Goal: Task Accomplishment & Management: Manage account settings

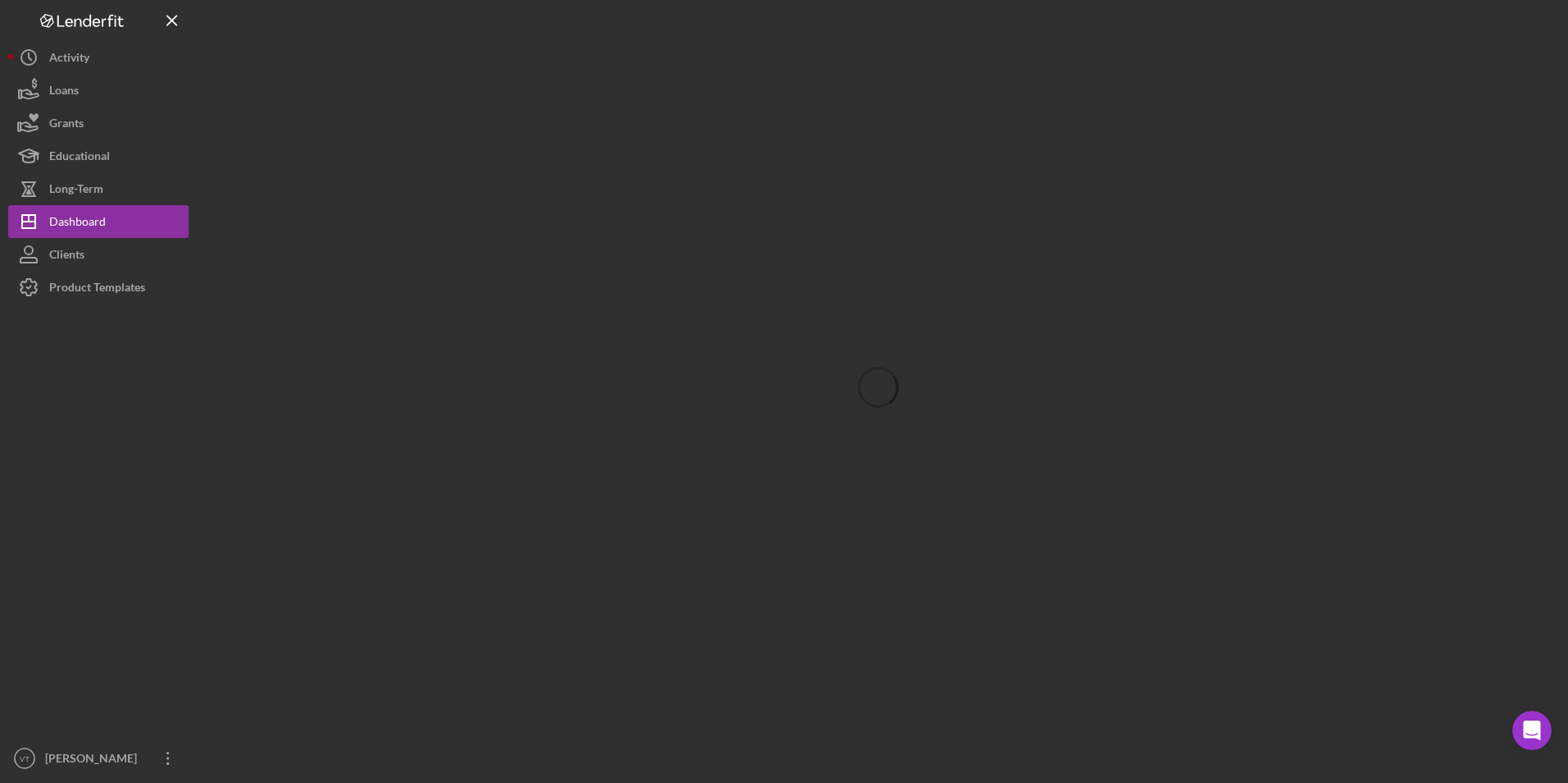
scroll to position [916, 0]
click at [92, 222] on div "Dashboard" at bounding box center [77, 223] width 56 height 36
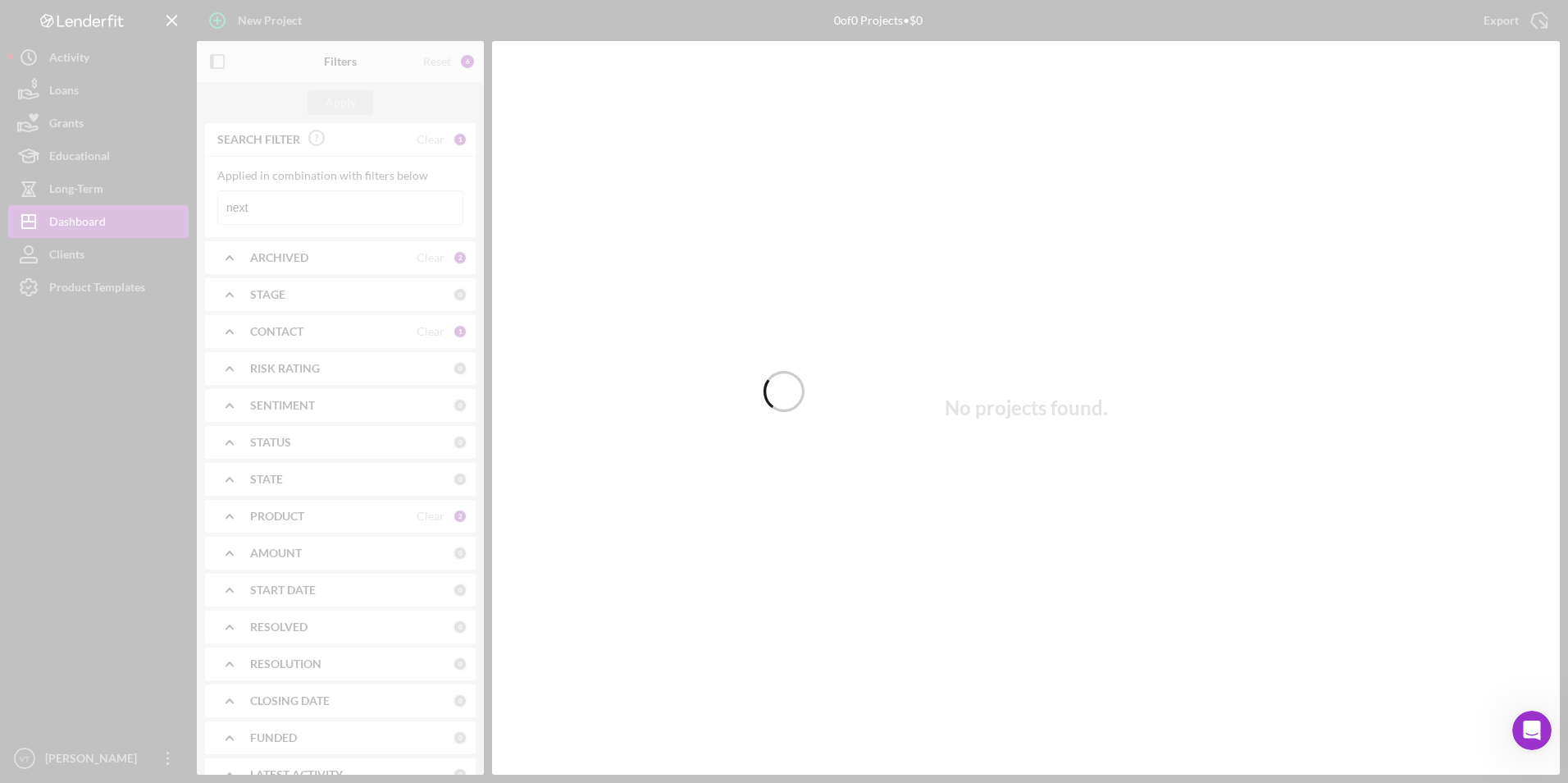
click at [321, 212] on div at bounding box center [784, 391] width 1568 height 783
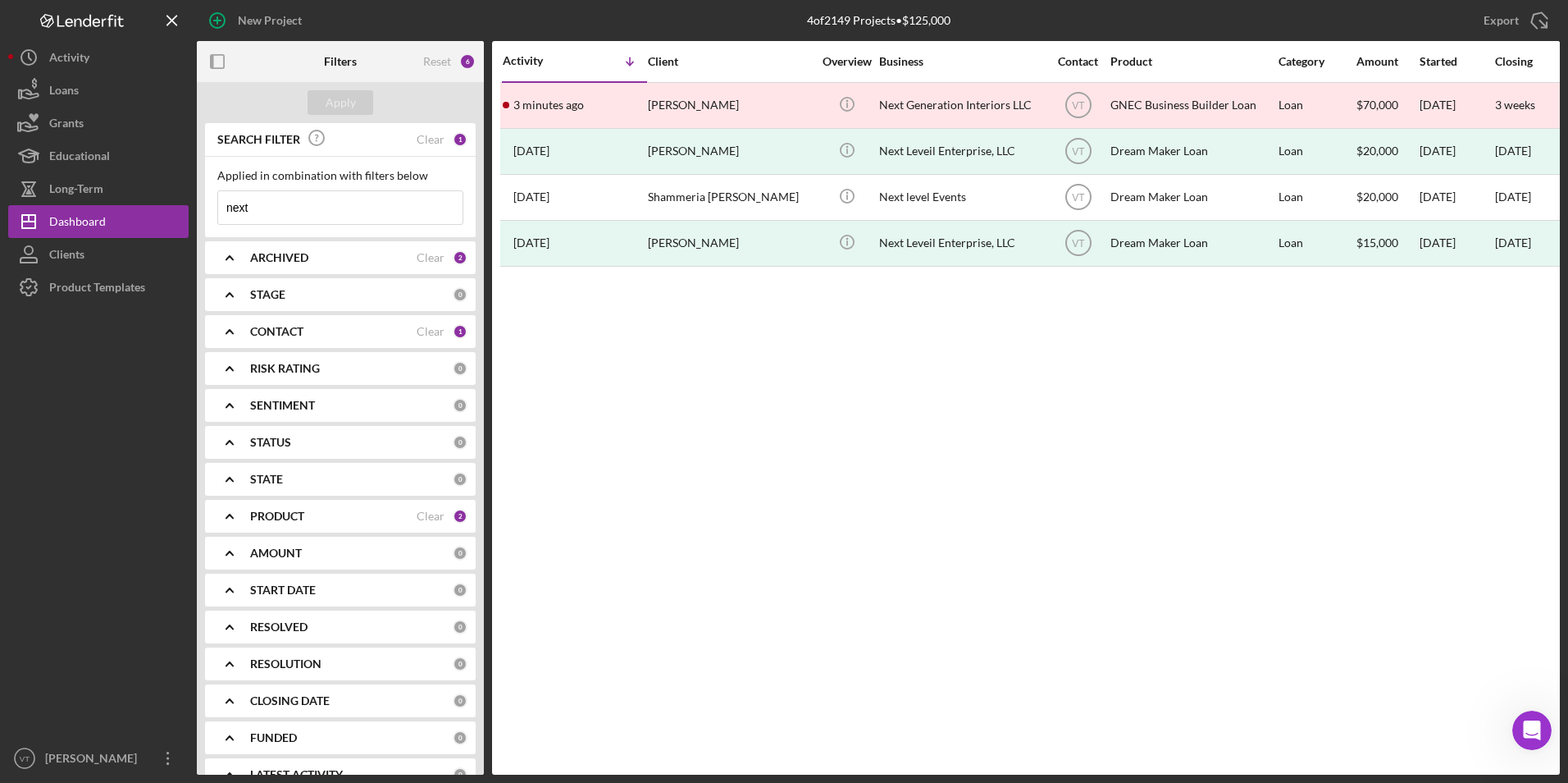
click at [321, 212] on input "next" at bounding box center [340, 208] width 244 height 33
drag, startPoint x: 321, startPoint y: 211, endPoint x: 164, endPoint y: 202, distance: 157.3
click at [166, 202] on div "New Project 4 of 2149 Projects • $125,000 next Export Icon/Export Filters Reset…" at bounding box center [784, 387] width 1551 height 774
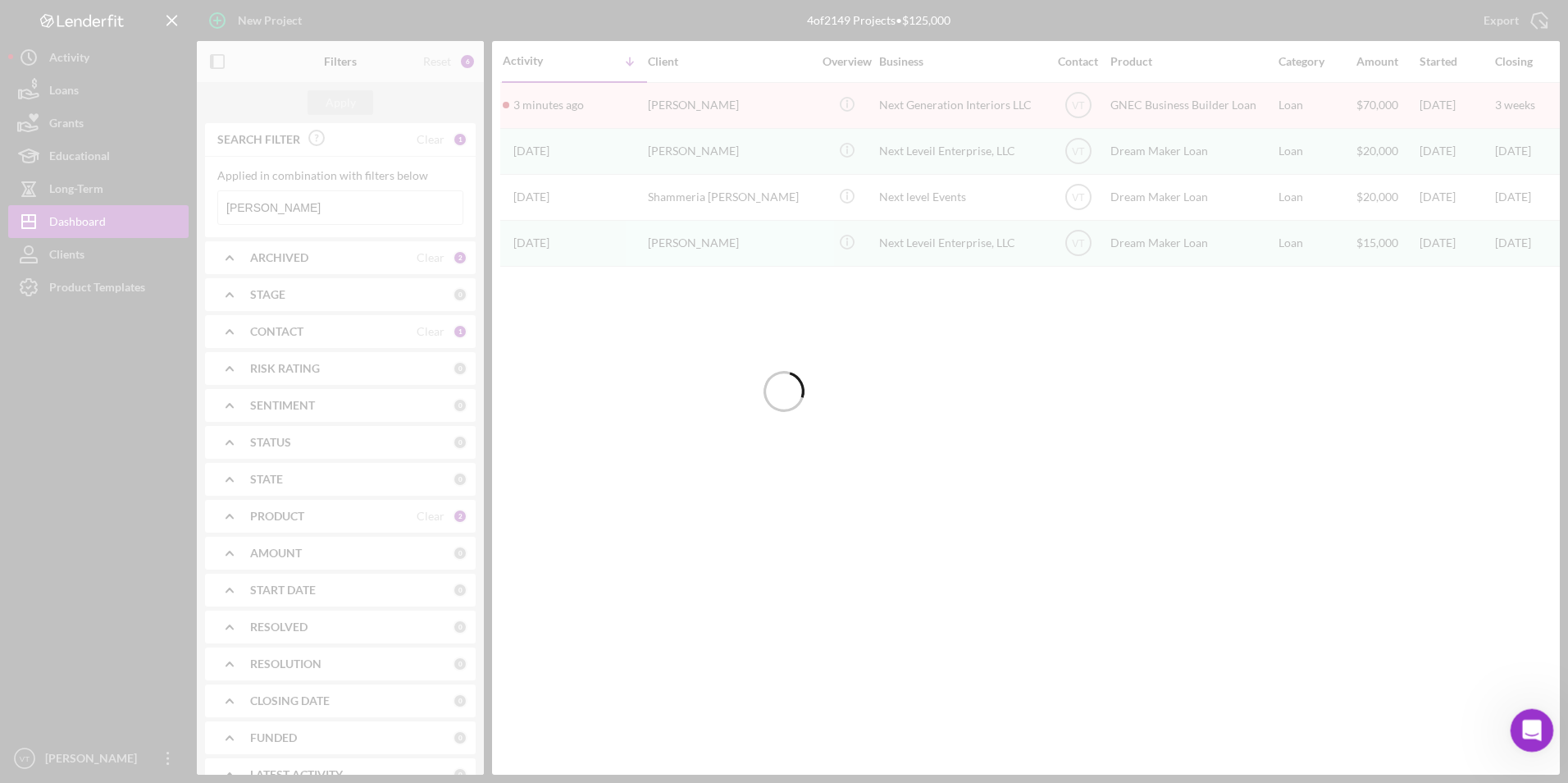
type input "[PERSON_NAME]"
click at [1525, 721] on icon "Open Intercom Messenger" at bounding box center [1529, 727] width 27 height 27
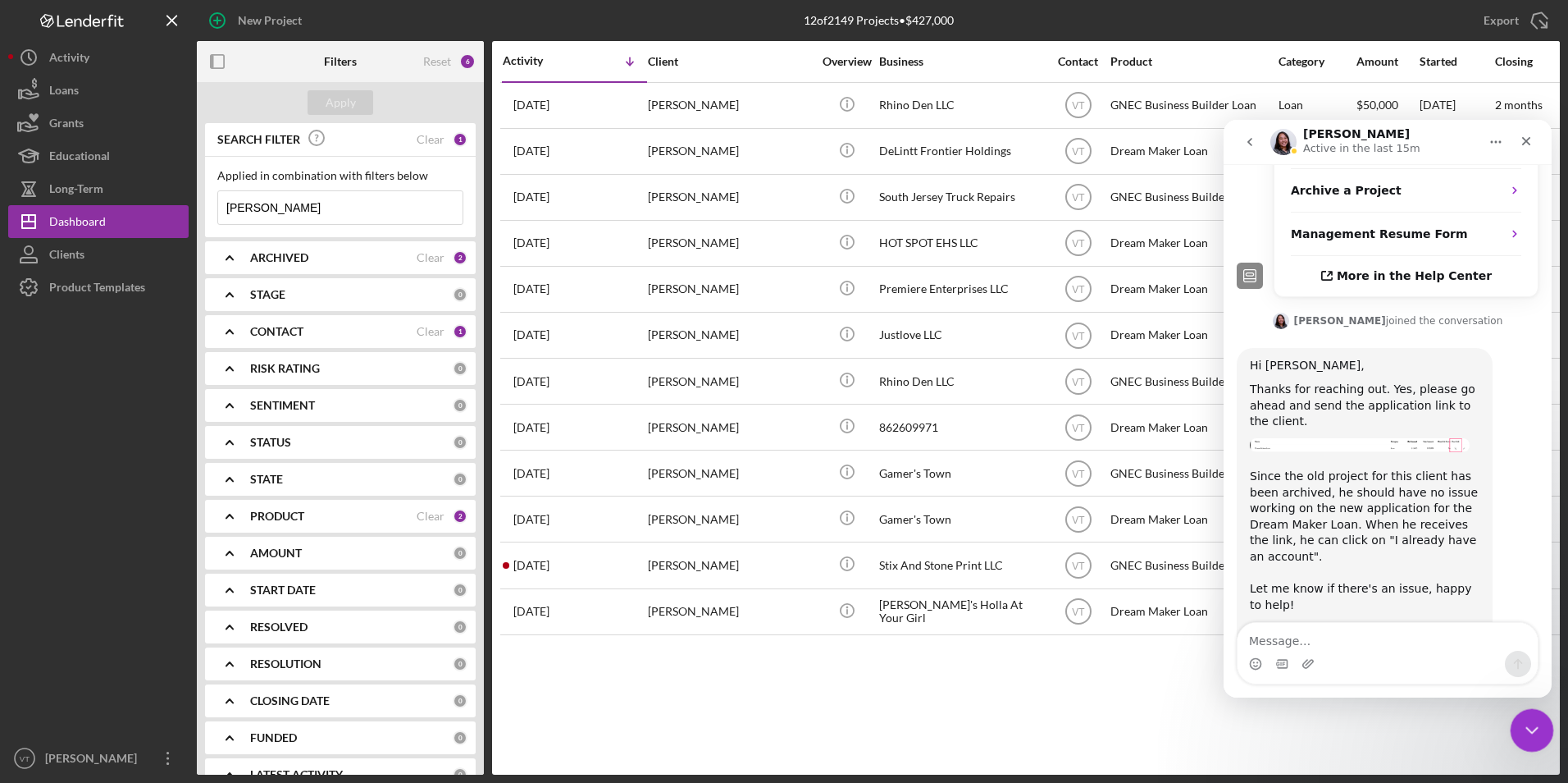
scroll to position [916, 0]
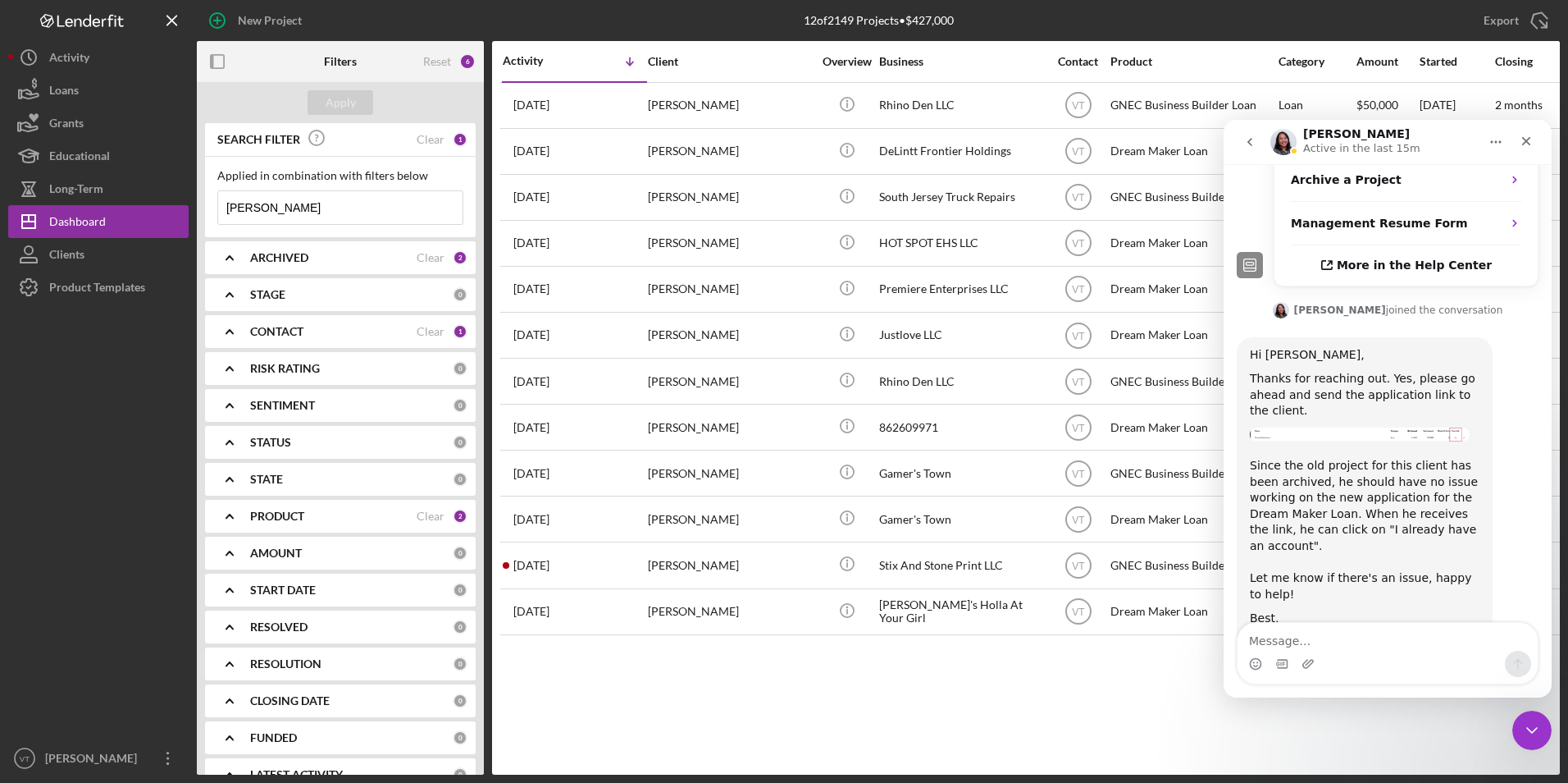
click at [1292, 428] on img "Christina says…" at bounding box center [1360, 435] width 220 height 14
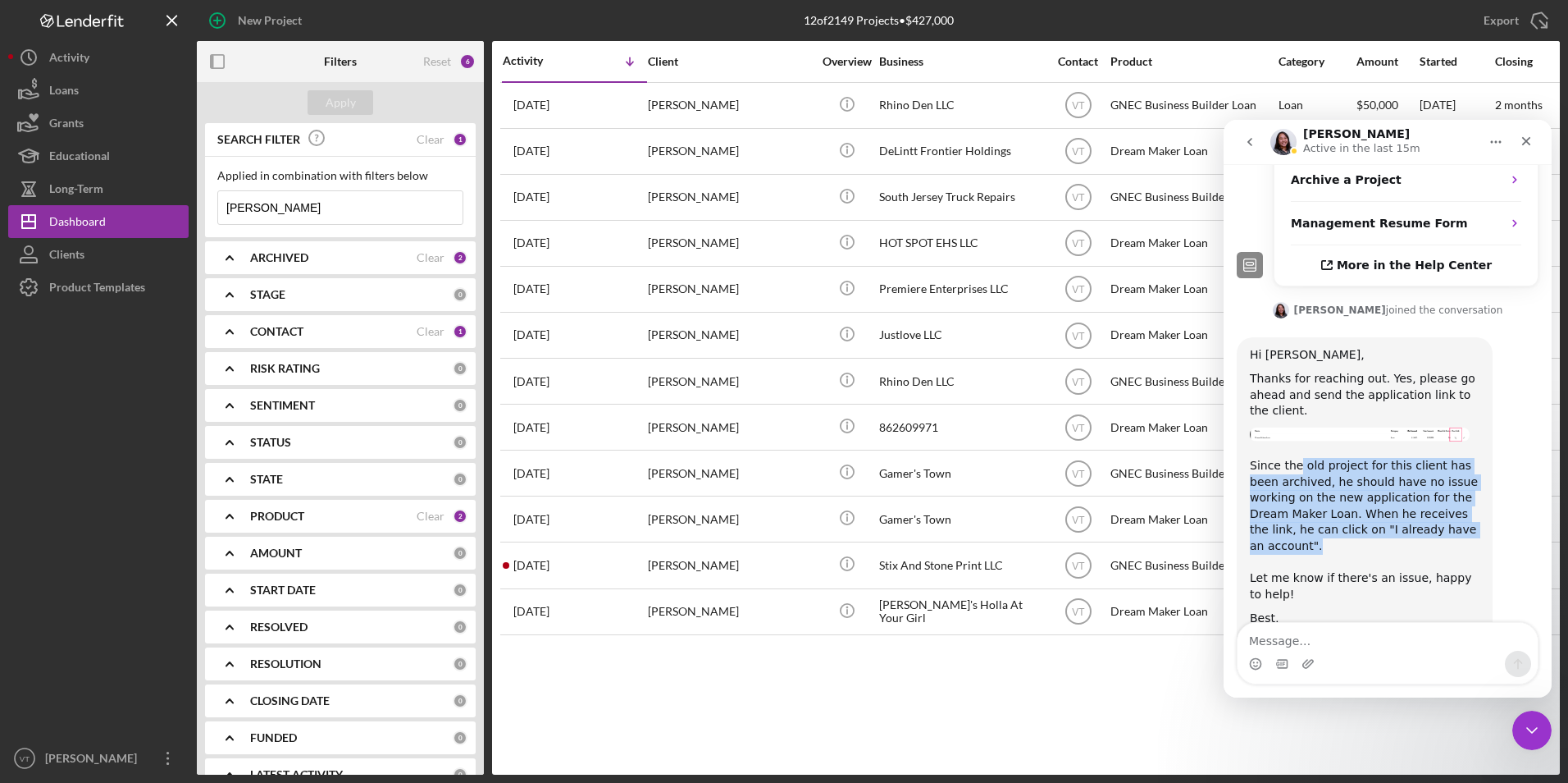
drag, startPoint x: 1294, startPoint y: 419, endPoint x: 1434, endPoint y: 476, distance: 151.2
click at [1434, 476] on div "Since the old project for this client has been archived, he should have no issu…" at bounding box center [1365, 530] width 229 height 144
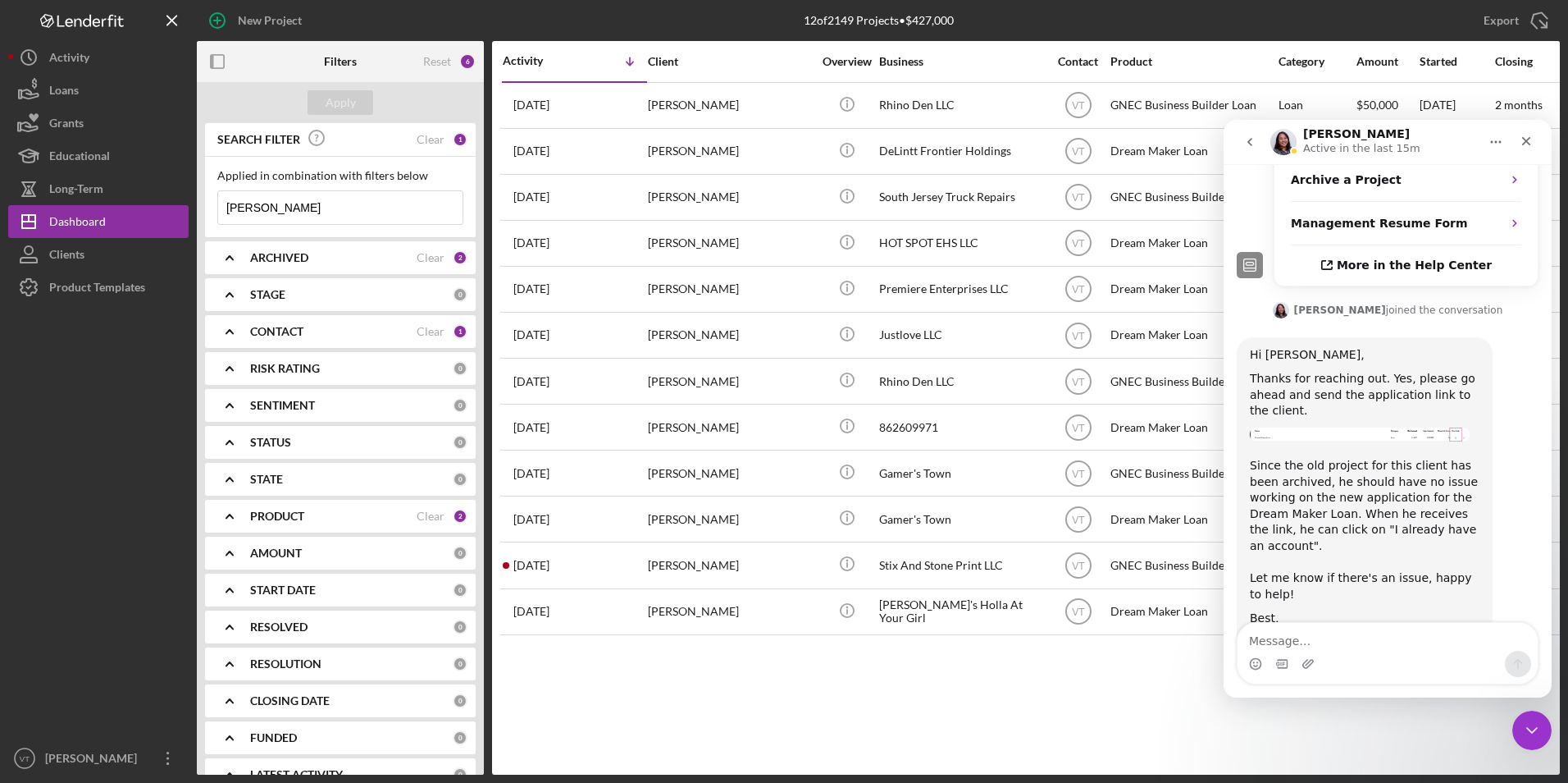
click at [1392, 512] on div "Since the old project for this client has been archived, he should have no issu…" at bounding box center [1365, 530] width 229 height 144
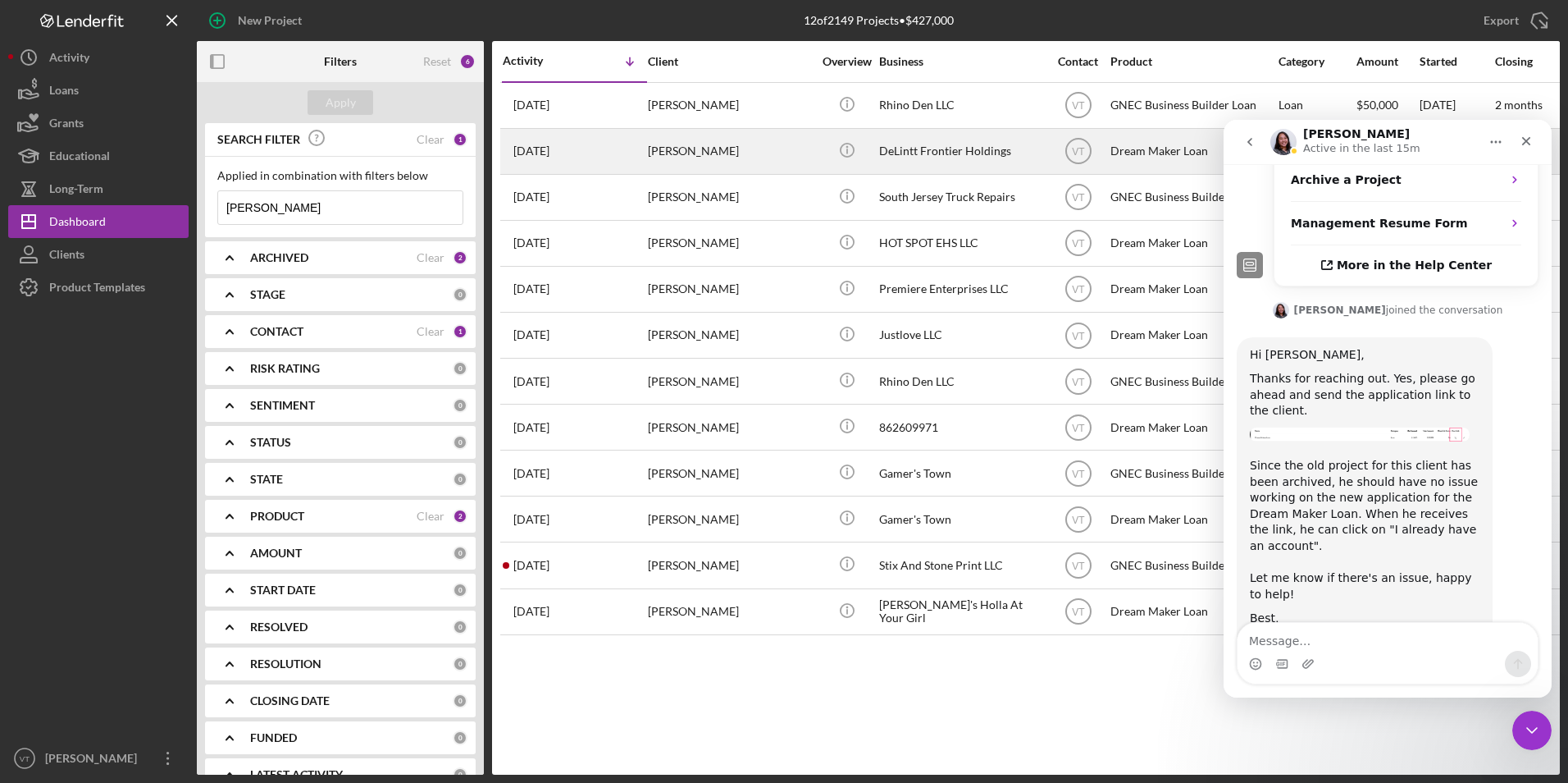
click at [696, 154] on div "[PERSON_NAME]" at bounding box center [730, 151] width 164 height 43
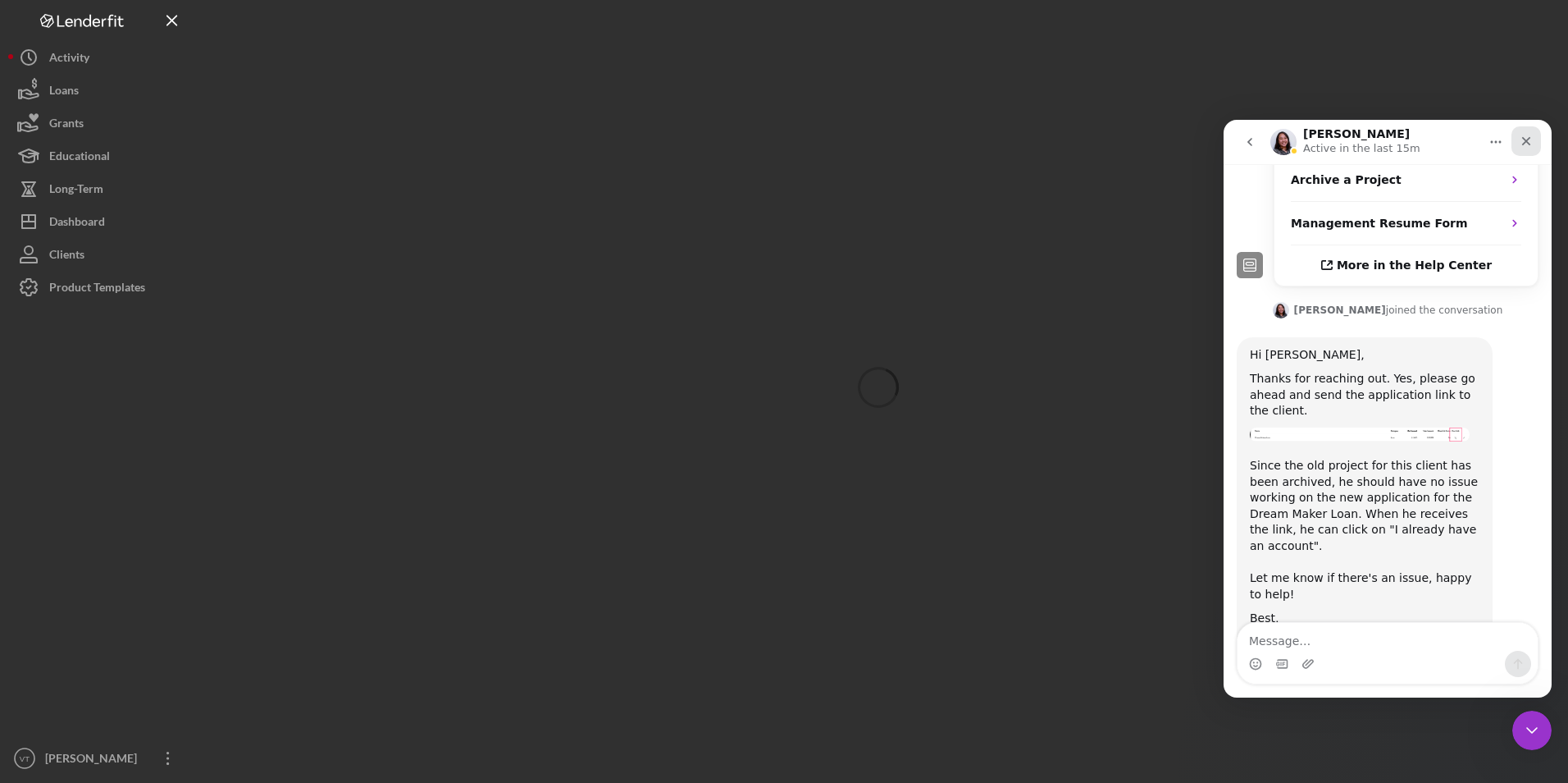
click at [1520, 139] on icon "Close" at bounding box center [1525, 141] width 13 height 13
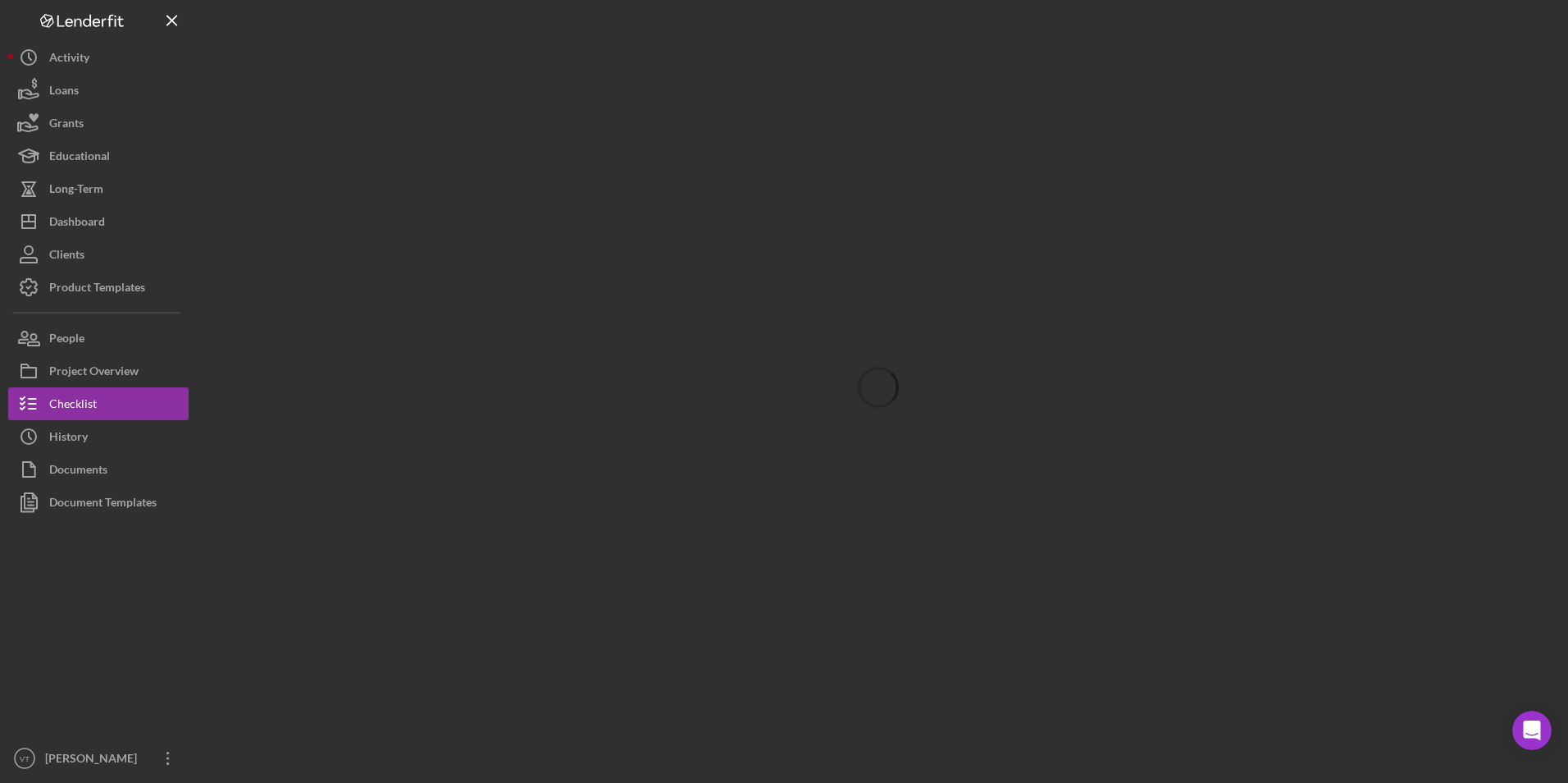
scroll to position [922, 0]
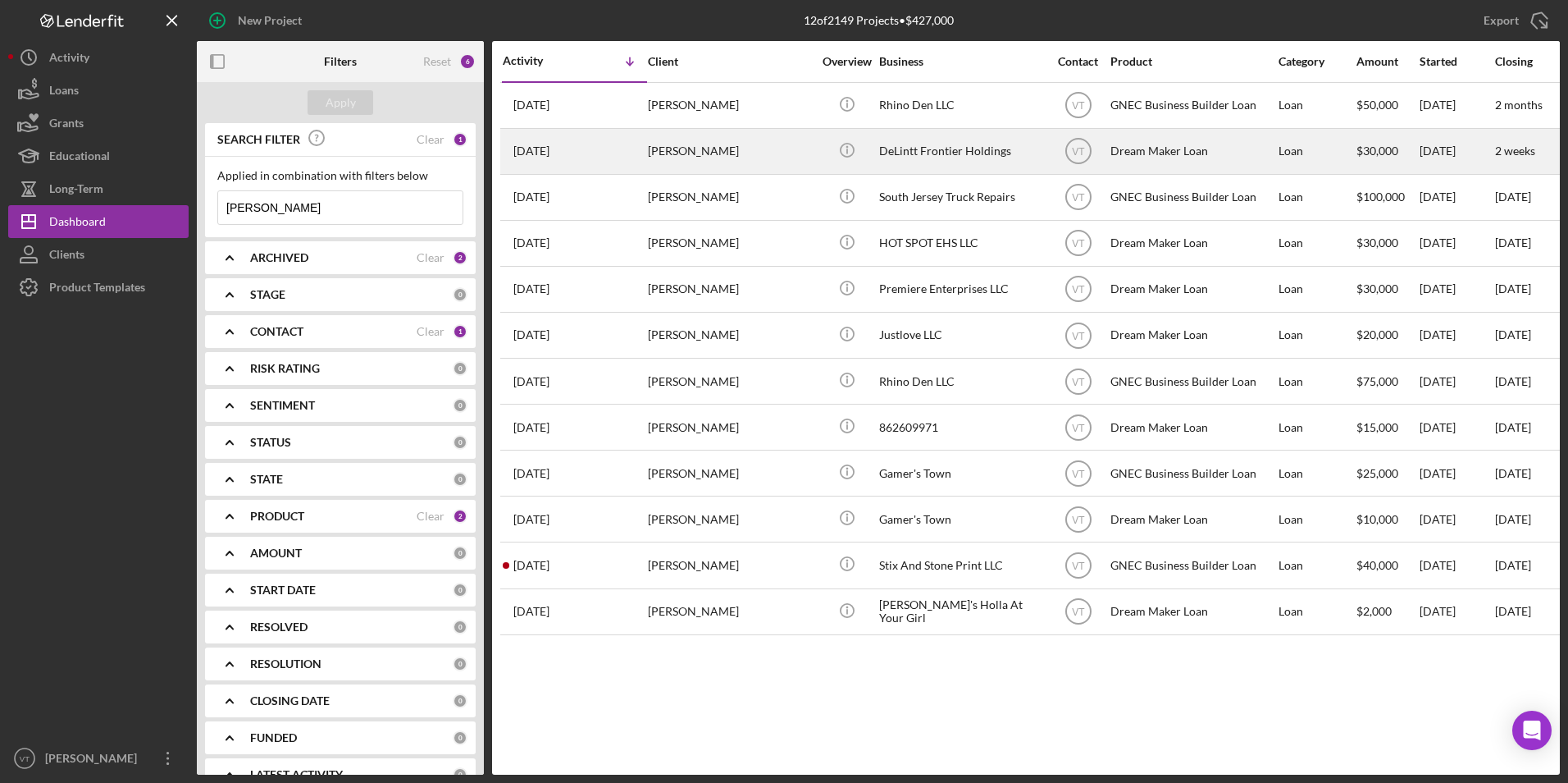
click at [708, 158] on div "[PERSON_NAME]" at bounding box center [730, 151] width 164 height 43
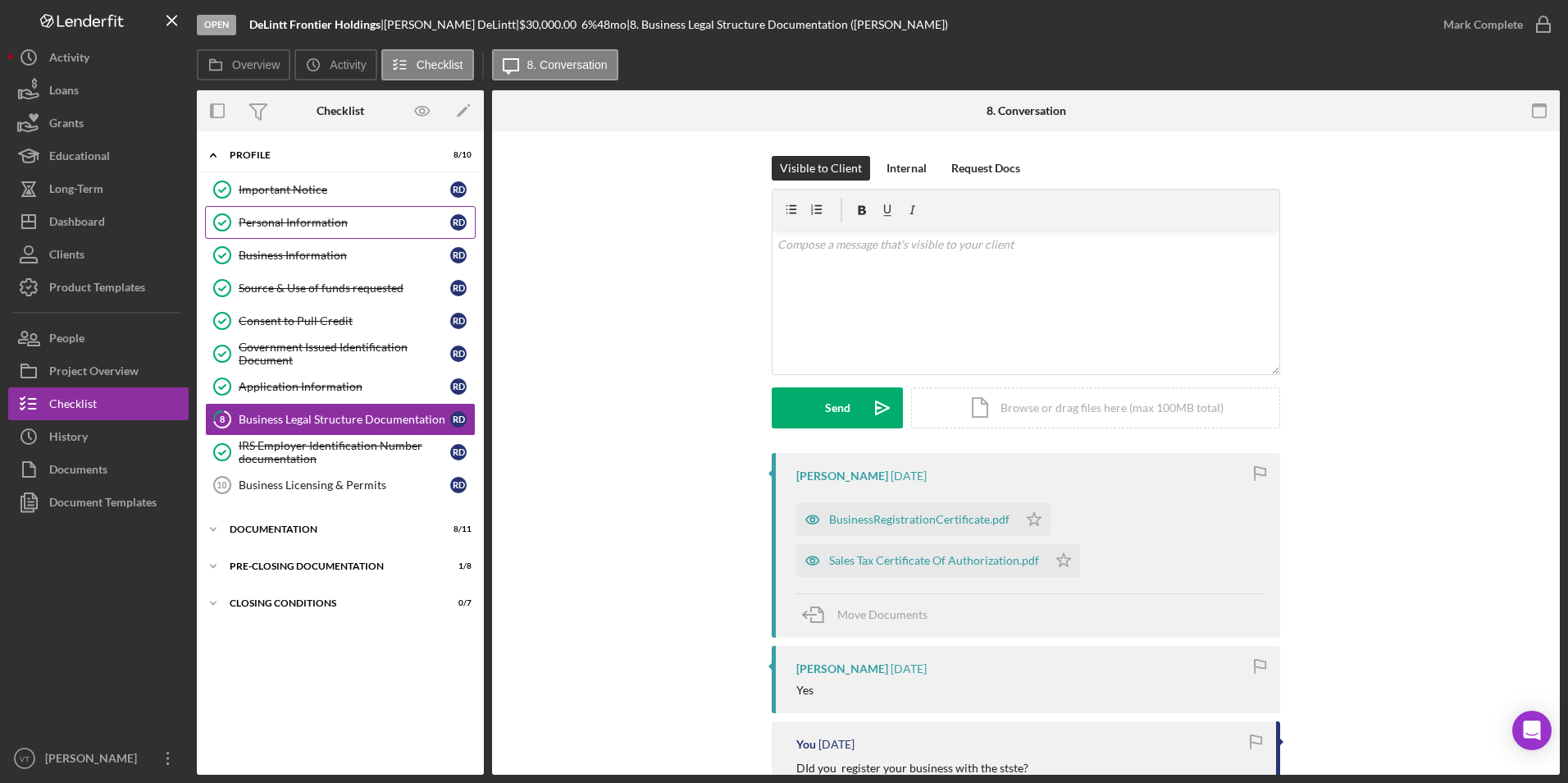
click at [348, 228] on div "Personal Information" at bounding box center [345, 222] width 212 height 13
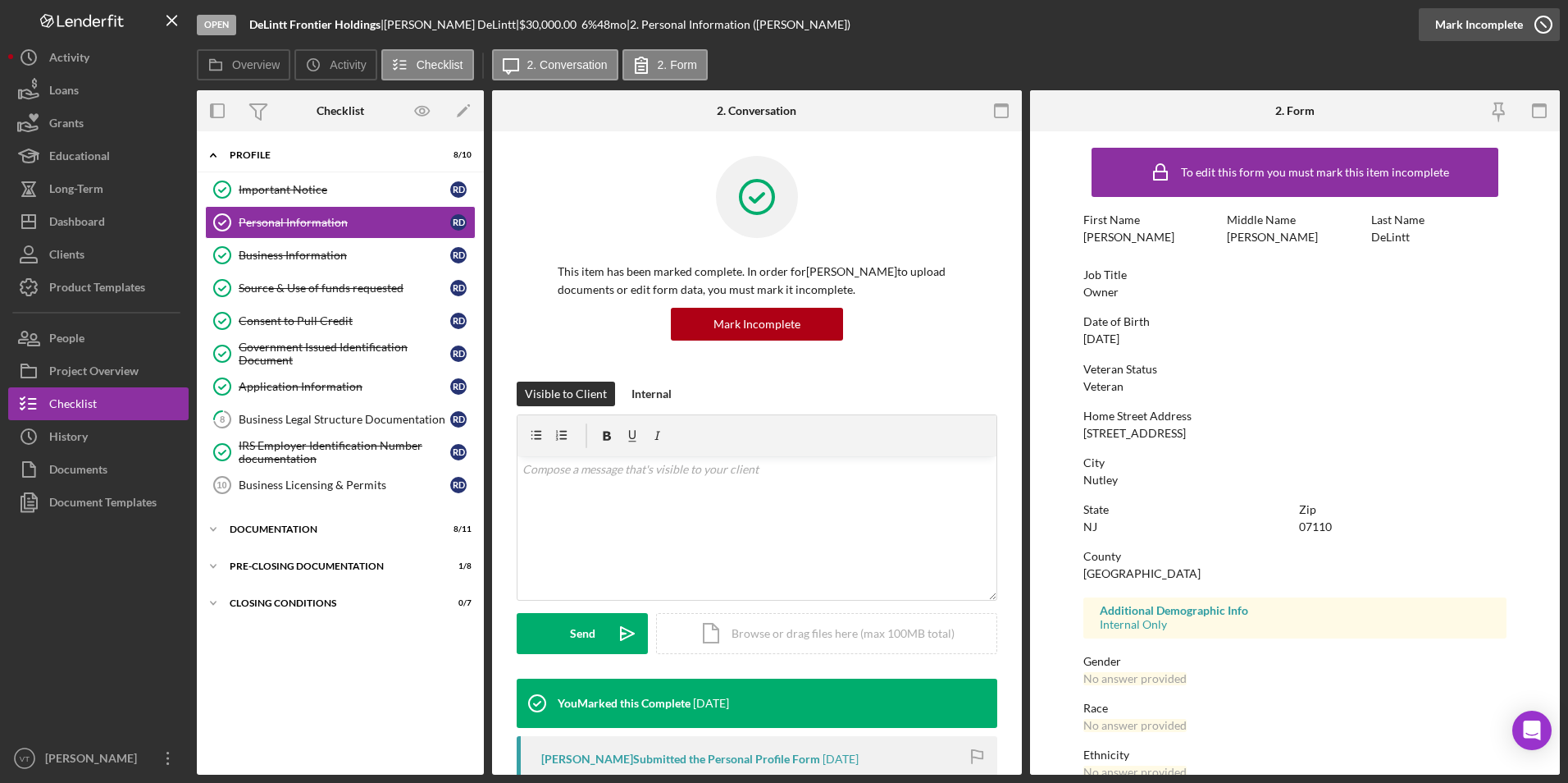
click at [1513, 27] on div "Mark Incomplete" at bounding box center [1479, 24] width 88 height 33
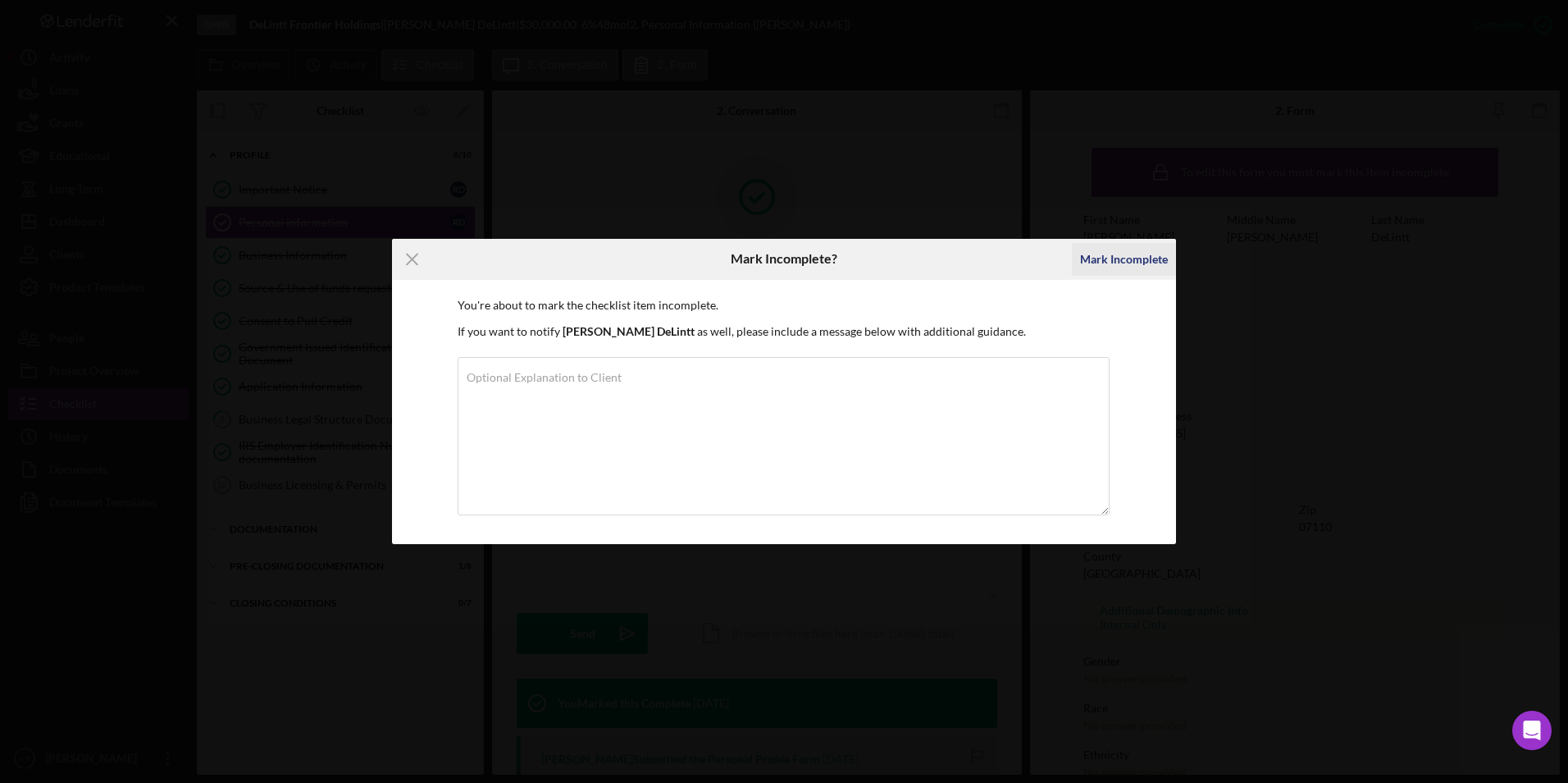
click at [1128, 261] on div "Mark Incomplete" at bounding box center [1123, 259] width 88 height 33
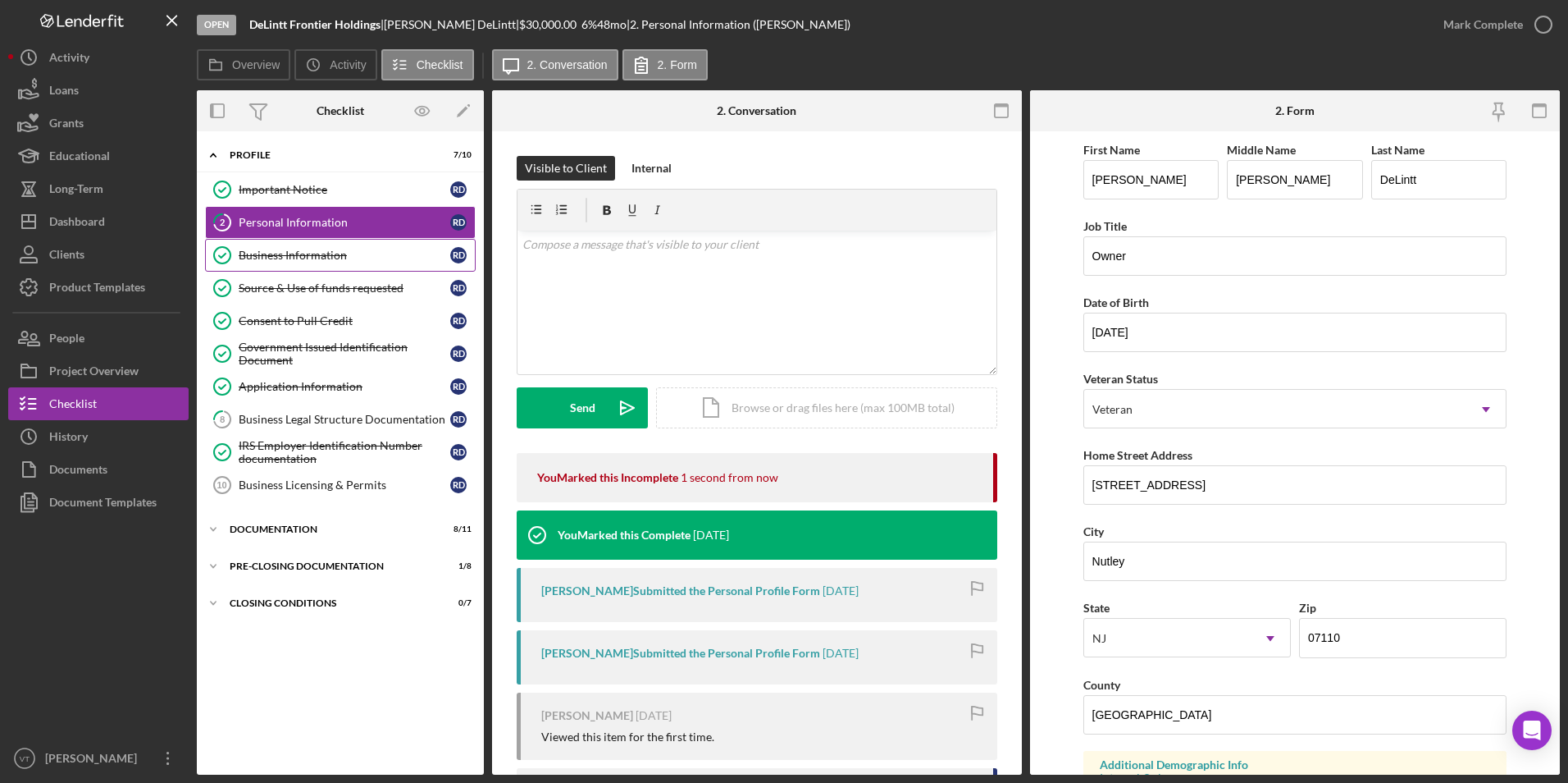
click at [322, 251] on div "Business Information" at bounding box center [345, 255] width 212 height 13
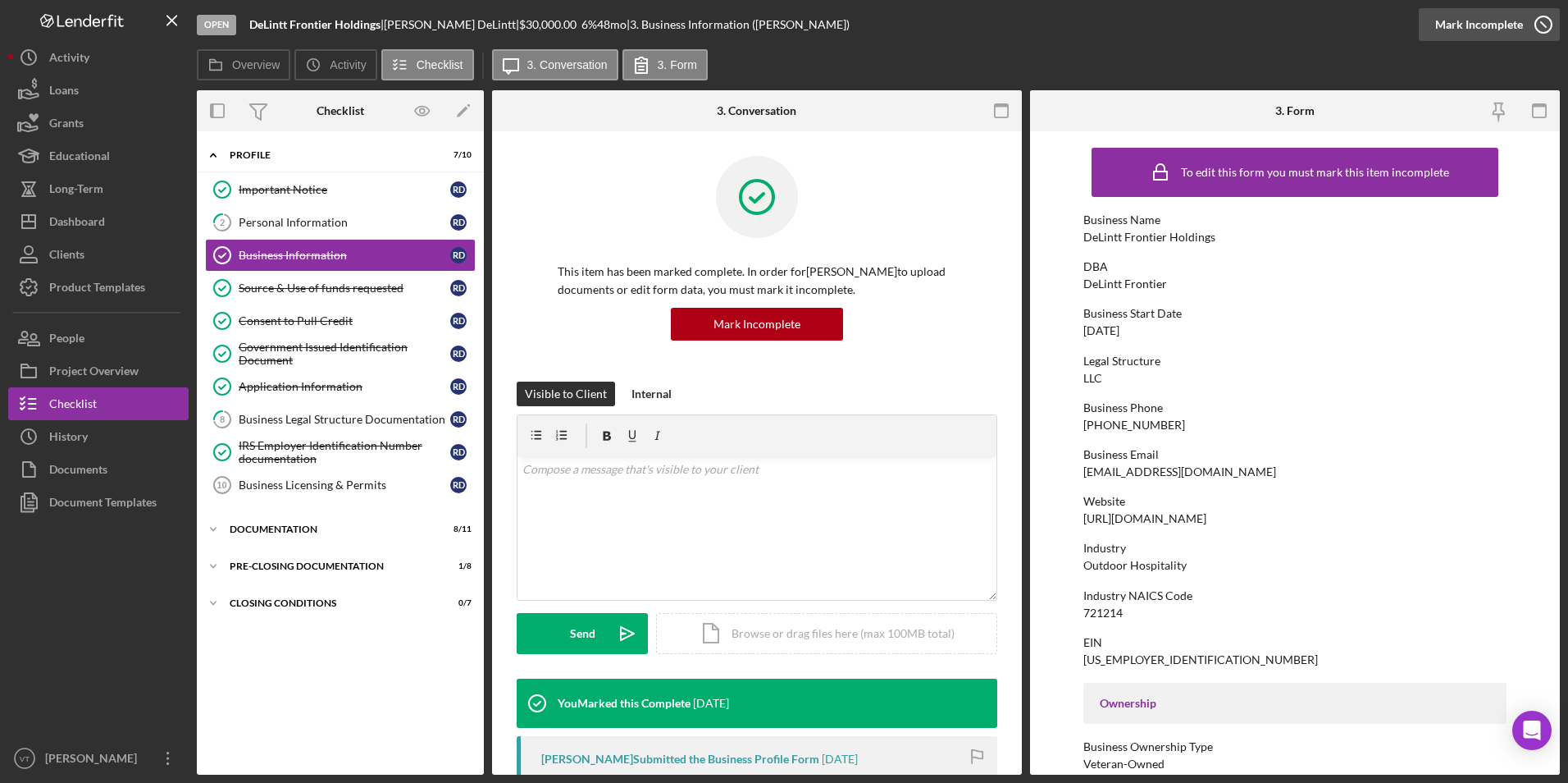
click at [1523, 19] on icon "button" at bounding box center [1543, 24] width 41 height 41
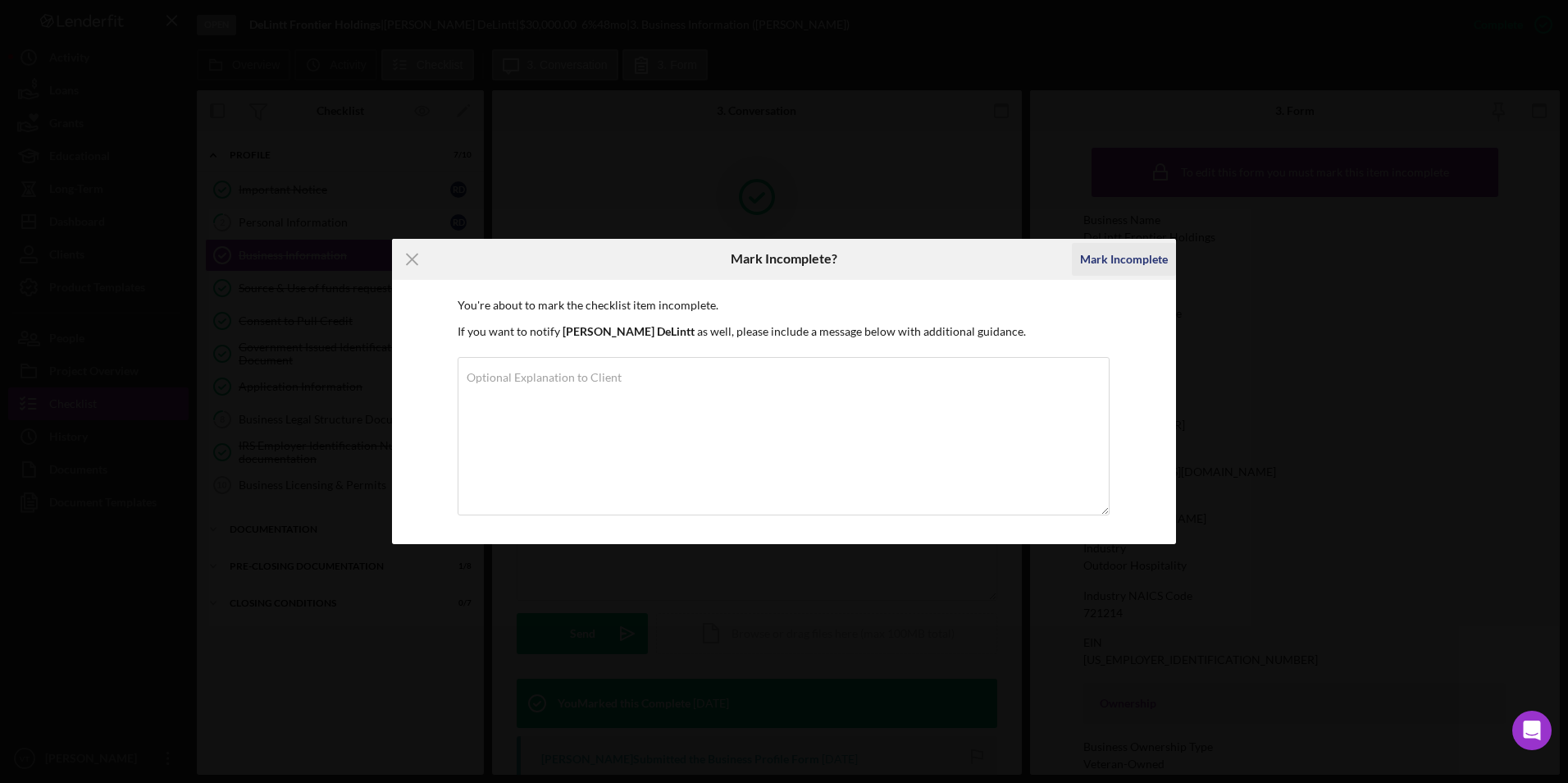
click at [1136, 261] on div "Mark Incomplete" at bounding box center [1123, 259] width 88 height 33
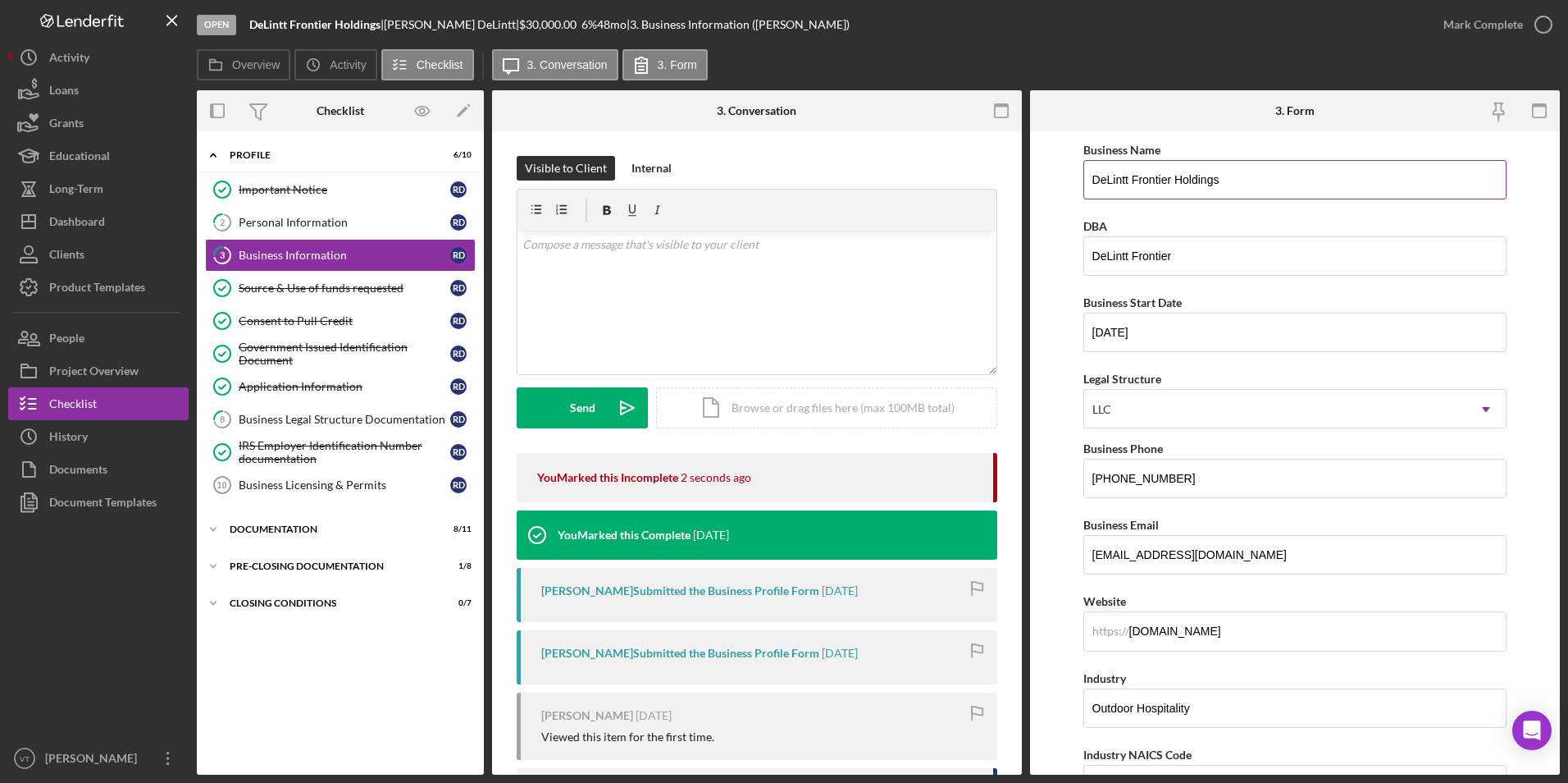
click at [1239, 183] on input "DeLintt Frontier Holdings" at bounding box center [1295, 179] width 424 height 39
click at [1264, 175] on input "DeLintt Frontier Holdings" at bounding box center [1295, 179] width 424 height 39
type input "DeLintt Frontier Holdings, LLC"
click at [1247, 262] on input "DeLintt Frontier" at bounding box center [1295, 255] width 424 height 39
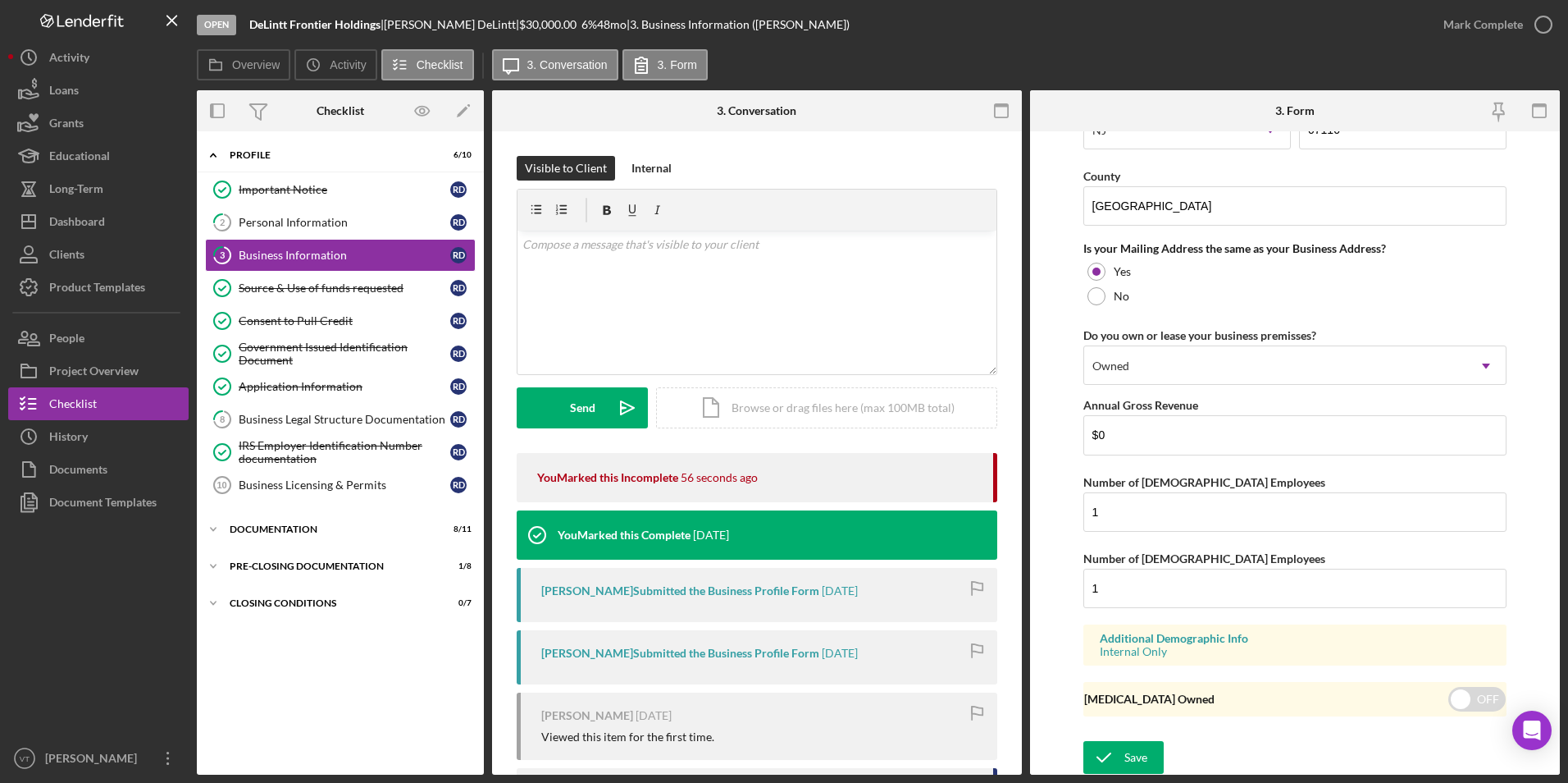
scroll to position [1178, 0]
click at [1136, 753] on div "Save" at bounding box center [1135, 756] width 23 height 33
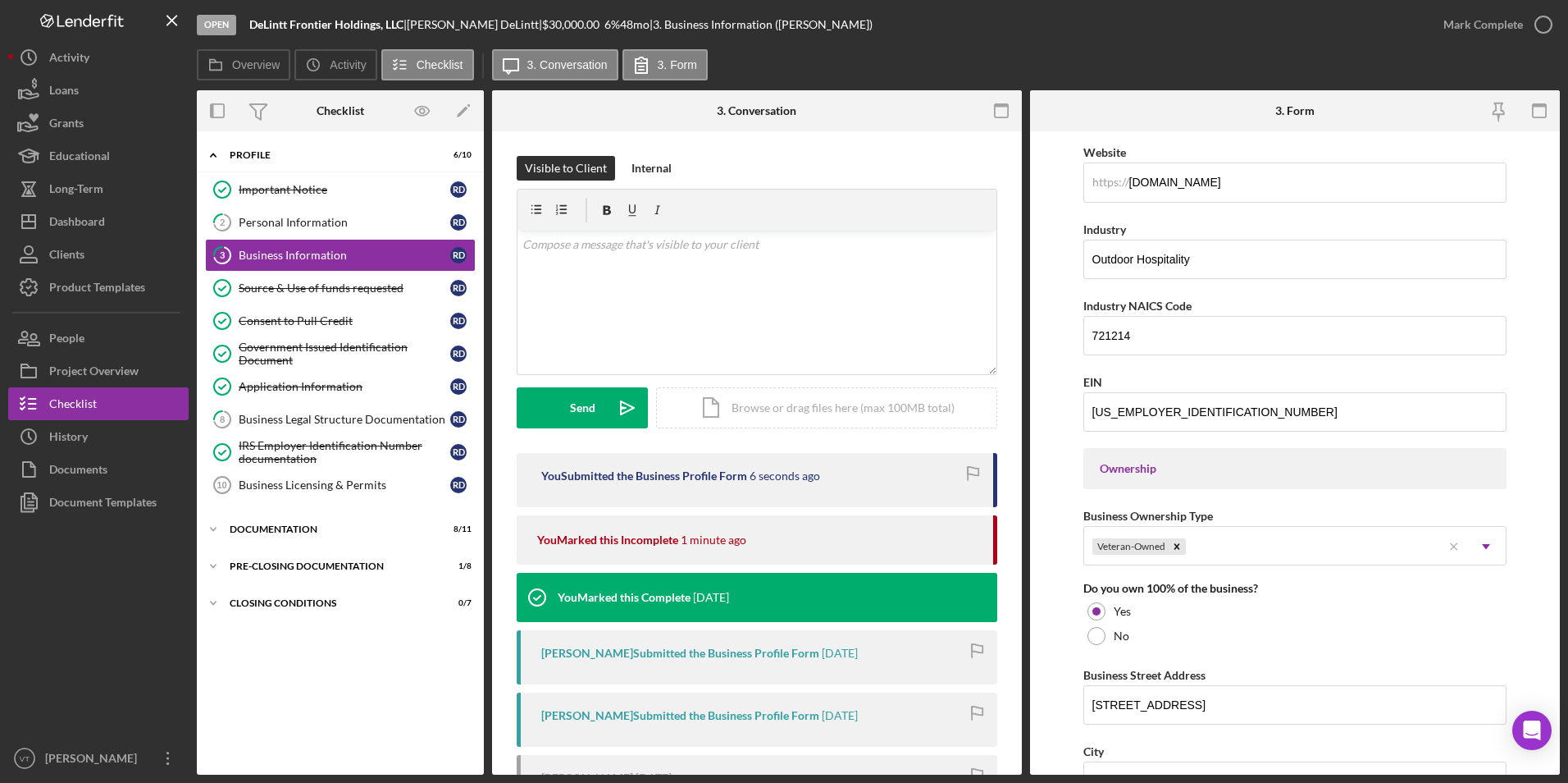
scroll to position [440, 0]
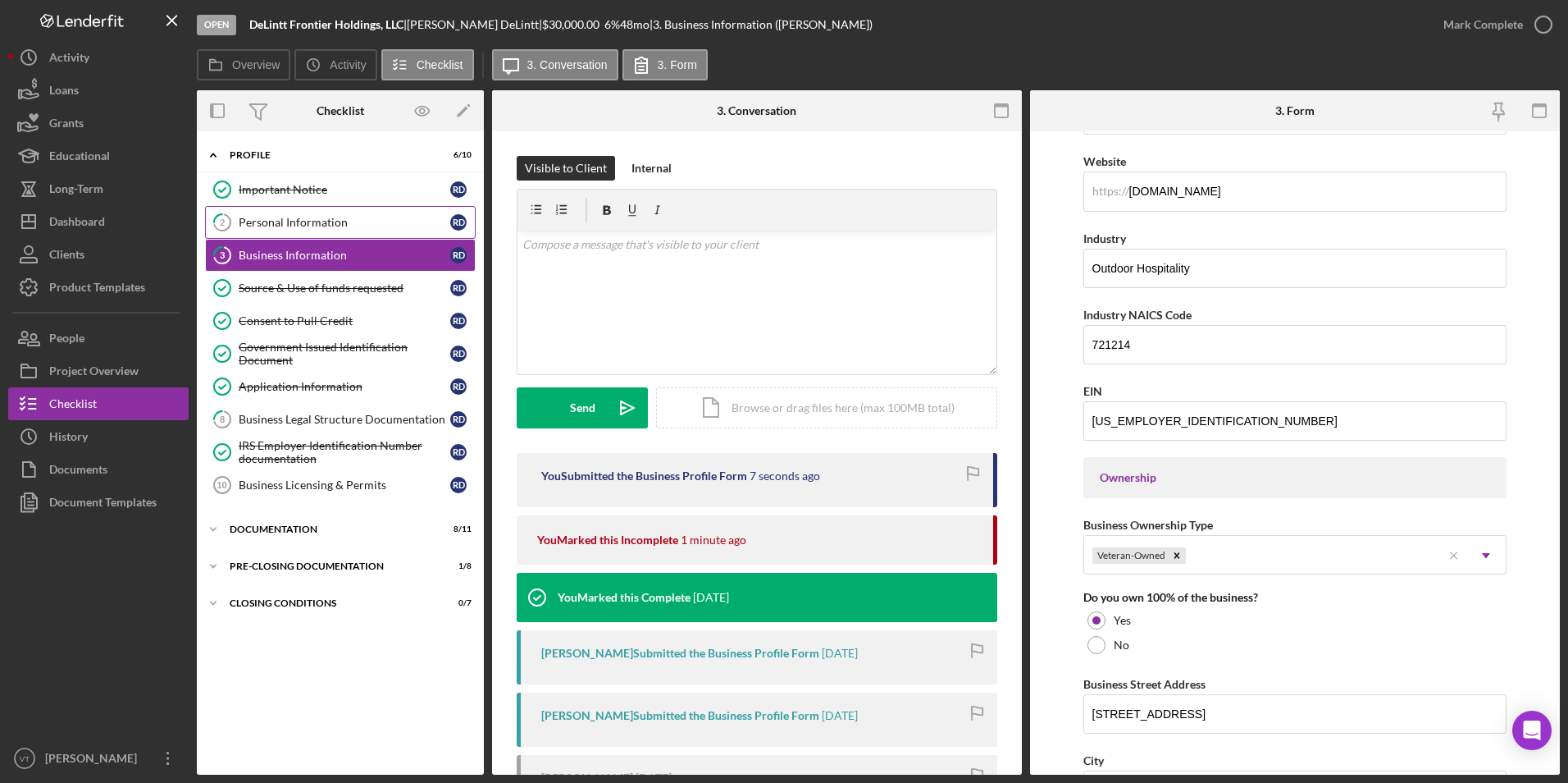
click at [347, 219] on div "Personal Information" at bounding box center [345, 222] width 212 height 13
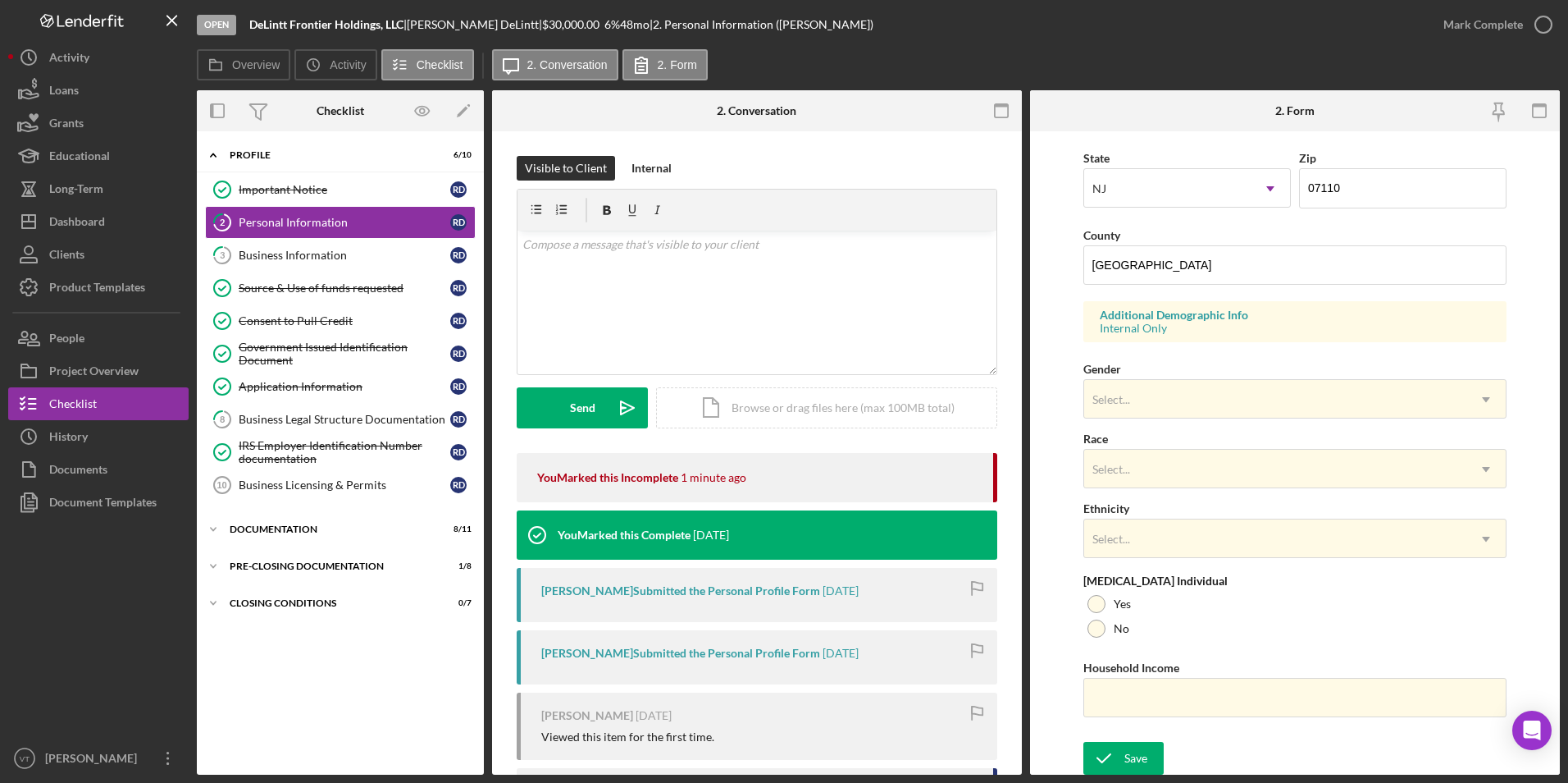
scroll to position [452, 0]
click at [1296, 394] on div "Select..." at bounding box center [1275, 396] width 383 height 37
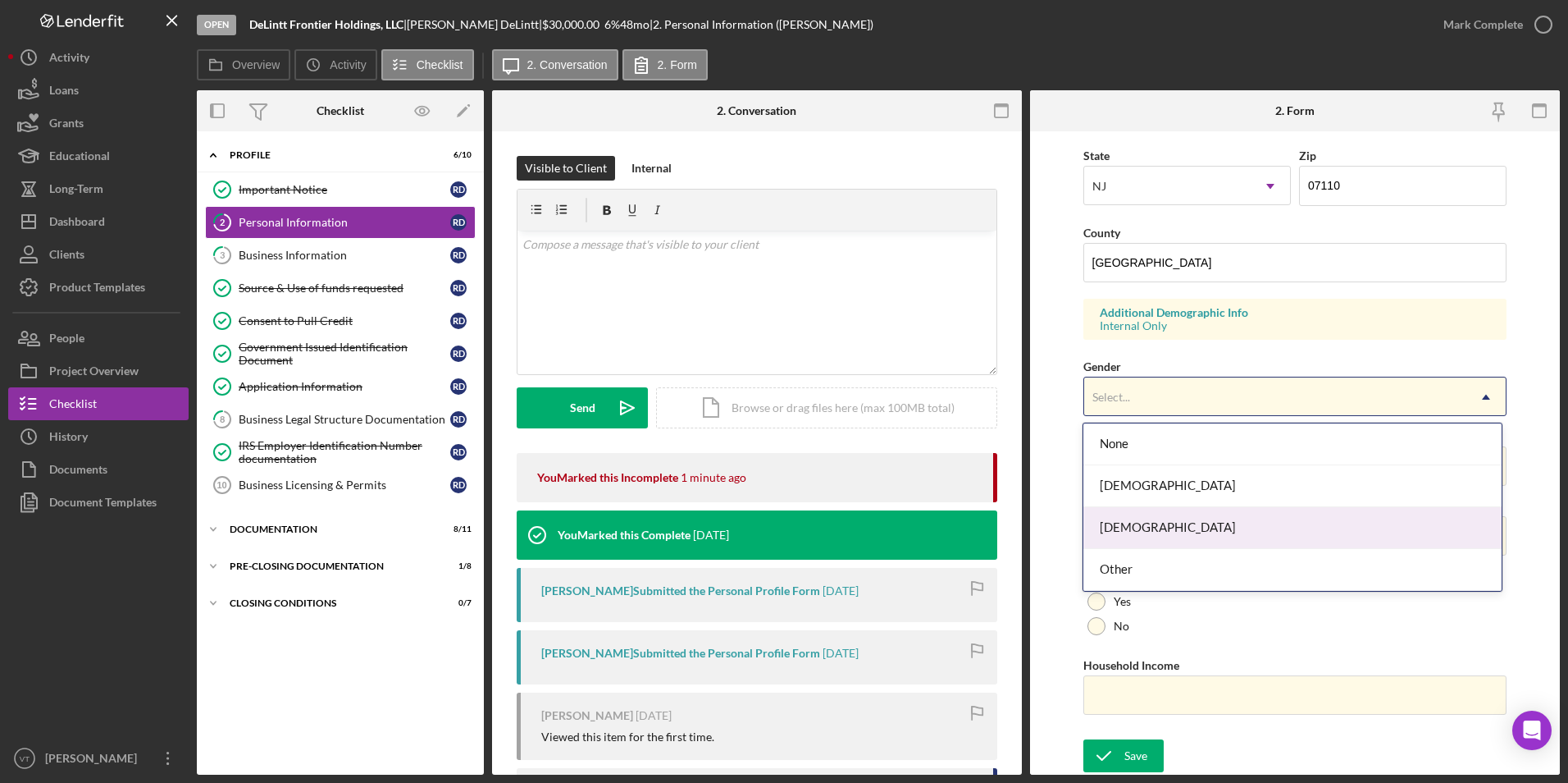
click at [1157, 534] on div "Male" at bounding box center [1292, 528] width 418 height 42
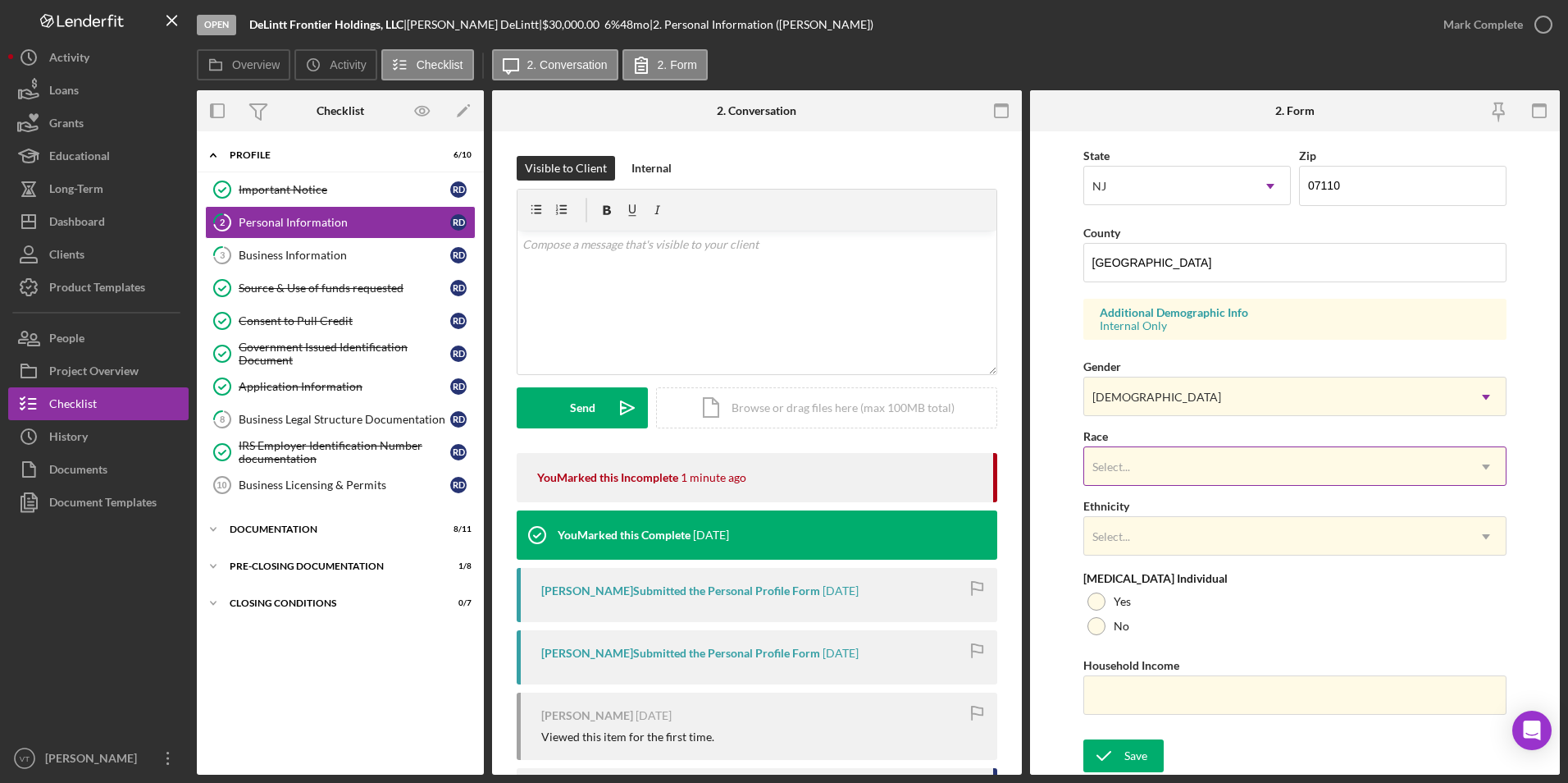
click at [1154, 461] on div "Select..." at bounding box center [1275, 466] width 383 height 37
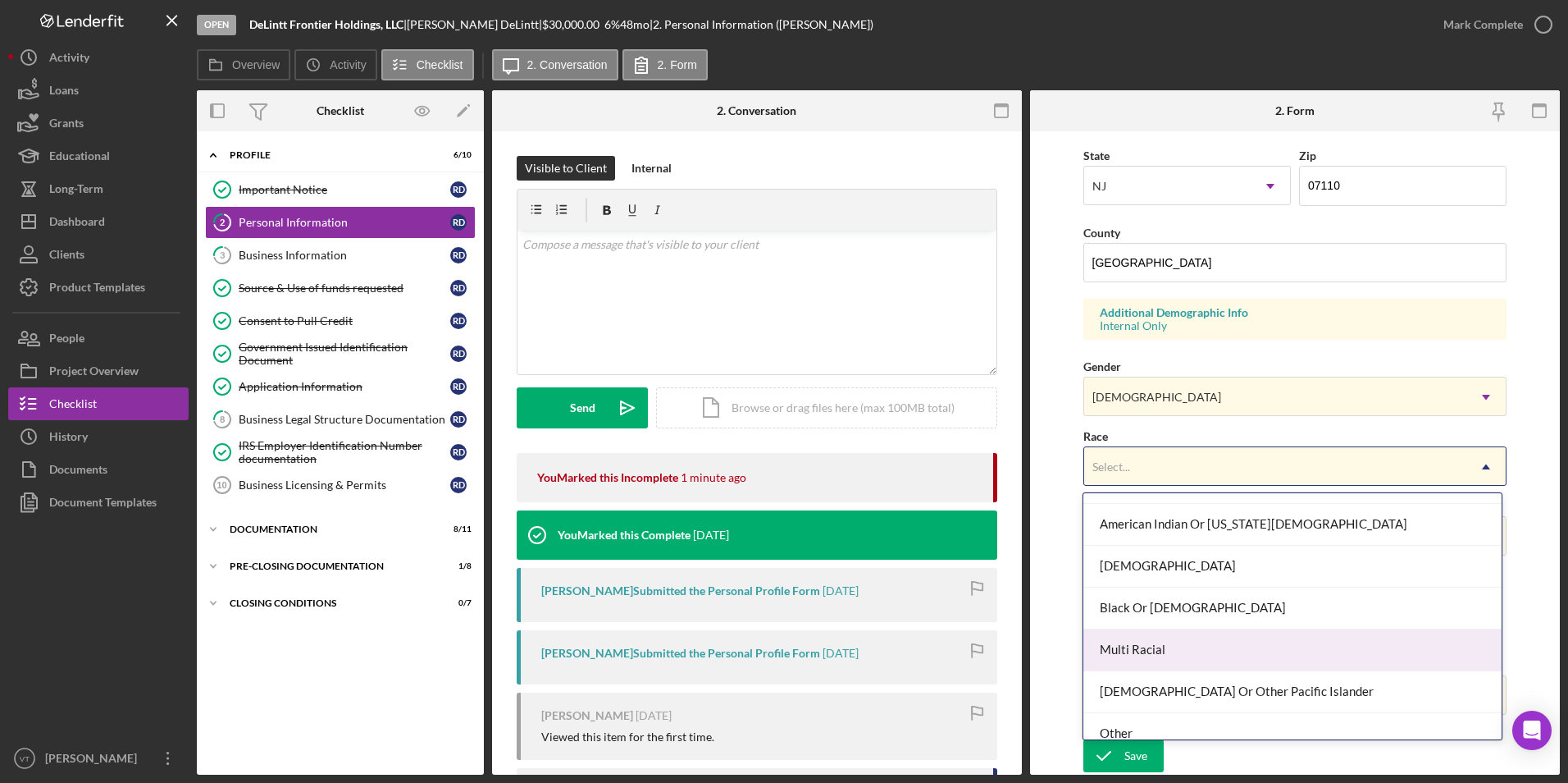
scroll to position [89, 0]
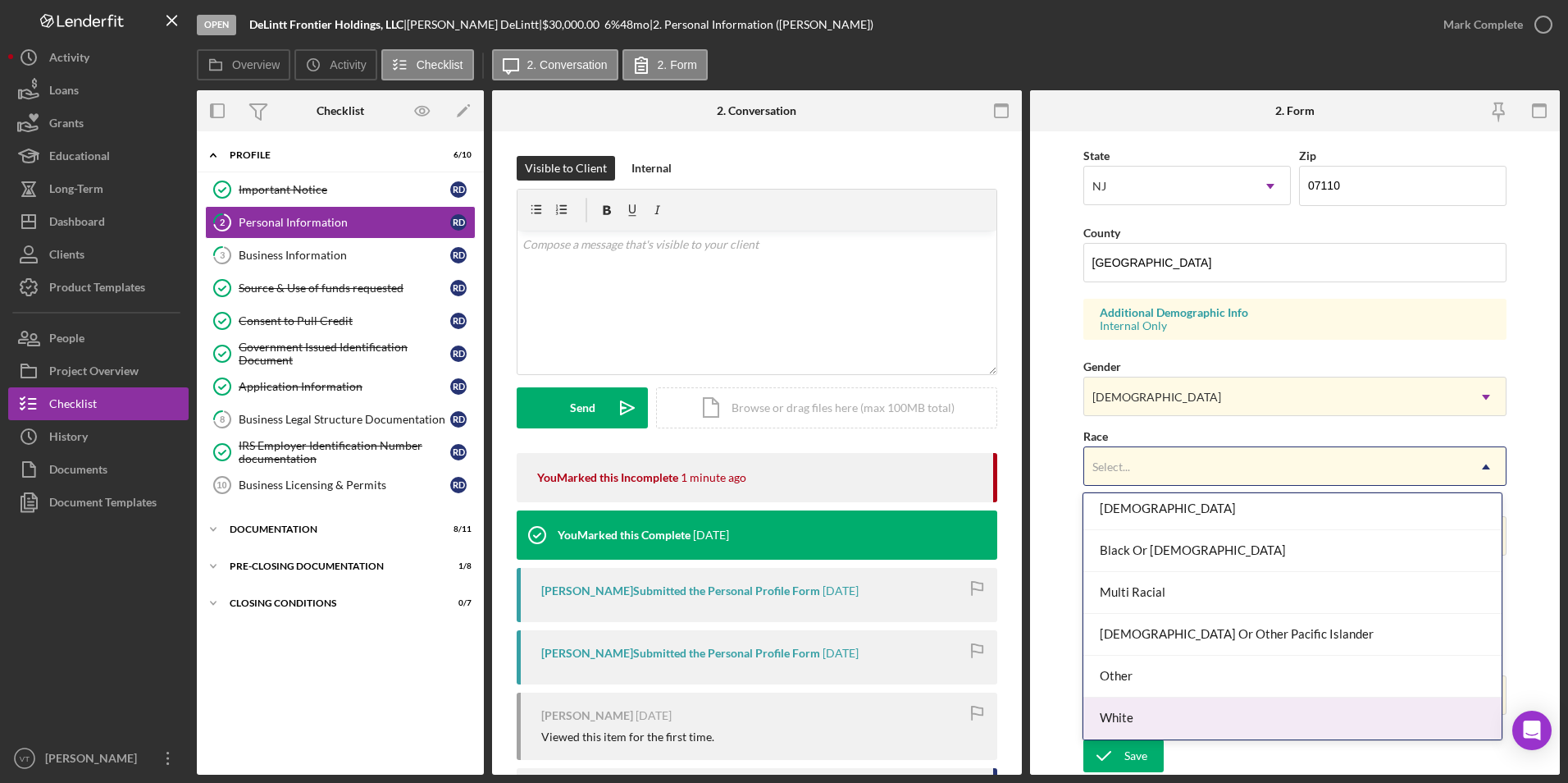
click at [1146, 713] on div "White" at bounding box center [1292, 718] width 418 height 42
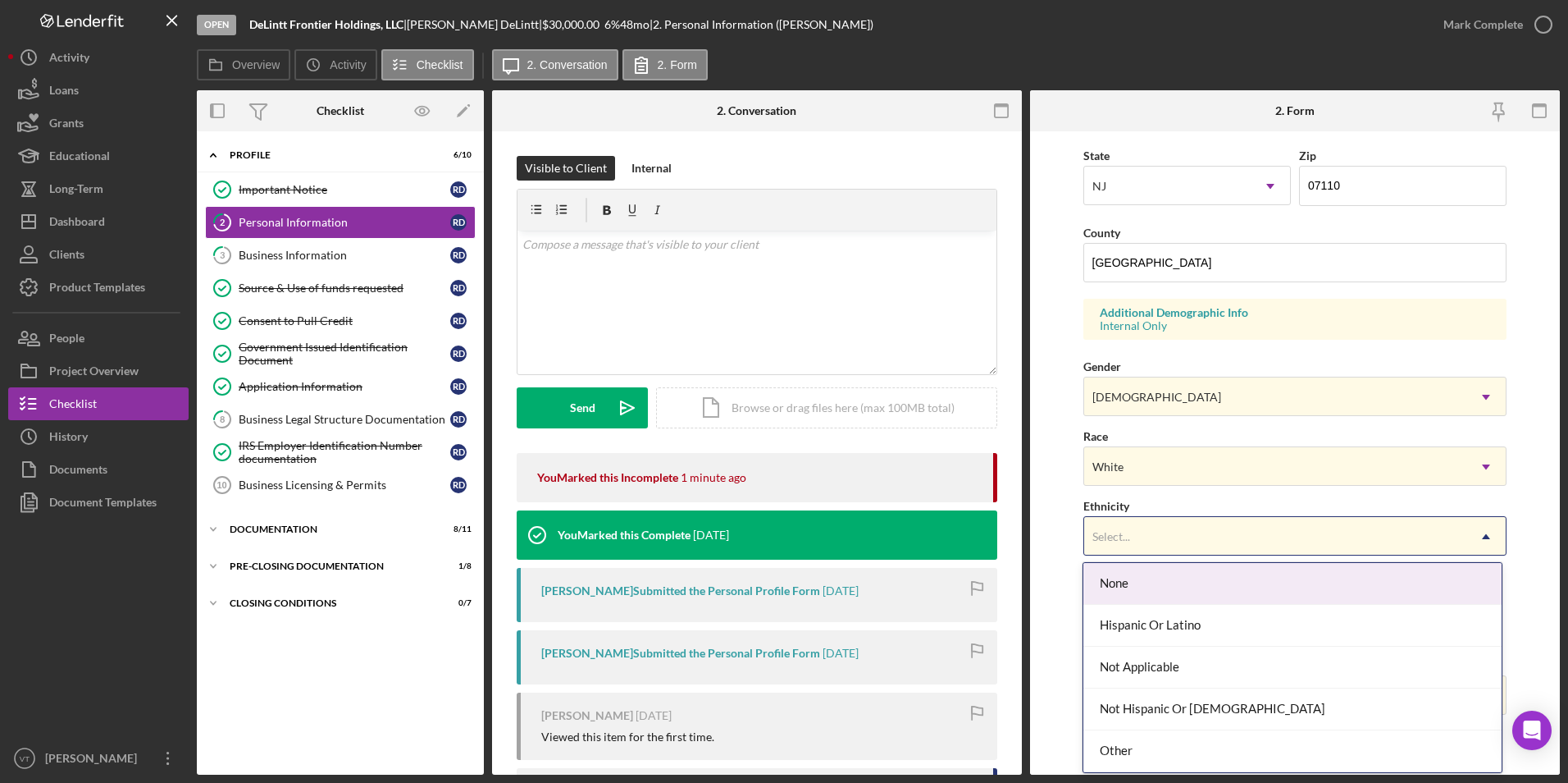
click at [1148, 534] on div "Select..." at bounding box center [1275, 536] width 383 height 37
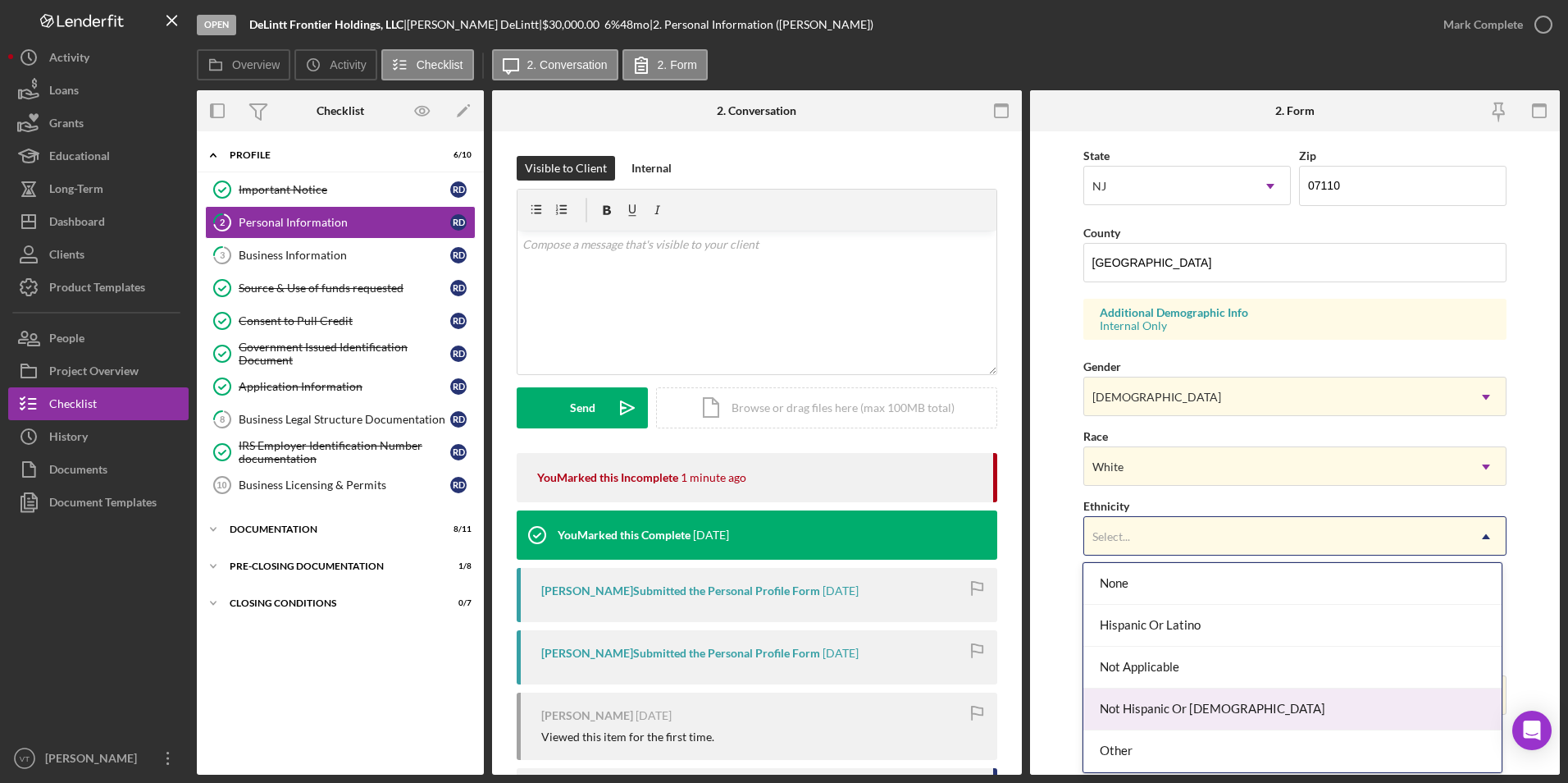
click at [1152, 701] on div "Not Hispanic Or Latino" at bounding box center [1292, 709] width 418 height 42
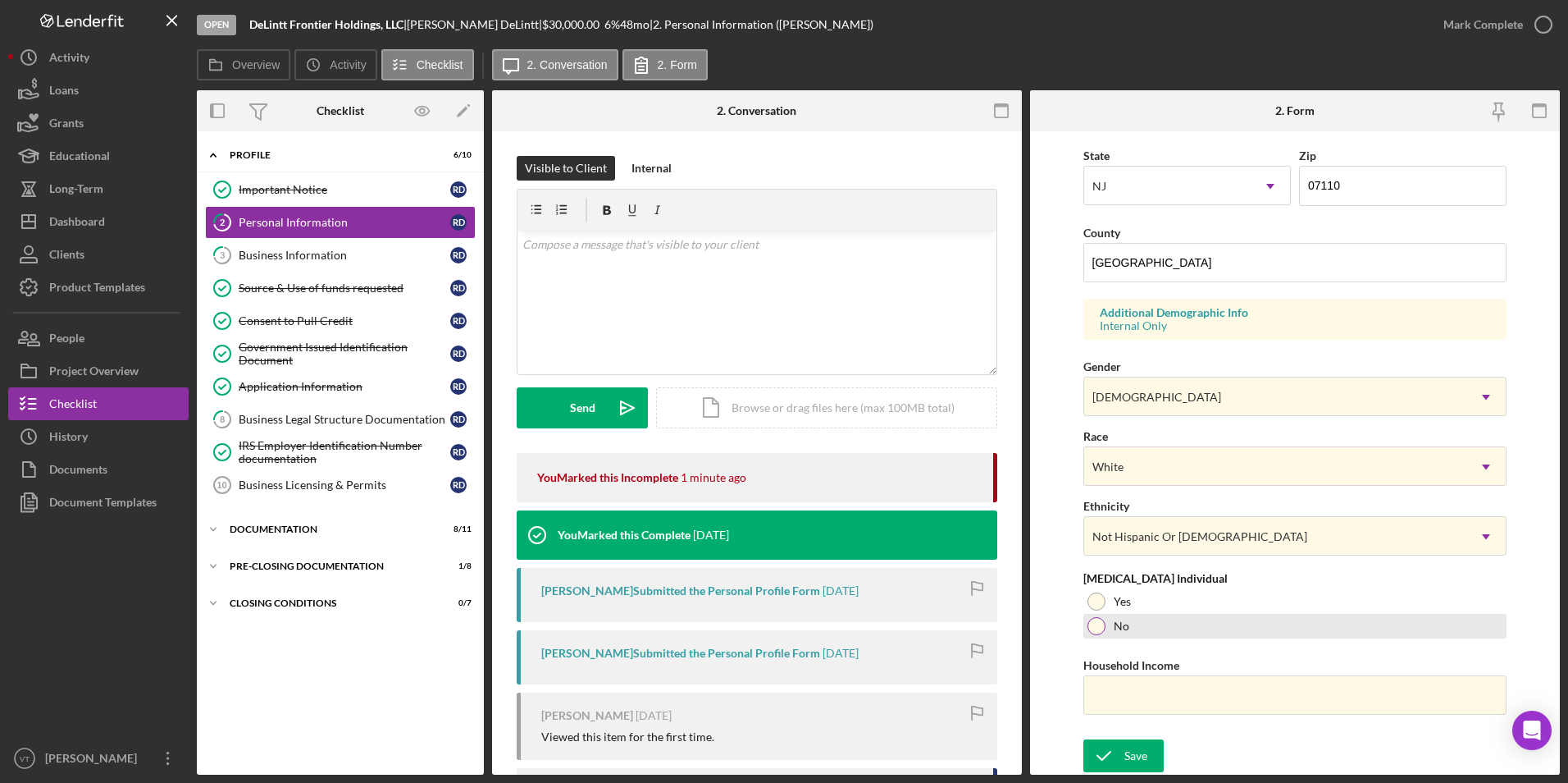
click at [1100, 627] on div at bounding box center [1096, 626] width 18 height 18
click at [1131, 699] on input "Household Income" at bounding box center [1295, 694] width 424 height 39
click at [1129, 693] on input "Household Income" at bounding box center [1295, 694] width 424 height 39
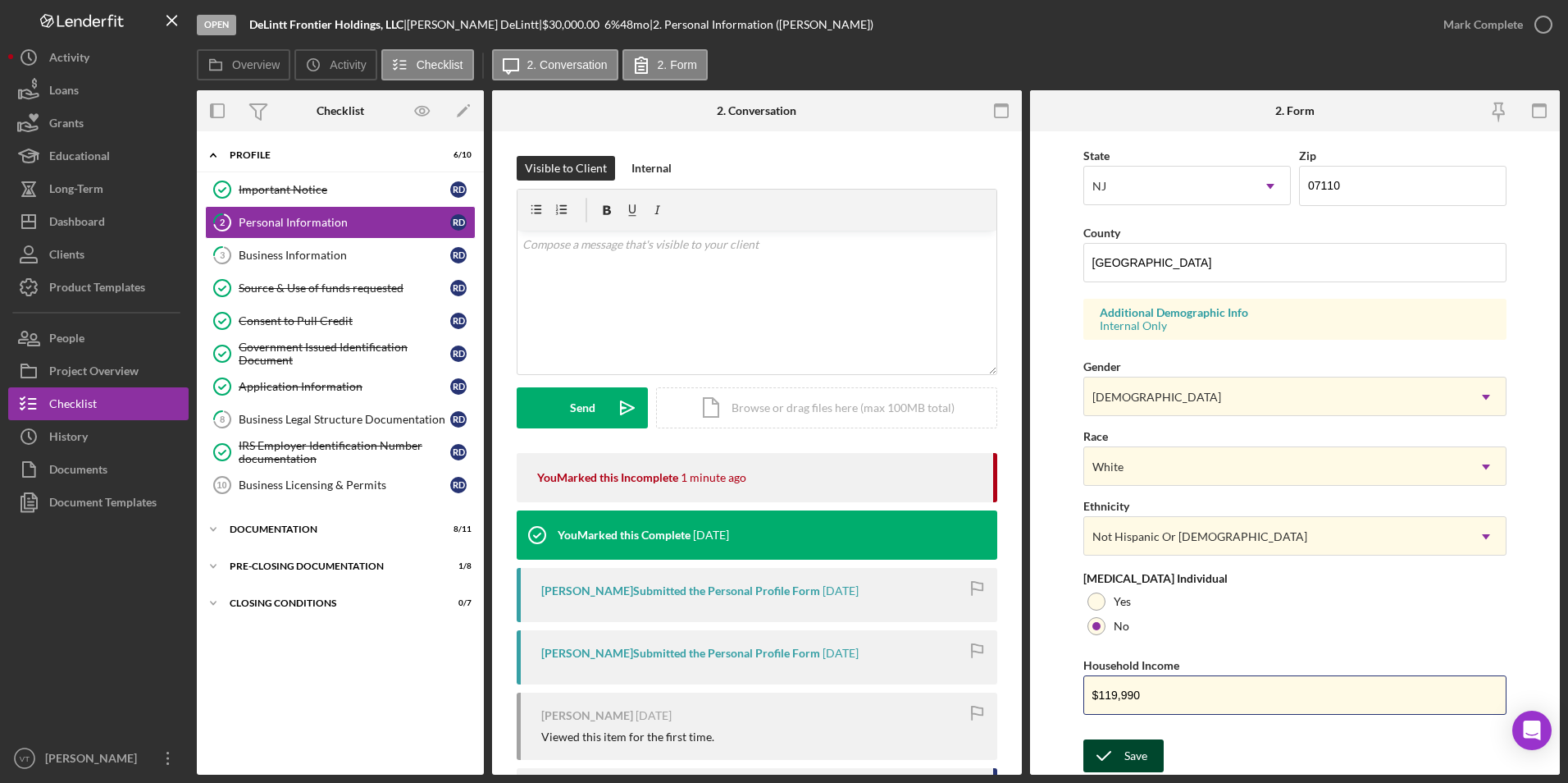
type input "$119,990"
click at [1138, 761] on div "Save" at bounding box center [1135, 756] width 23 height 33
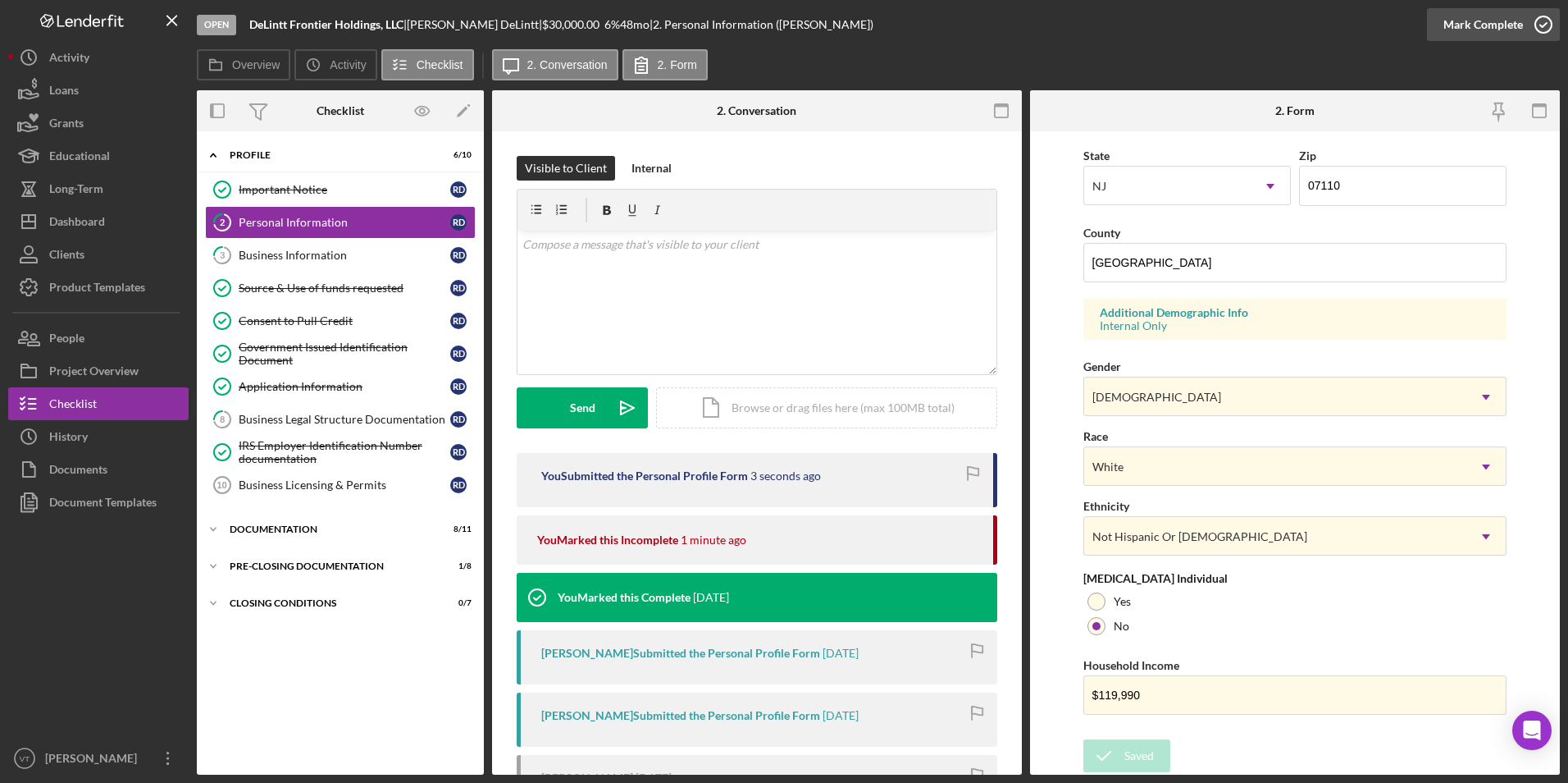
click at [1545, 32] on circle "button" at bounding box center [1543, 24] width 17 height 17
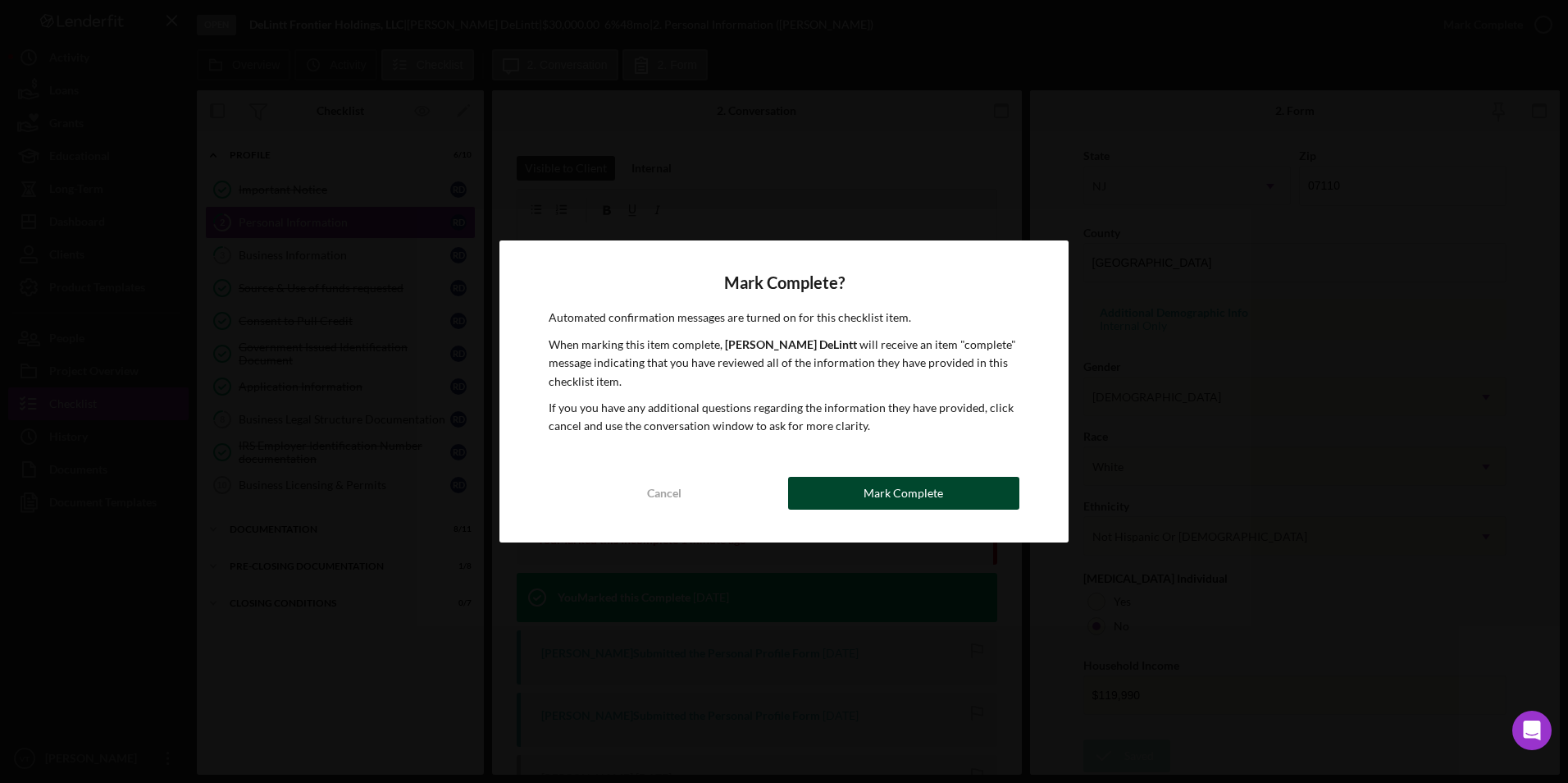
click at [960, 496] on button "Mark Complete" at bounding box center [903, 493] width 231 height 33
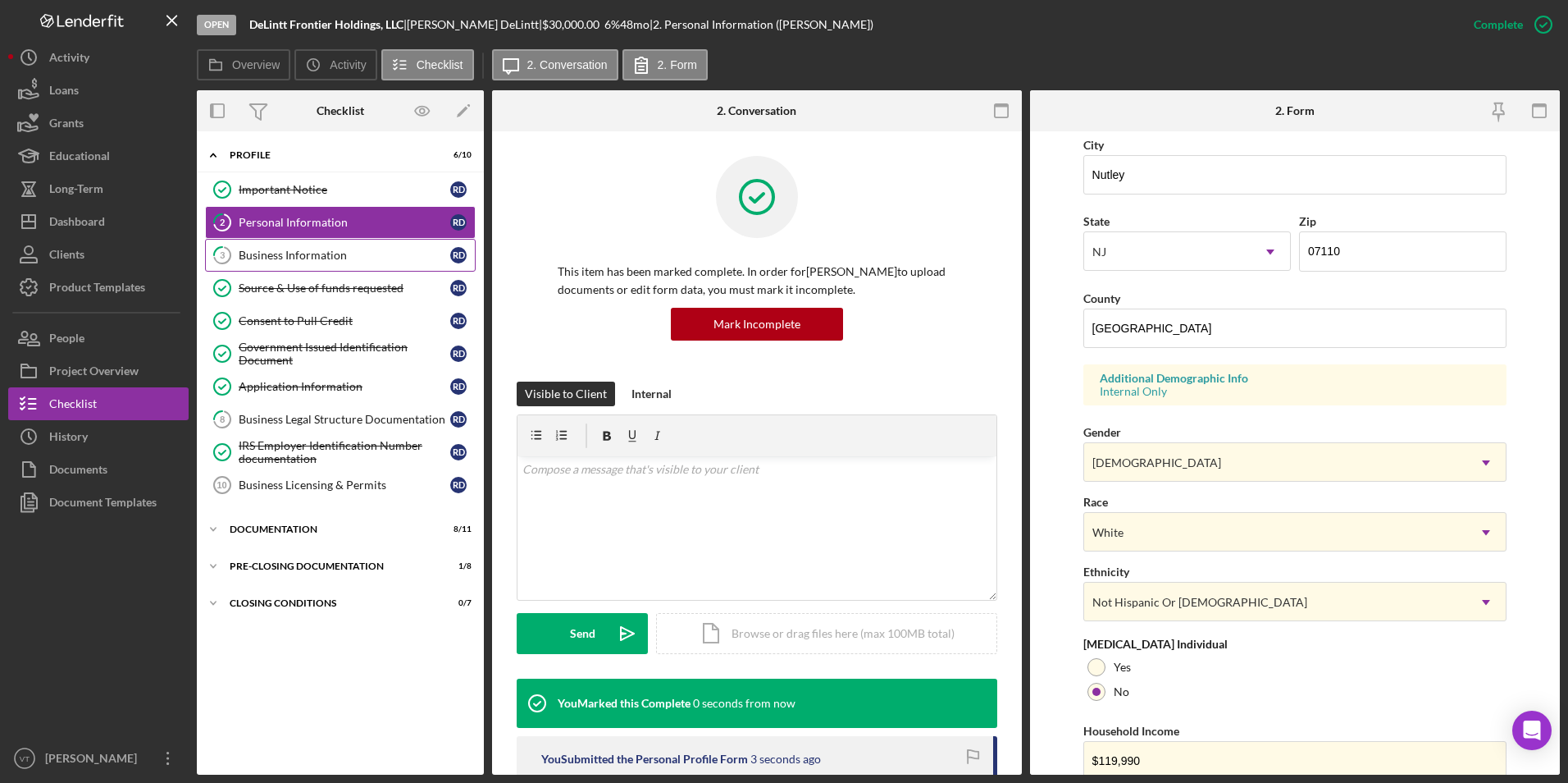
scroll to position [518, 0]
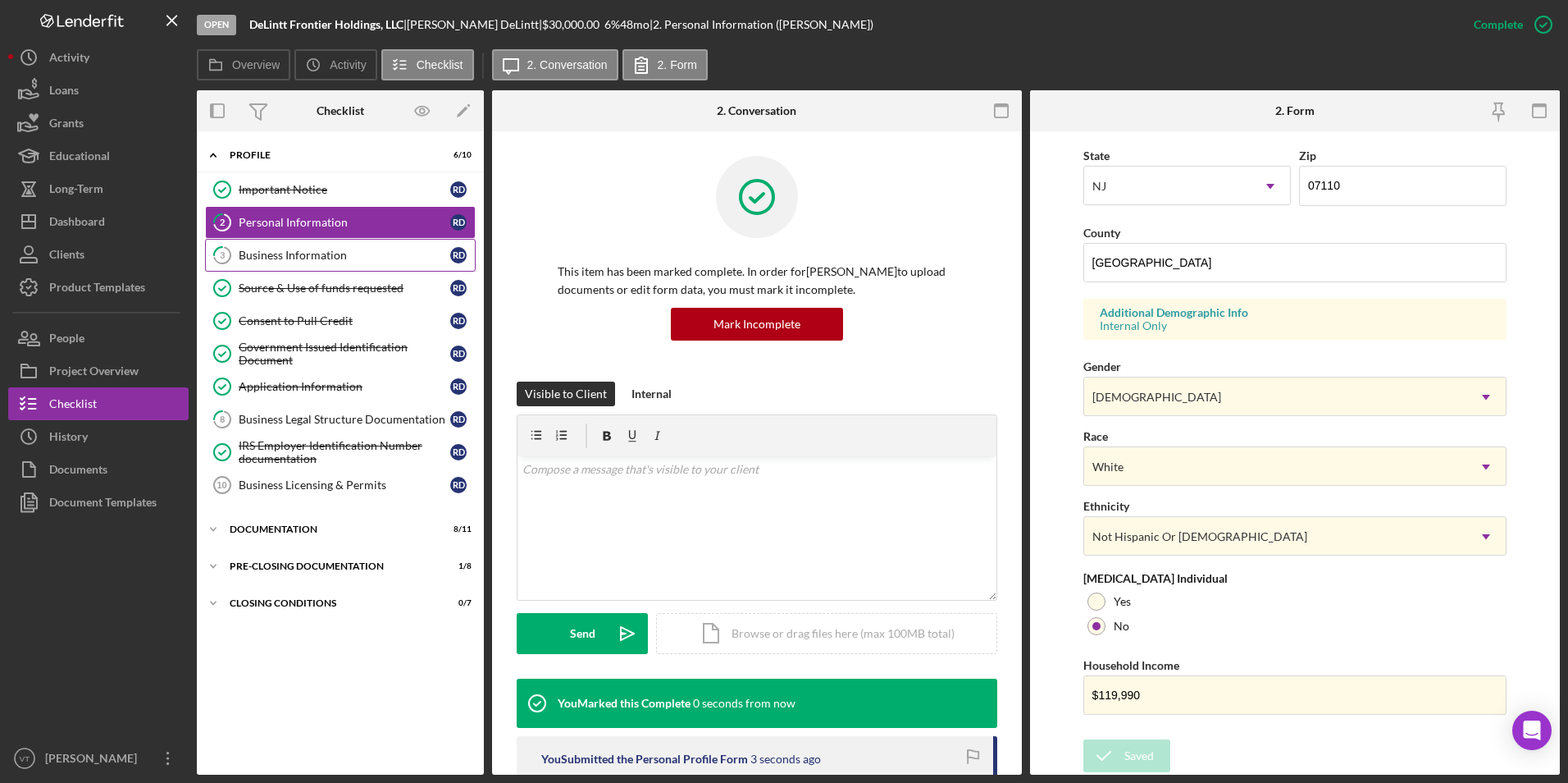
click at [321, 255] on div "Business Information" at bounding box center [345, 255] width 212 height 13
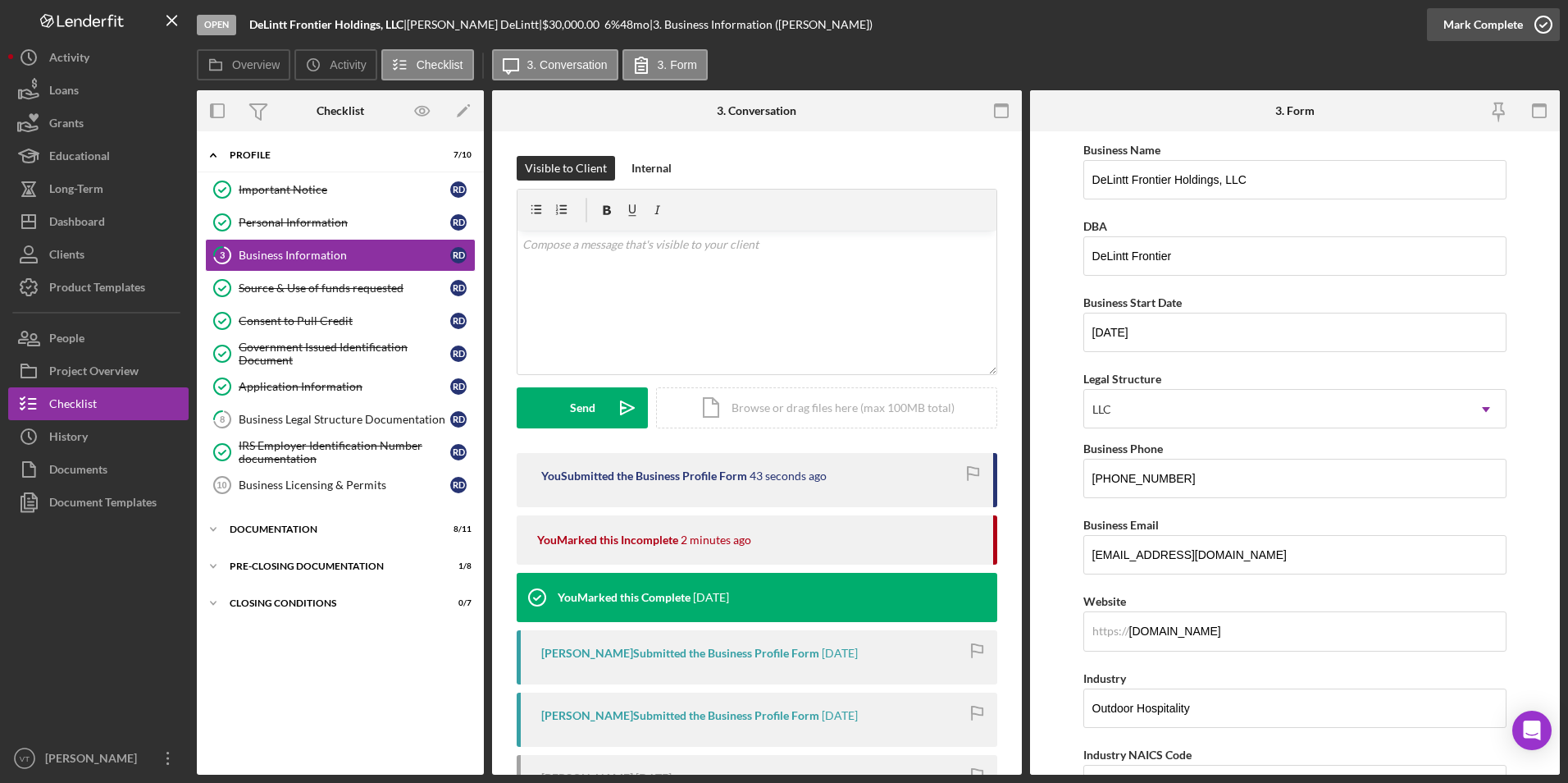
click at [1537, 31] on icon "button" at bounding box center [1543, 24] width 41 height 41
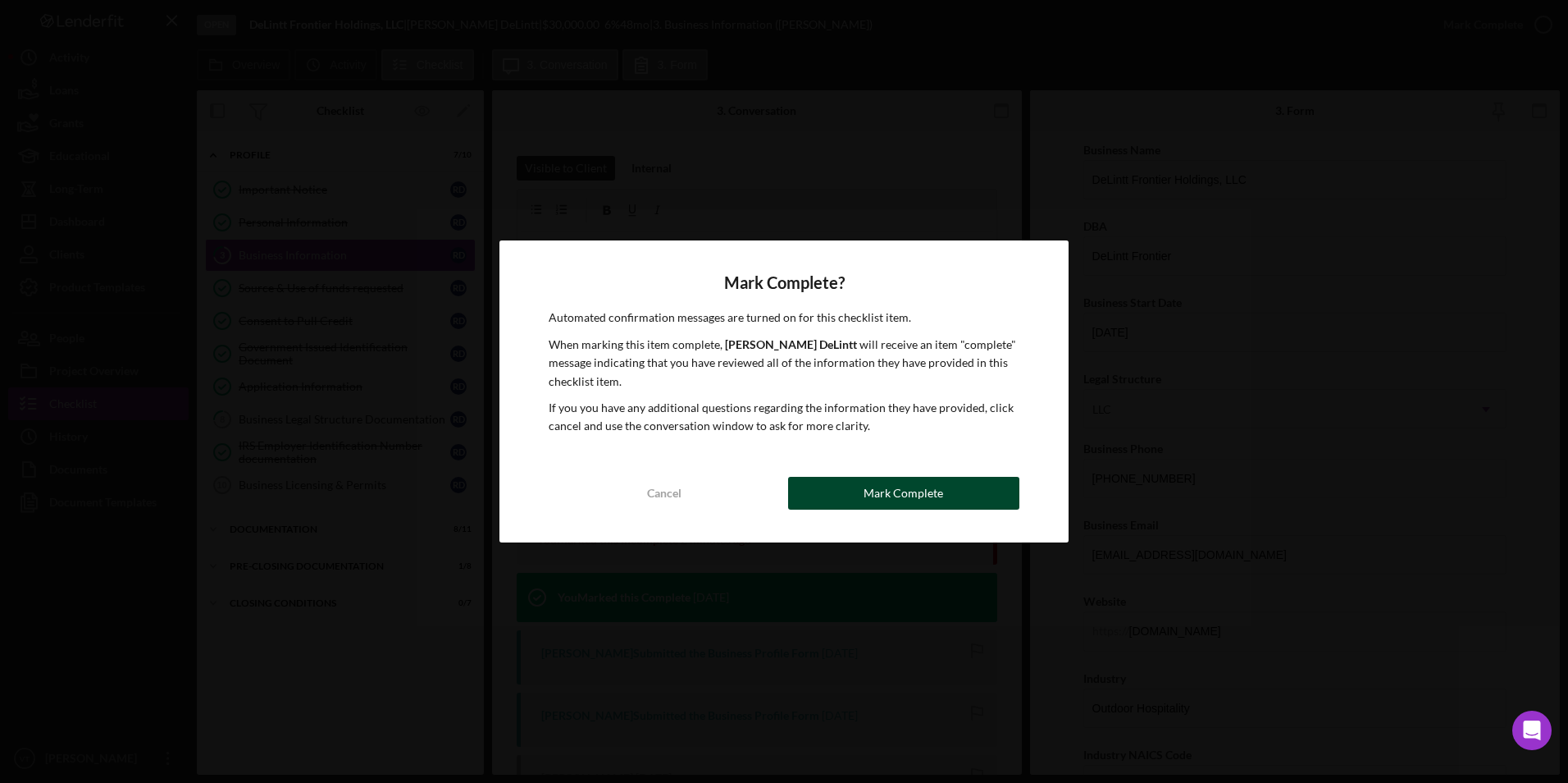
click at [919, 492] on div "Mark Complete" at bounding box center [903, 493] width 80 height 33
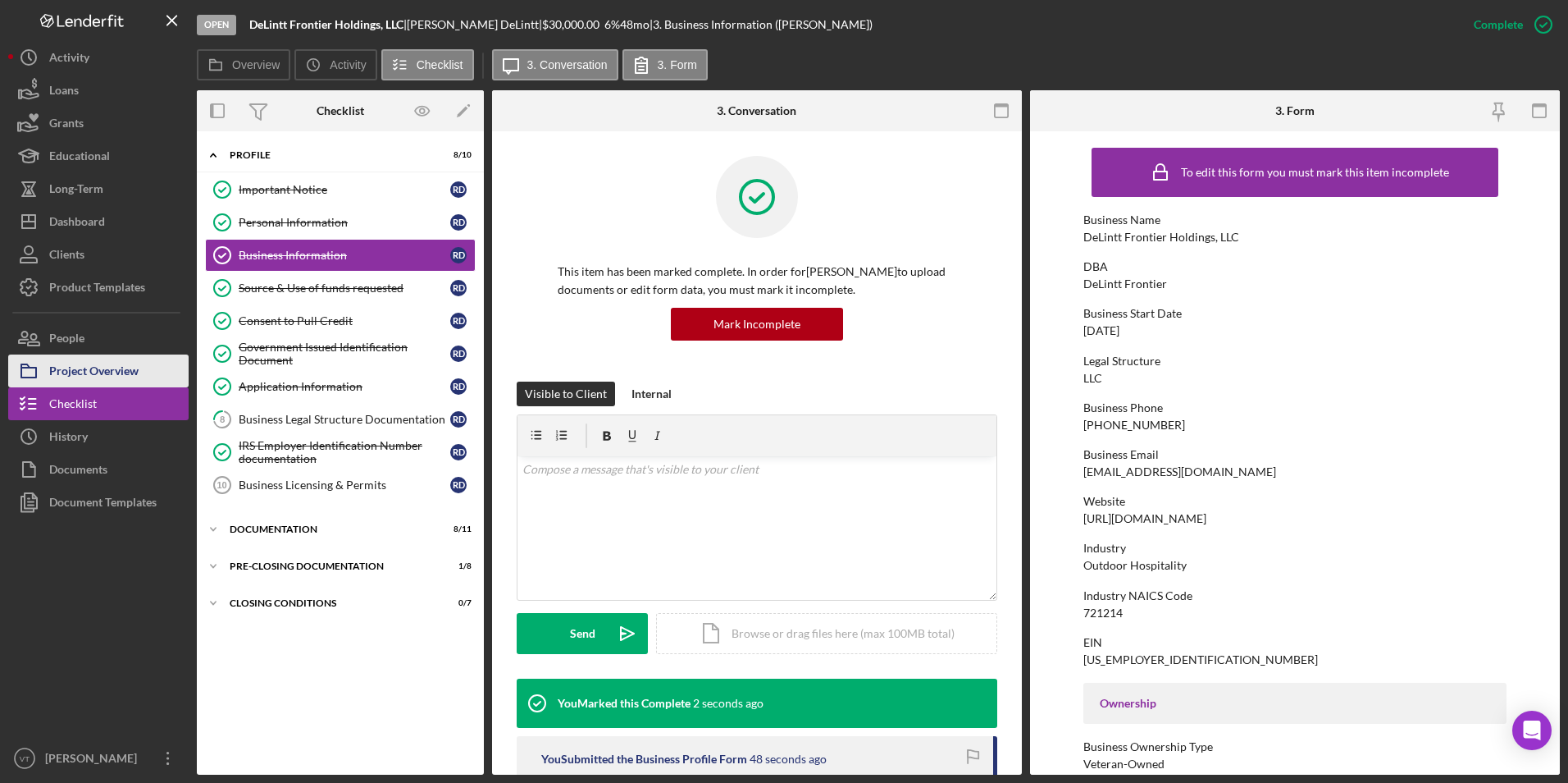
click at [123, 377] on div "Project Overview" at bounding box center [94, 373] width 89 height 36
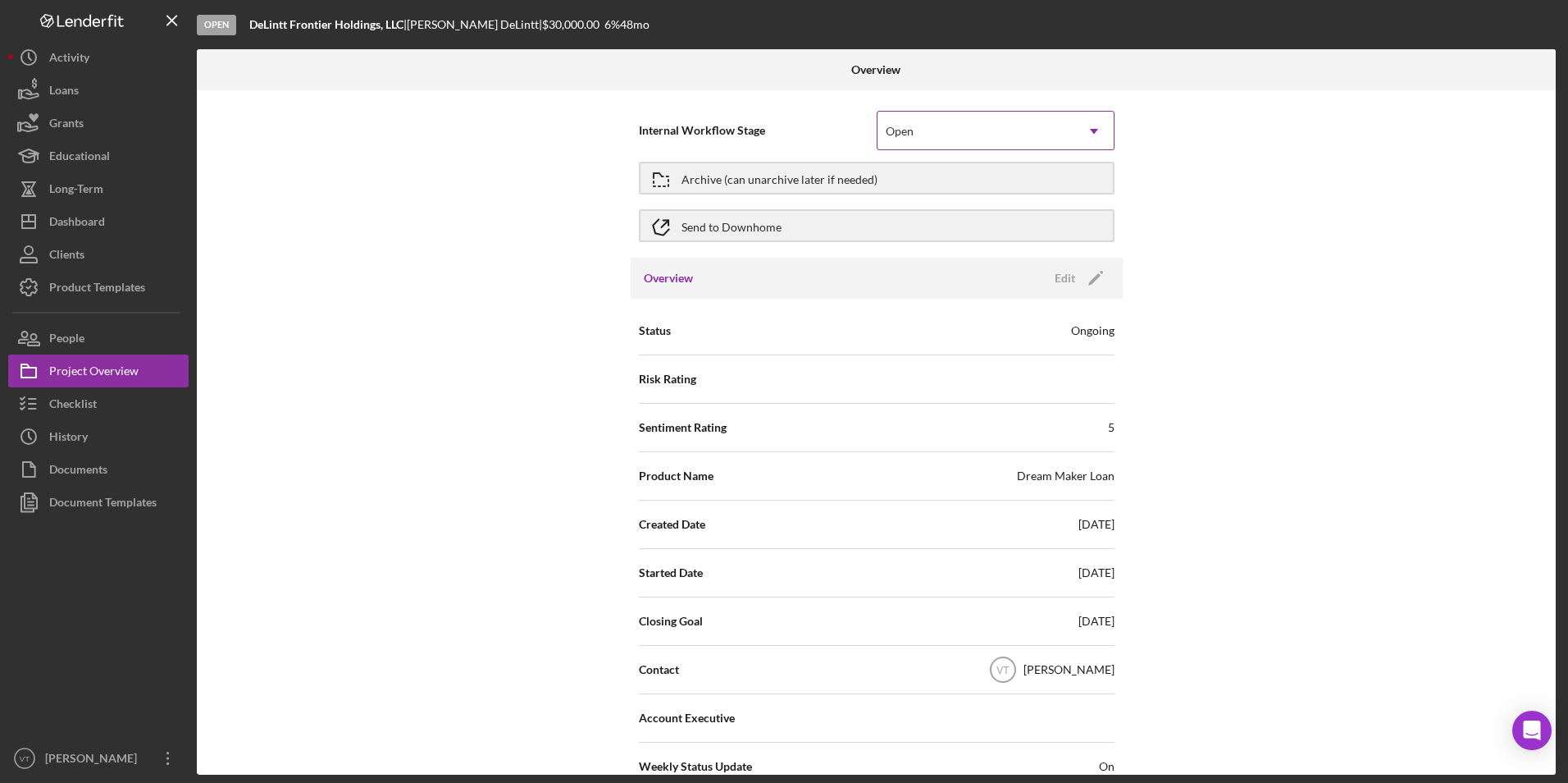
click at [1059, 142] on div "Open" at bounding box center [976, 130] width 197 height 37
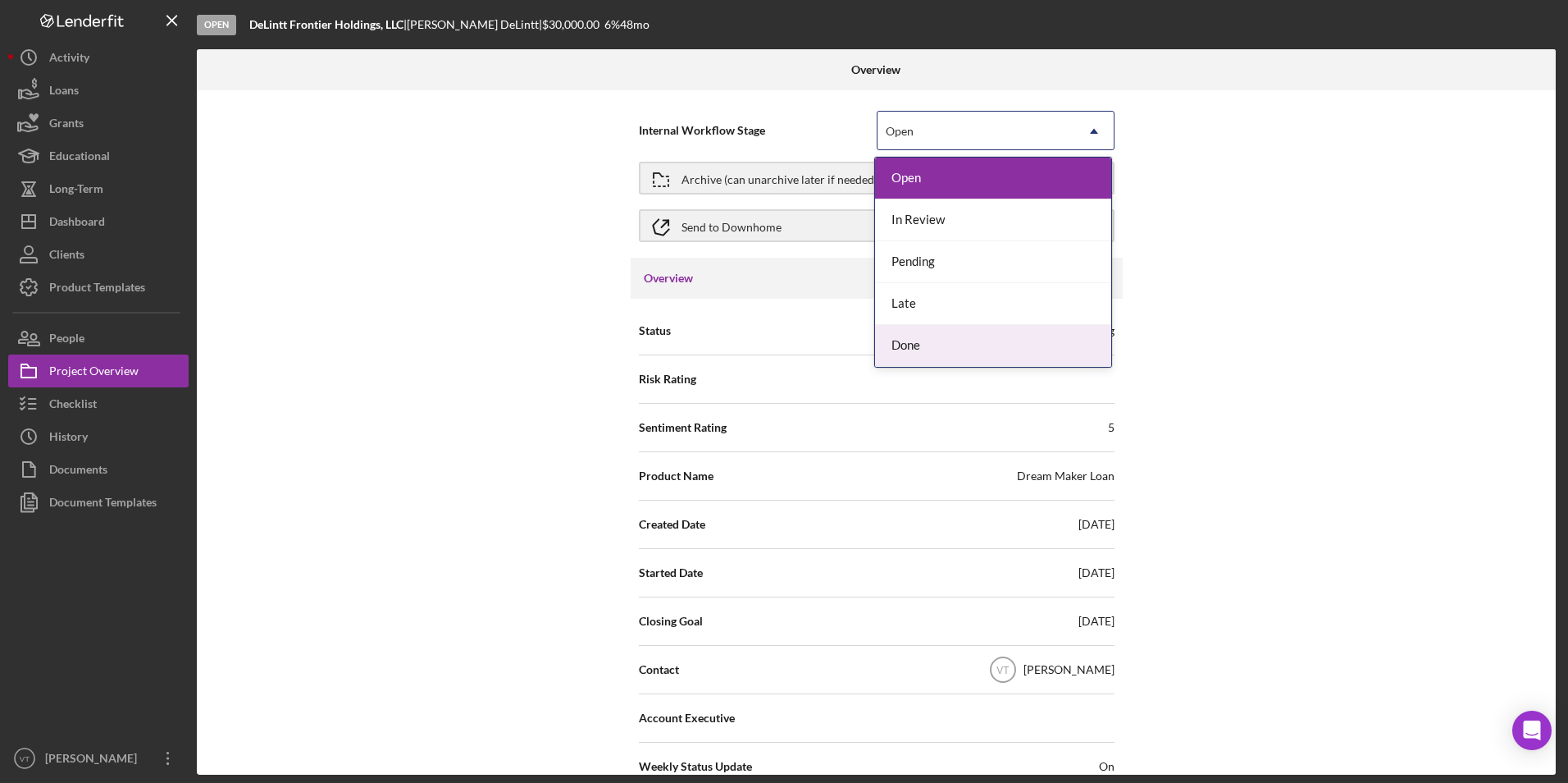
click at [996, 343] on div "Done" at bounding box center [993, 346] width 236 height 42
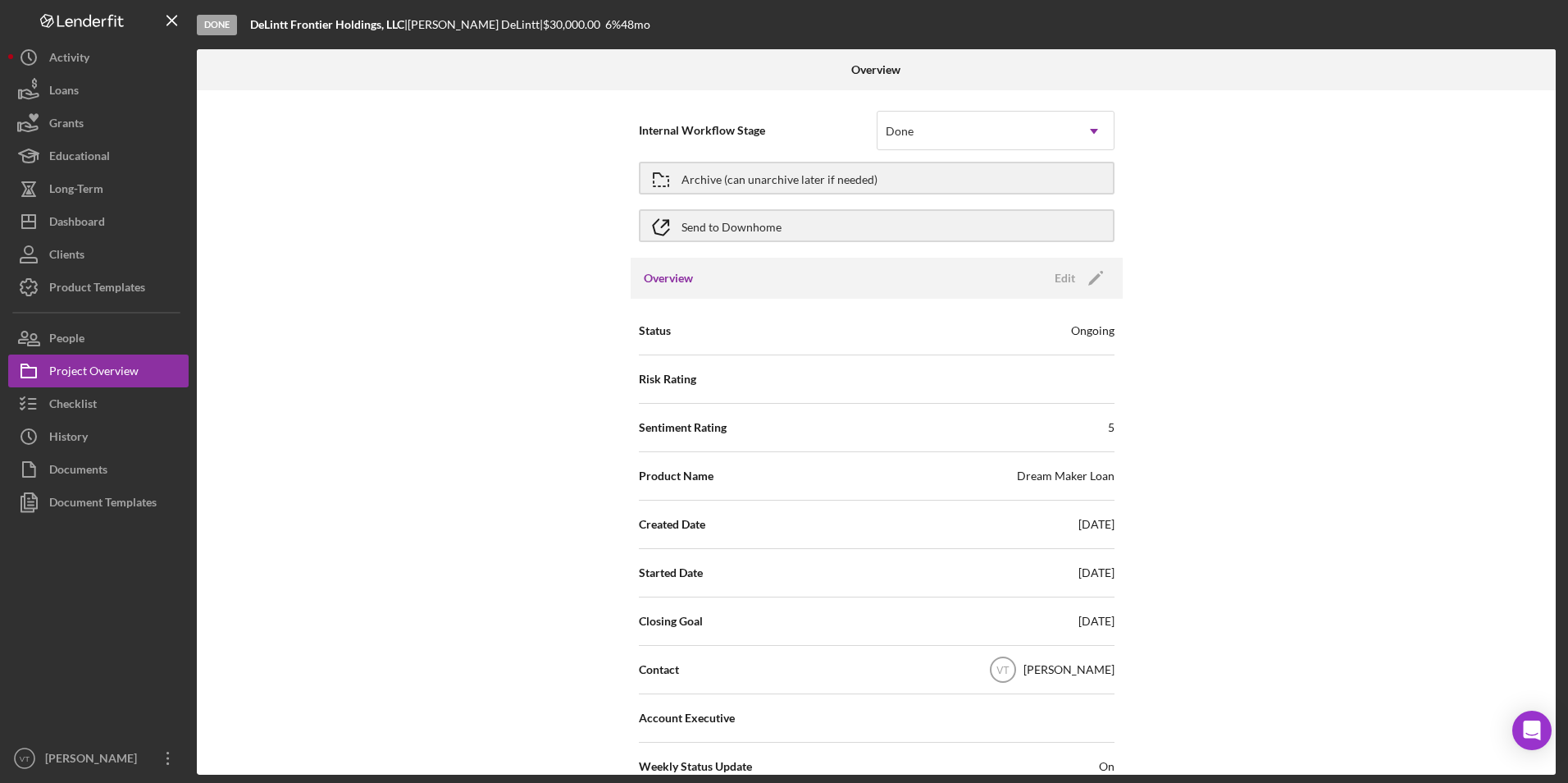
click at [1289, 267] on div "Internal Workflow Stage option Done, selected. Done Icon/Dropdown Arrow Archive…" at bounding box center [877, 432] width 1359 height 684
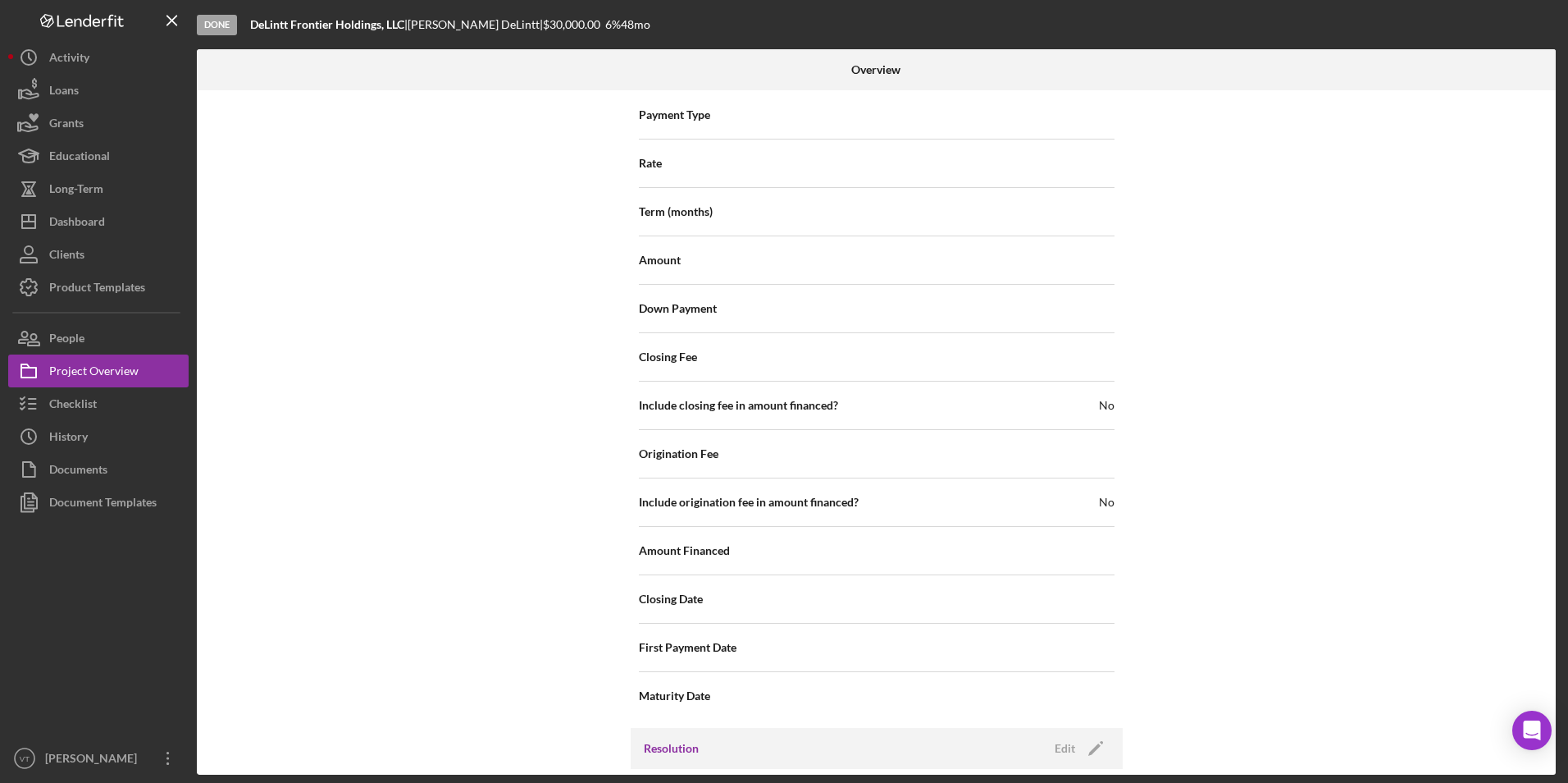
scroll to position [1750, 0]
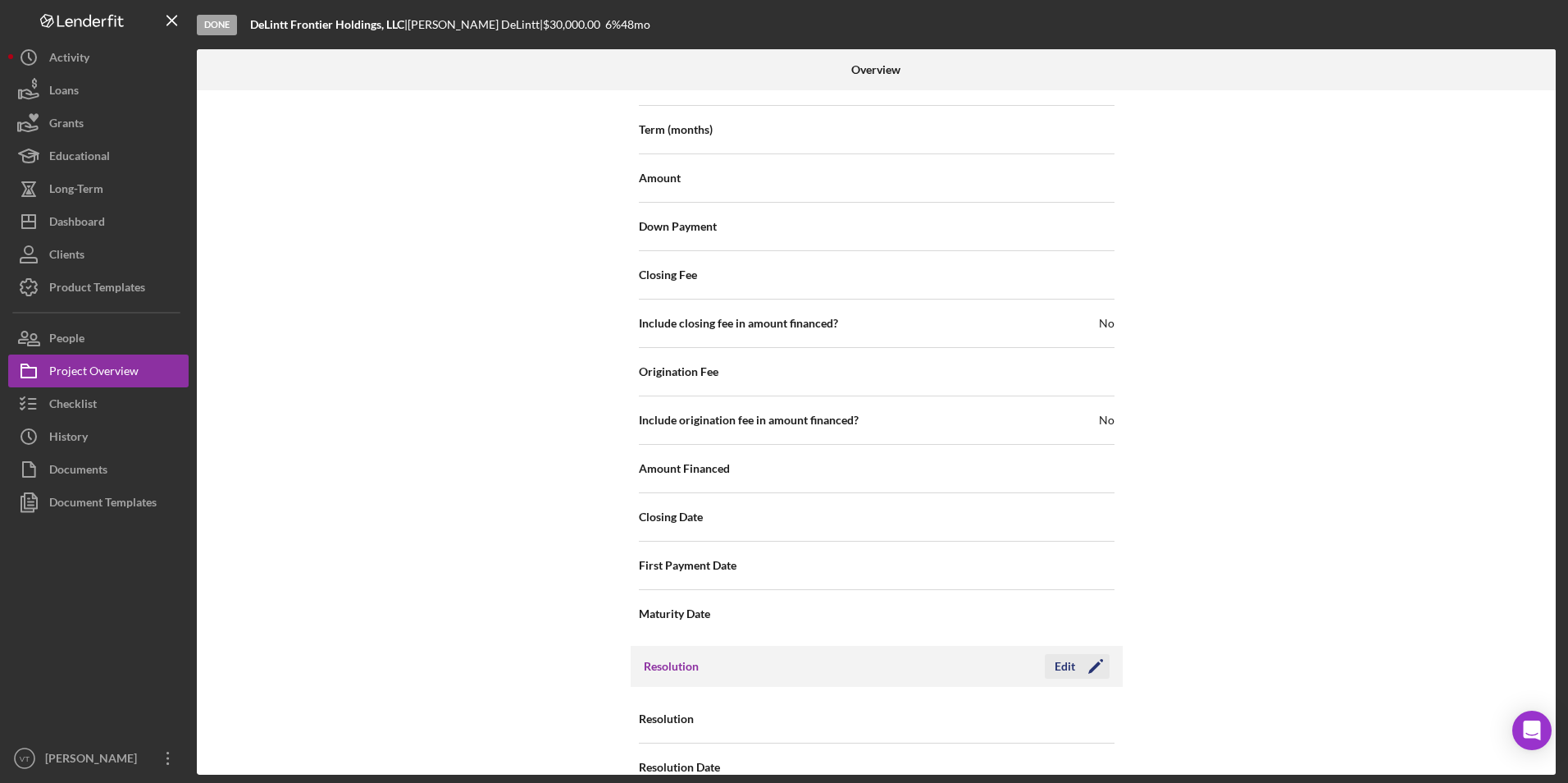
click at [1056, 654] on div "Edit" at bounding box center [1065, 666] width 21 height 24
click at [1099, 700] on icon "Icon/Dropdown Arrow" at bounding box center [1094, 719] width 39 height 39
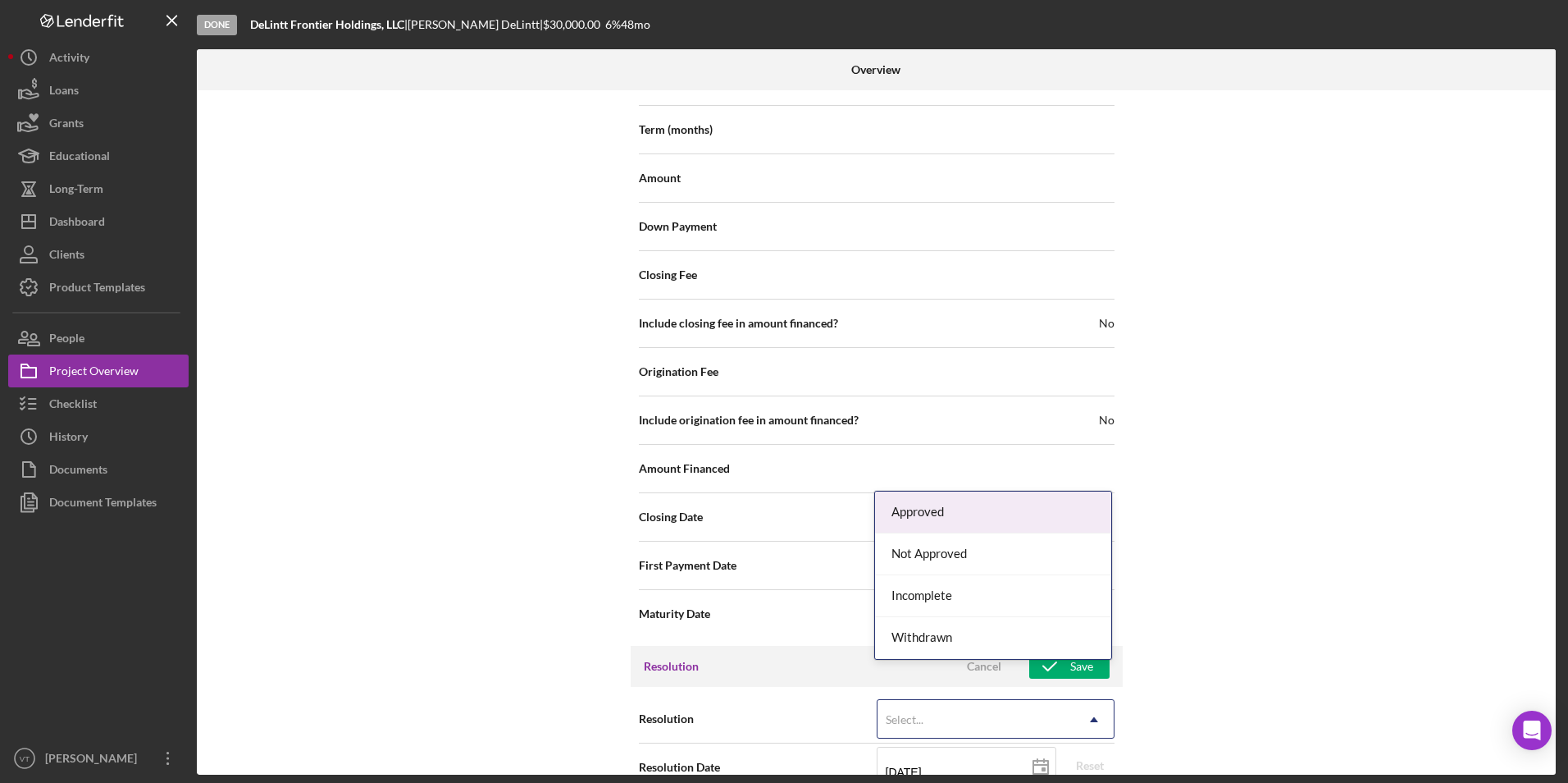
click at [969, 519] on div "Approved" at bounding box center [993, 512] width 236 height 42
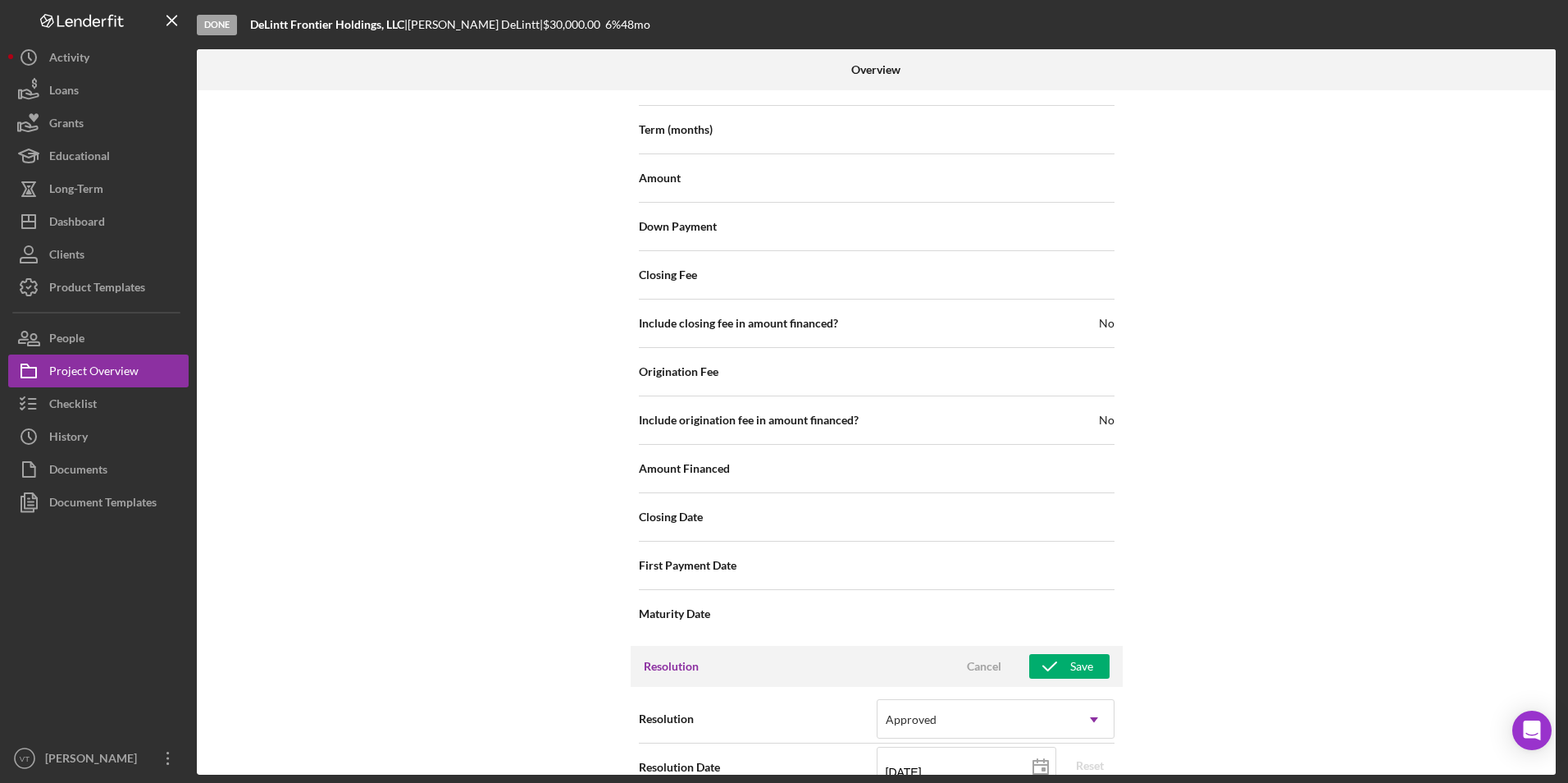
click at [1353, 667] on div "Internal Workflow Stage Done Icon/Dropdown Arrow Archive (can unarchive later i…" at bounding box center [877, 432] width 1359 height 684
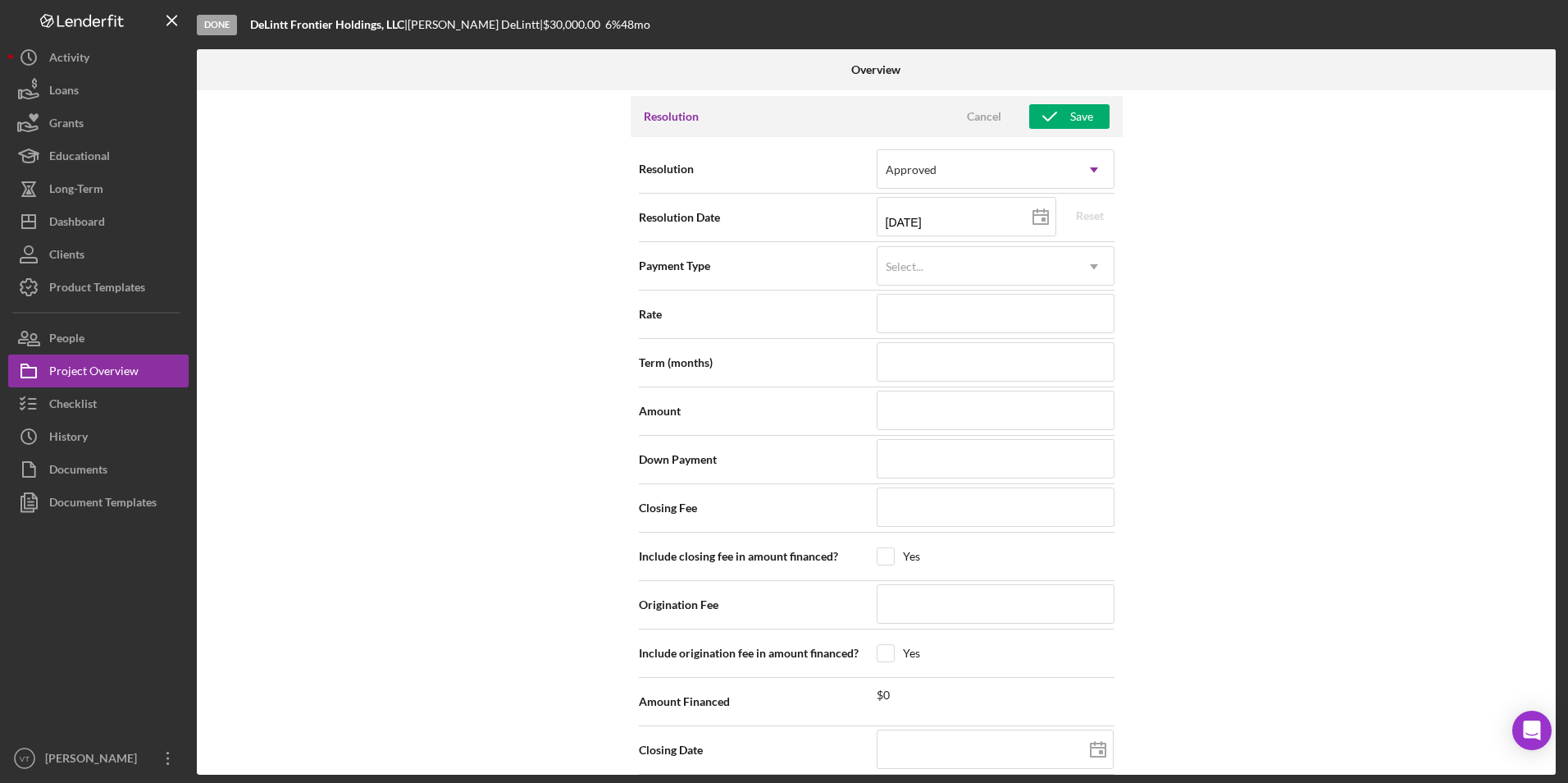
scroll to position [2297, 0]
click at [954, 250] on div "Select..." at bounding box center [976, 269] width 197 height 37
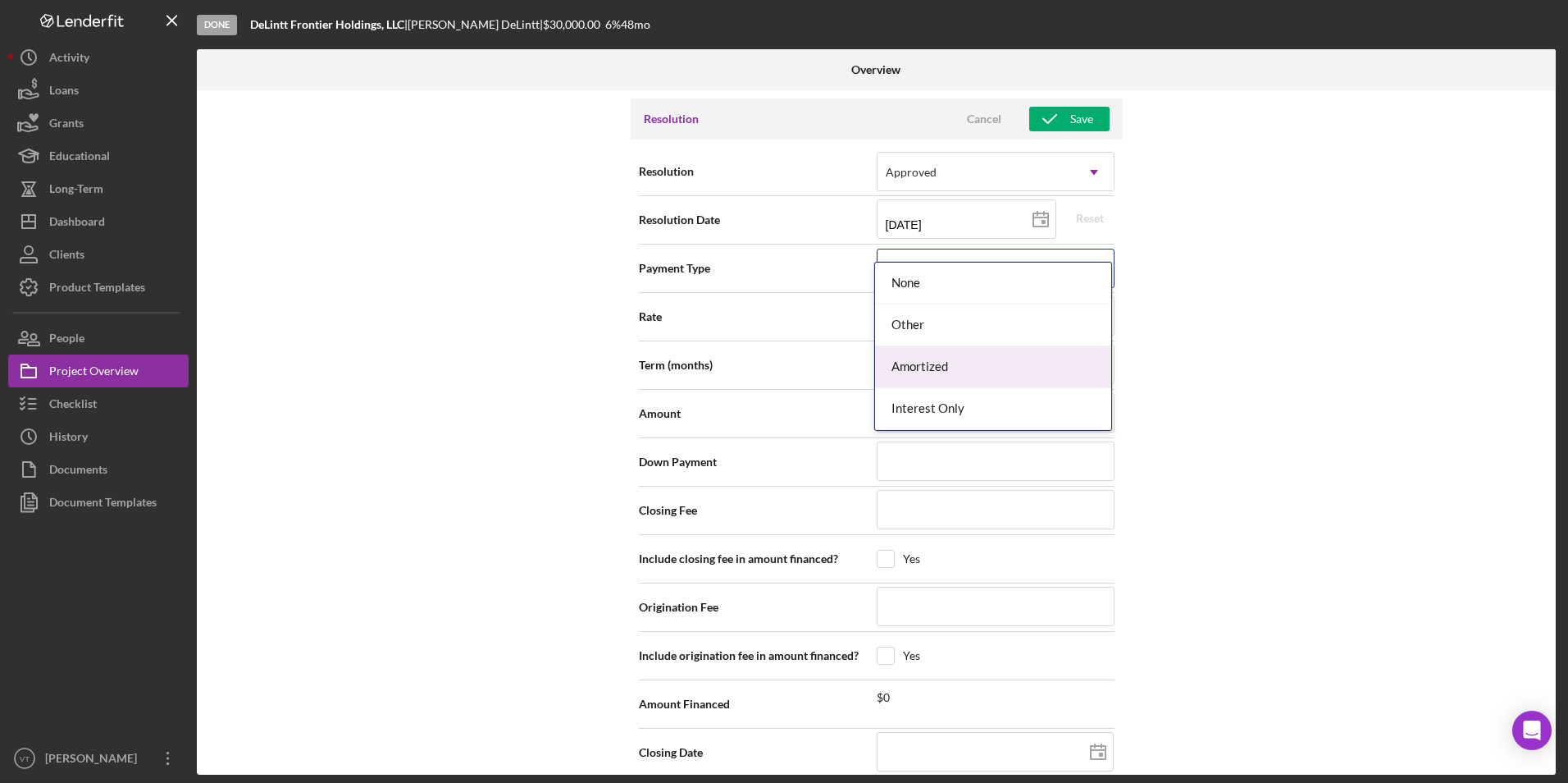
click at [949, 368] on div "Amortized" at bounding box center [993, 367] width 236 height 42
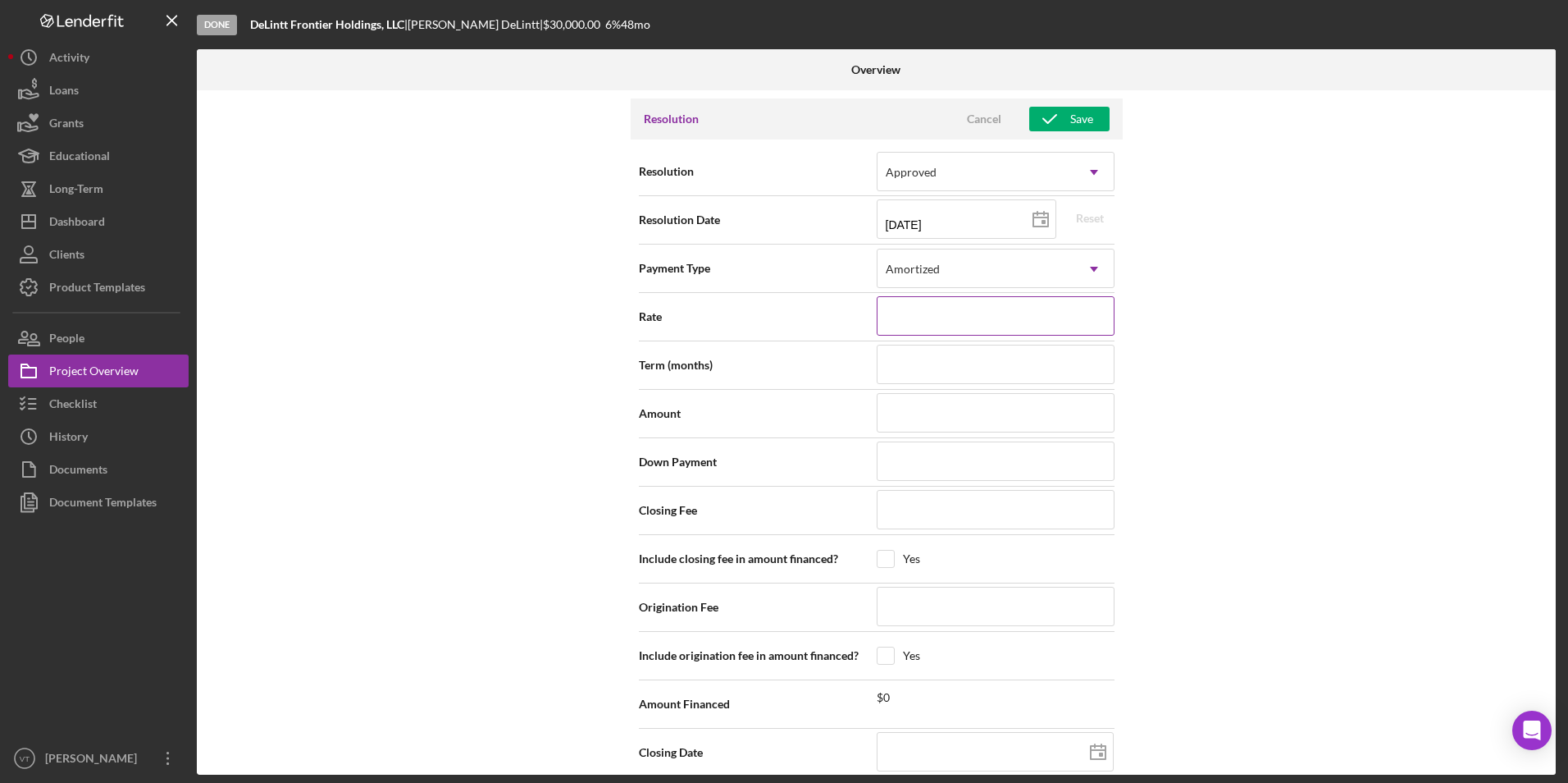
click at [947, 296] on input at bounding box center [996, 315] width 238 height 39
type input "5.990%"
type input "48"
type input "$30,000"
type input "$100"
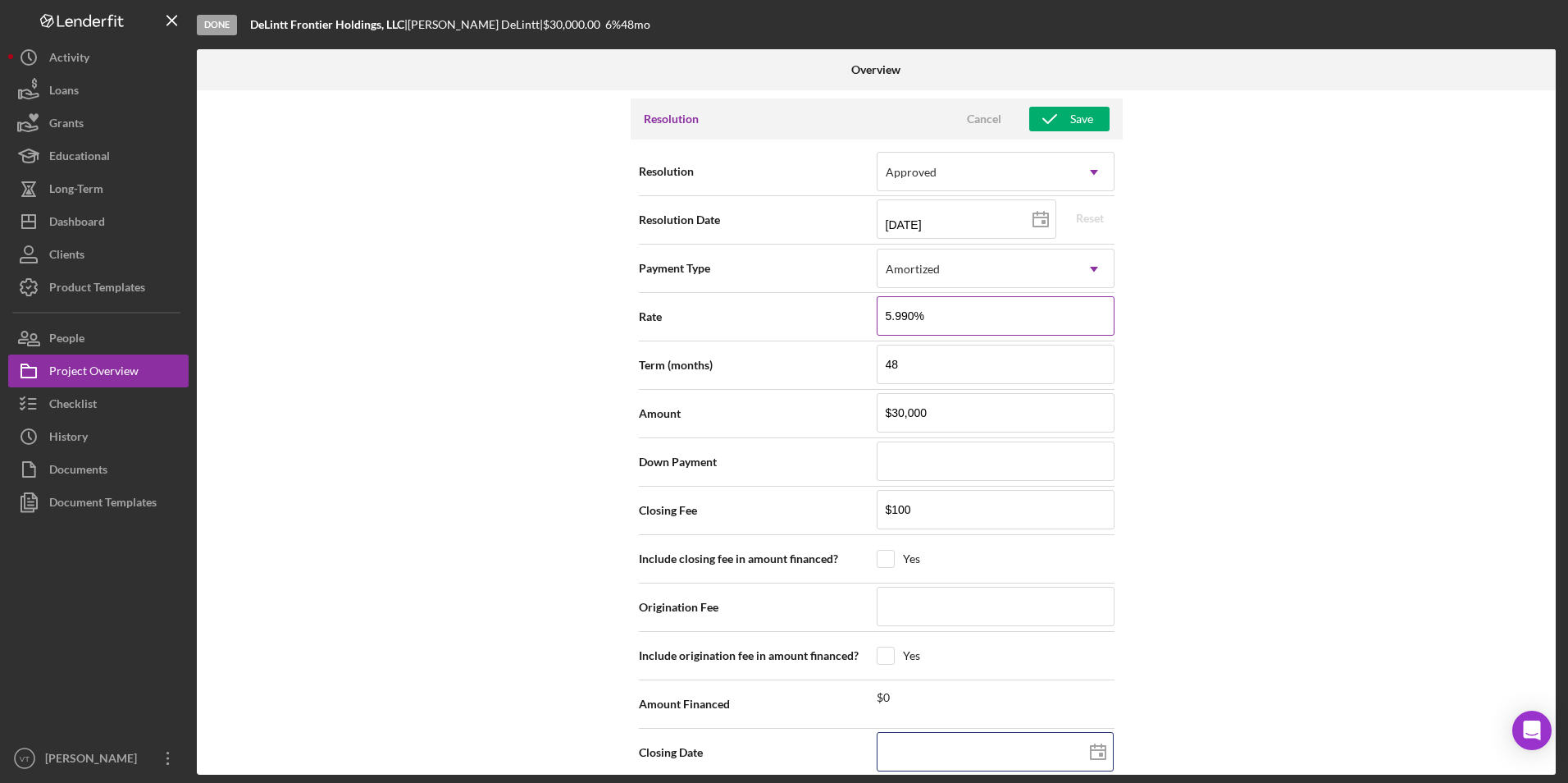
type input "08/14/2025"
type input "09/01/2025"
type input "08/01/2029"
type input "2025-08-14"
type input "2025-09-01"
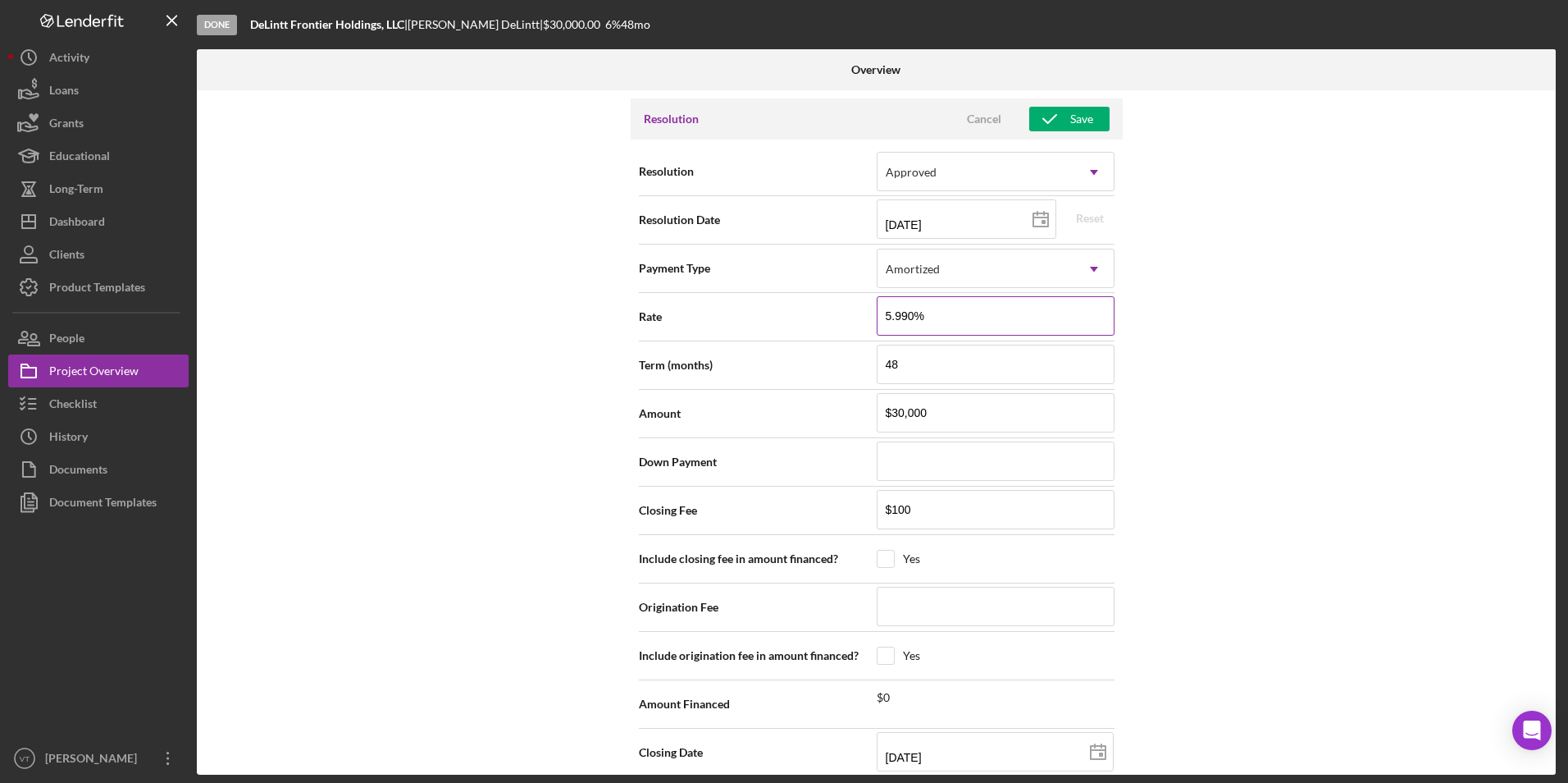
type input "2029-08-01"
click at [1243, 534] on div "Internal Workflow Stage Done Icon/Dropdown Arrow Archive (can unarchive later i…" at bounding box center [877, 432] width 1359 height 684
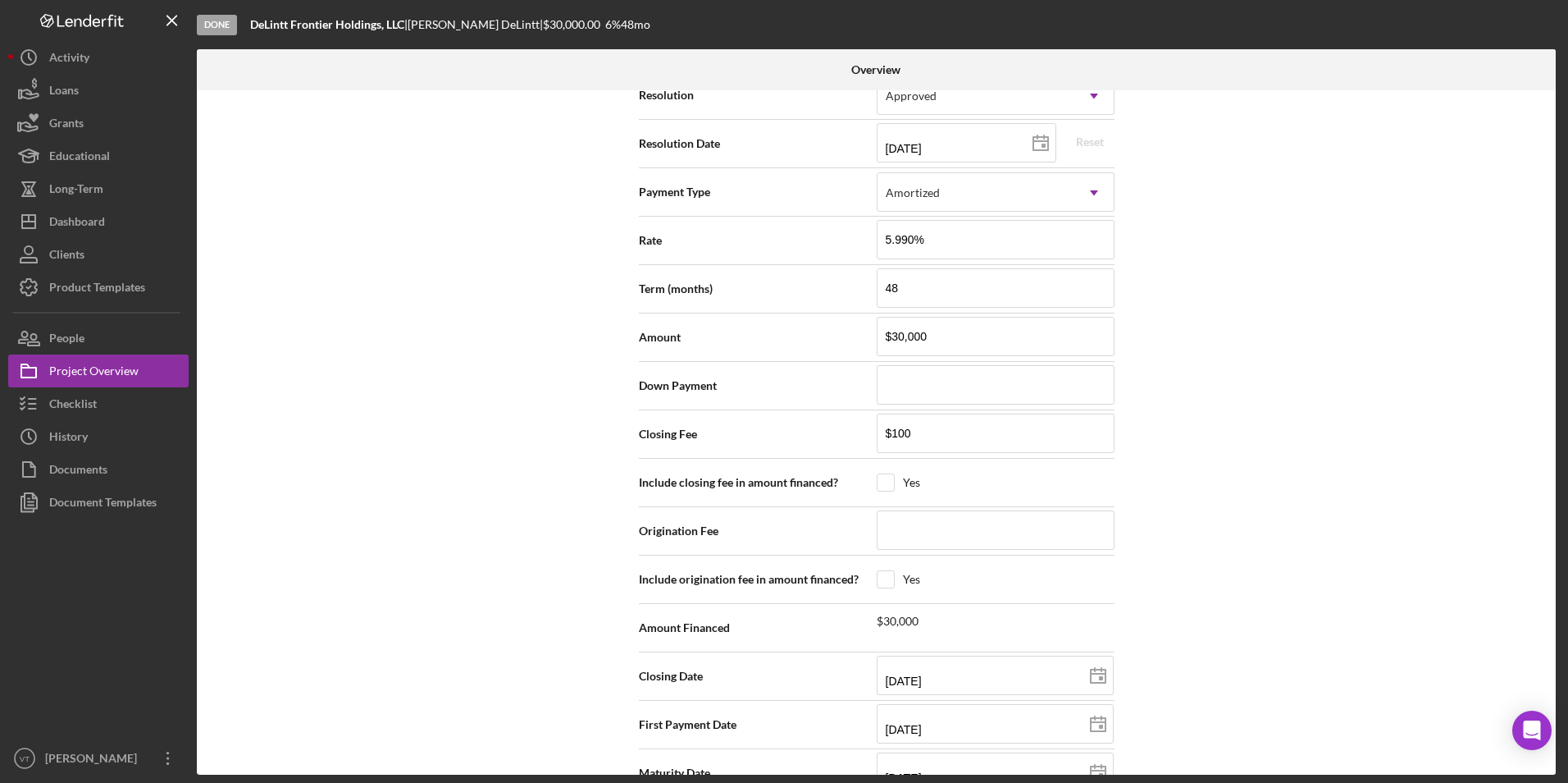
scroll to position [2379, 0]
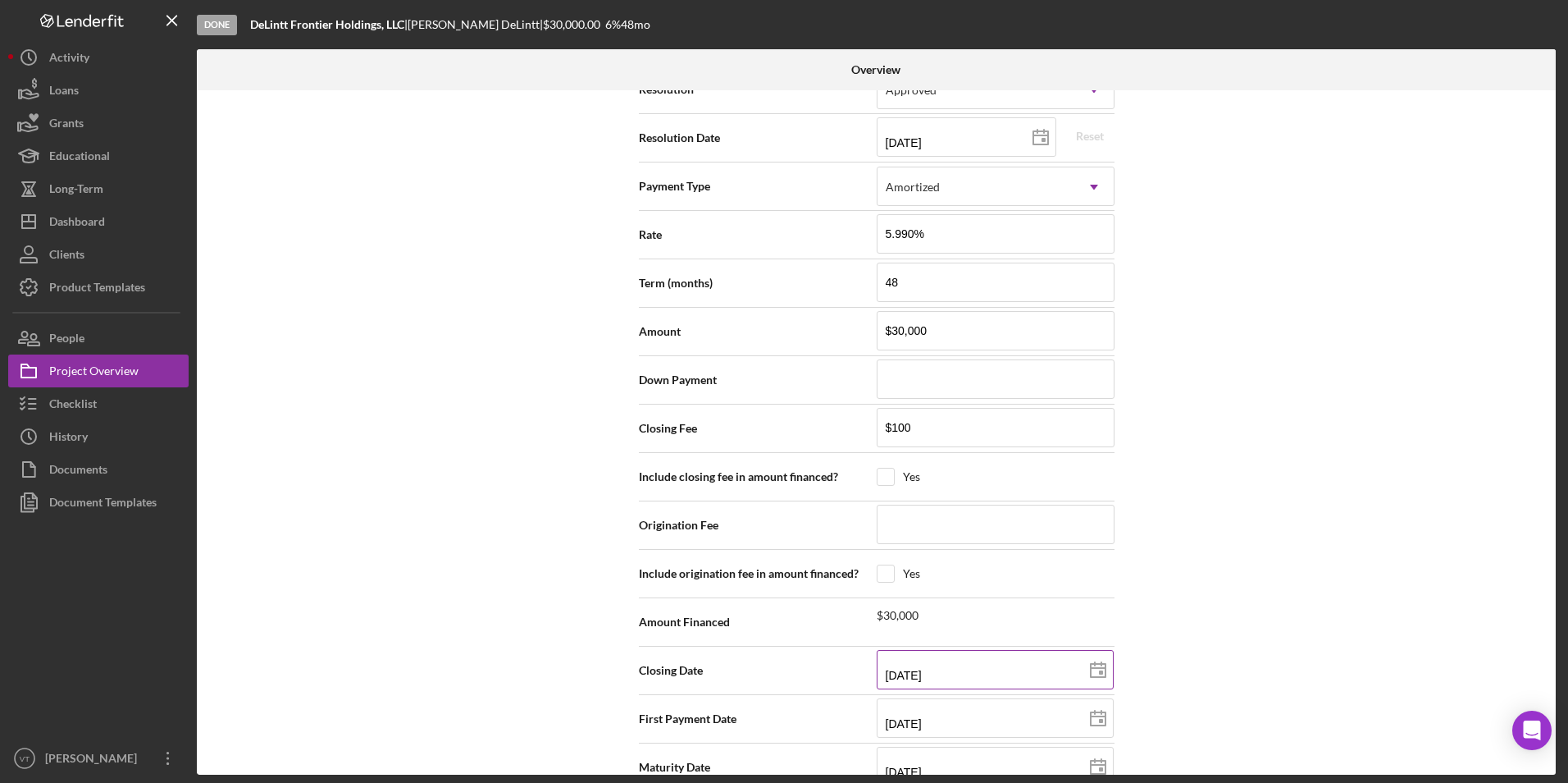
click at [910, 650] on input "08/14/2025" at bounding box center [995, 669] width 237 height 39
type input "08/12/y025"
type input "08/20/25yy"
type input "08/22/y025"
type input "08/21/2025"
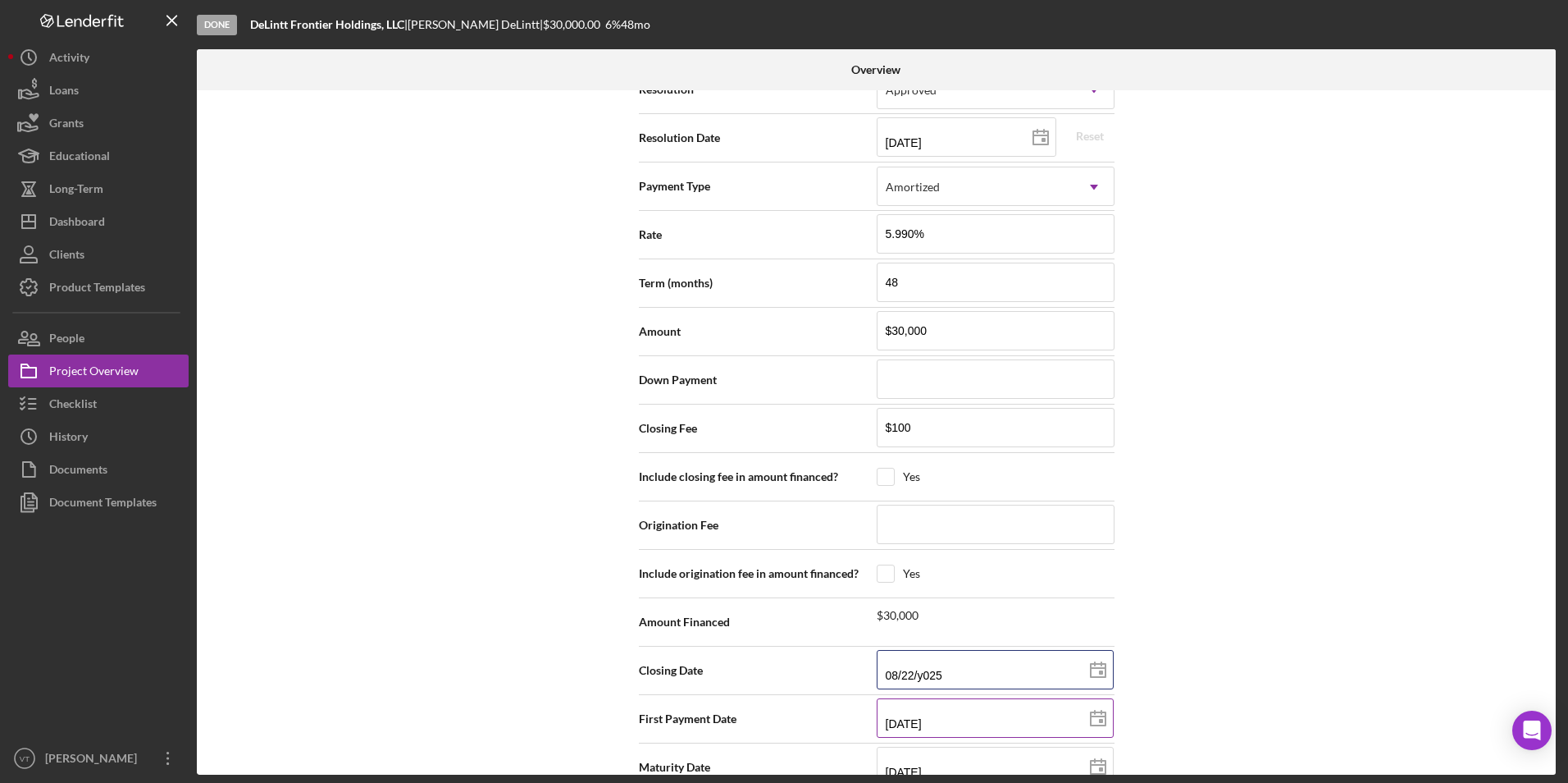
type input "2025-08-21"
type input "08/21/2025"
click at [1240, 674] on div "Internal Workflow Stage Done Icon/Dropdown Arrow Archive (can unarchive later i…" at bounding box center [877, 432] width 1359 height 684
drag, startPoint x: 948, startPoint y: 740, endPoint x: 806, endPoint y: 739, distance: 142.0
click at [806, 747] on div "Maturity Date 08/01/2029 2029-08-01" at bounding box center [877, 766] width 476 height 41
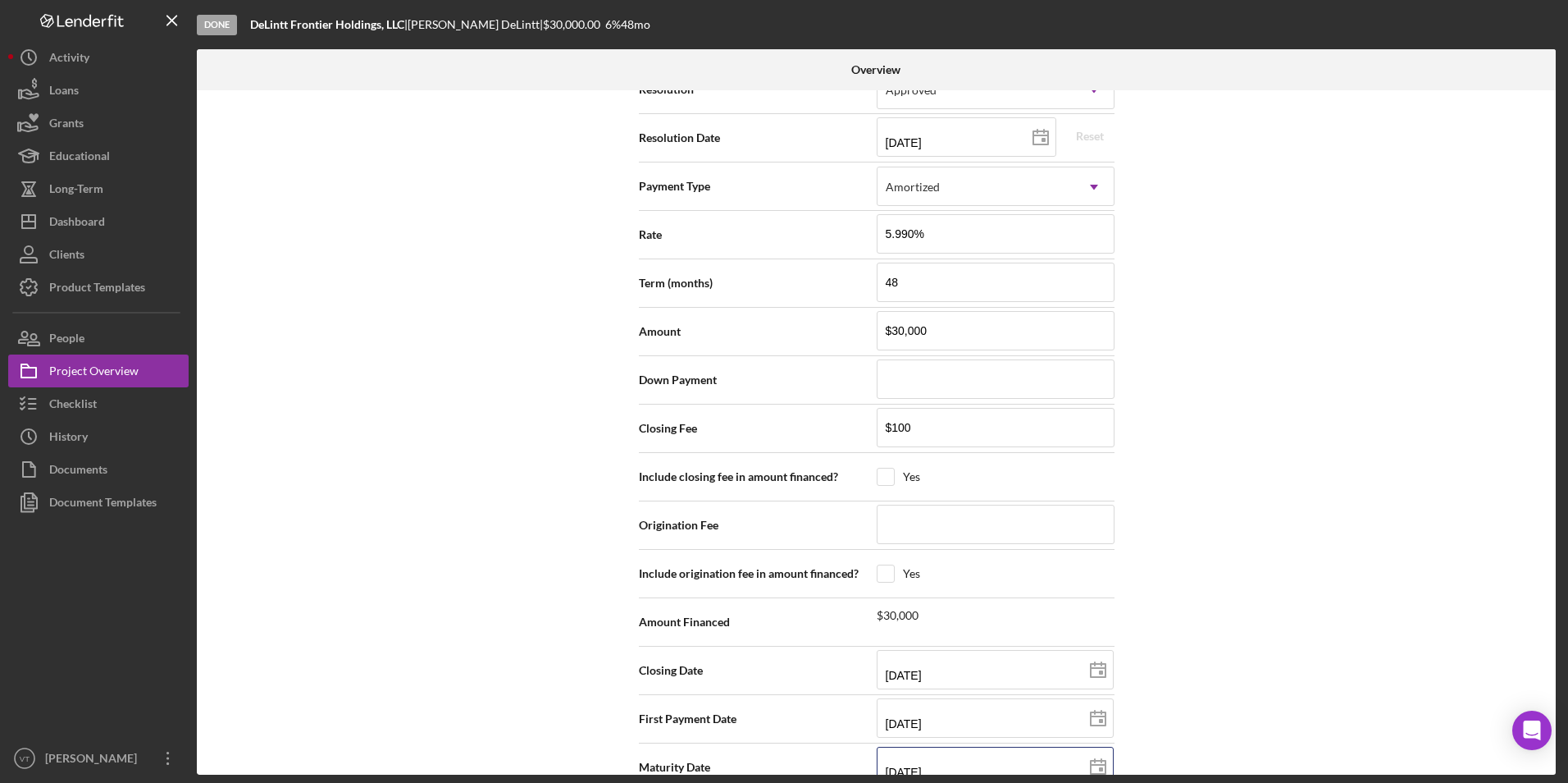
type input "0m/dd/yyyy"
type input "09/dd/yyyy"
type input "09/0d/yyyy"
type input "09/01/yyyy"
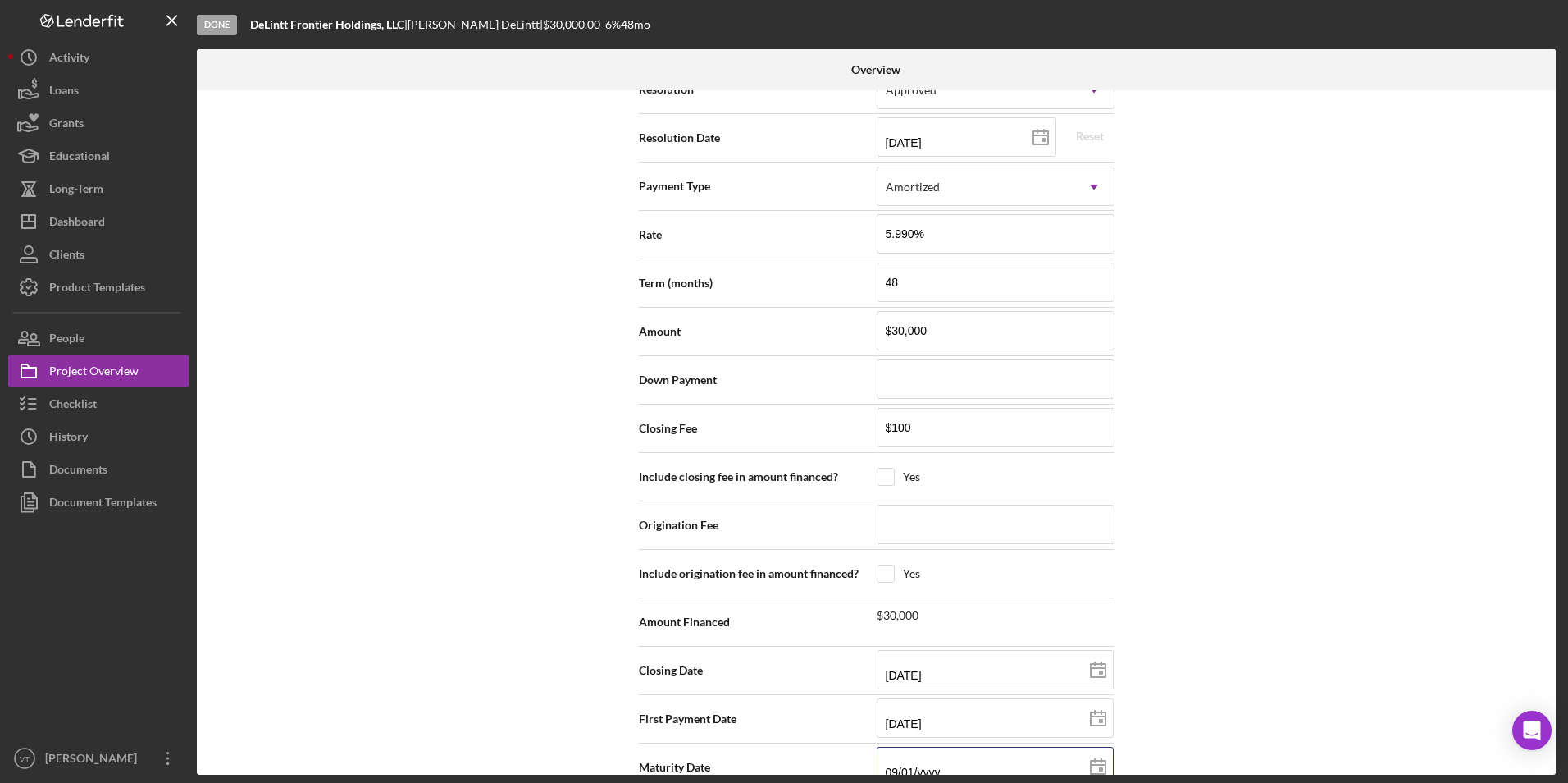
type input "09/01/yyyy"
type input "09/01/2yyy"
type input "09/01/20yy"
type input "09/01/202y"
type input "09/01/2029"
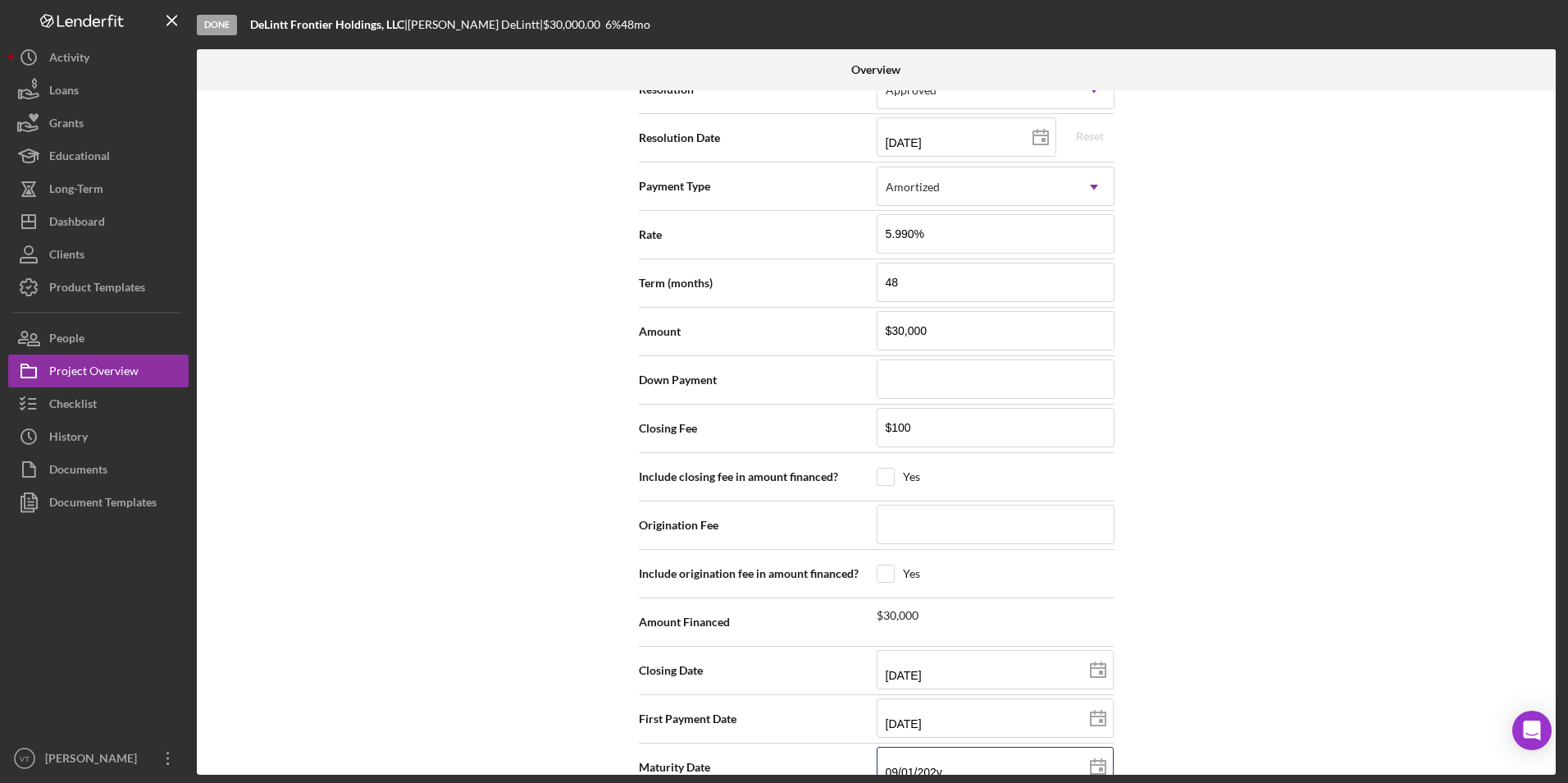
type input "2029-09-01"
type input "09/01/2029"
click at [1324, 662] on div "Internal Workflow Stage Done Icon/Dropdown Arrow Archive (can unarchive later i…" at bounding box center [877, 432] width 1359 height 684
drag, startPoint x: 895, startPoint y: 687, endPoint x: 873, endPoint y: 687, distance: 22.0
click at [877, 698] on input "09/01/2025" at bounding box center [995, 717] width 237 height 39
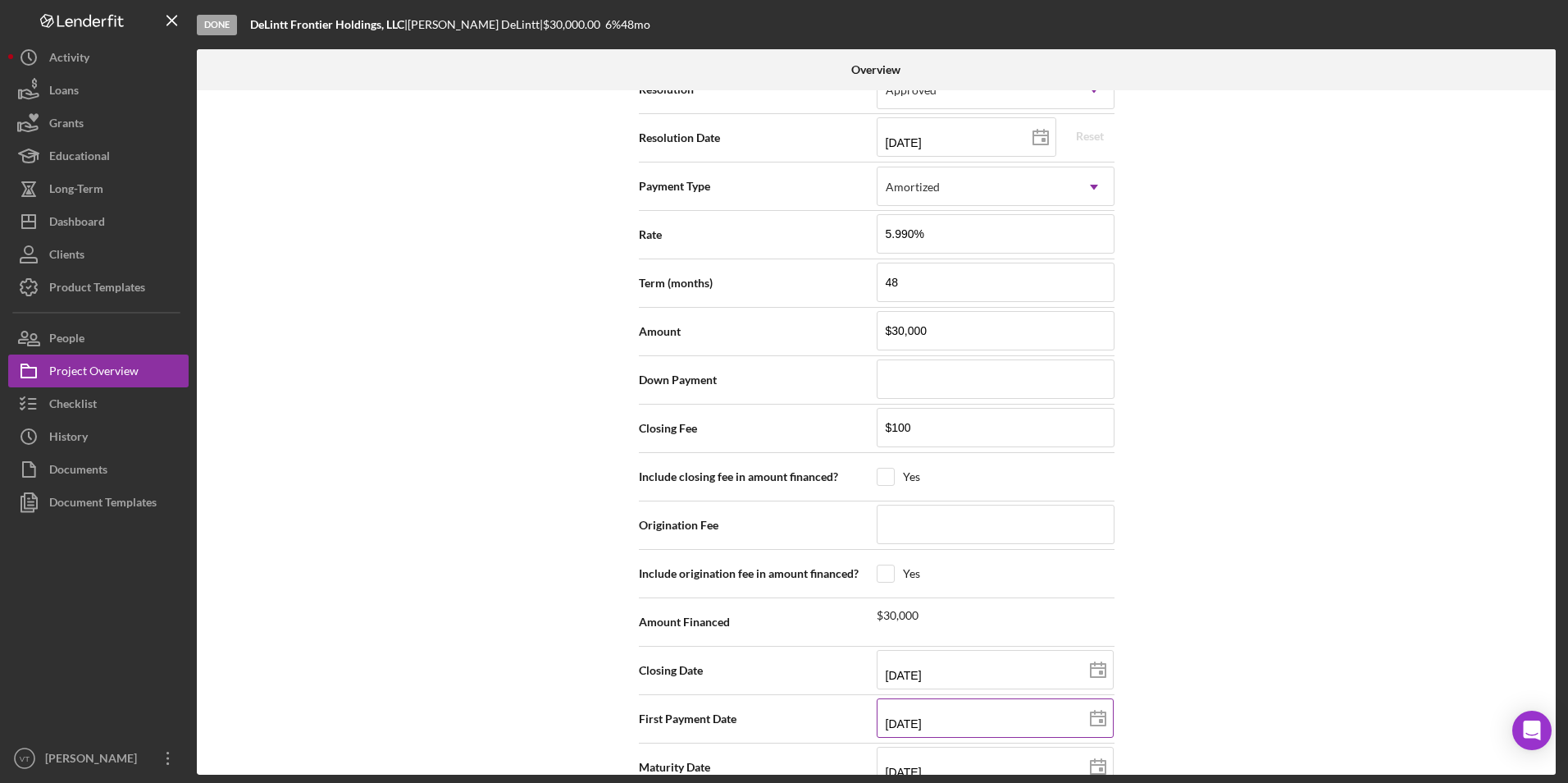
type input "10/12/y025"
type input "10/01/2025"
type input "2025-10-01"
type input "10/01/2025"
click at [1392, 614] on div "Internal Workflow Stage Done Icon/Dropdown Arrow Archive (can unarchive later i…" at bounding box center [877, 432] width 1359 height 684
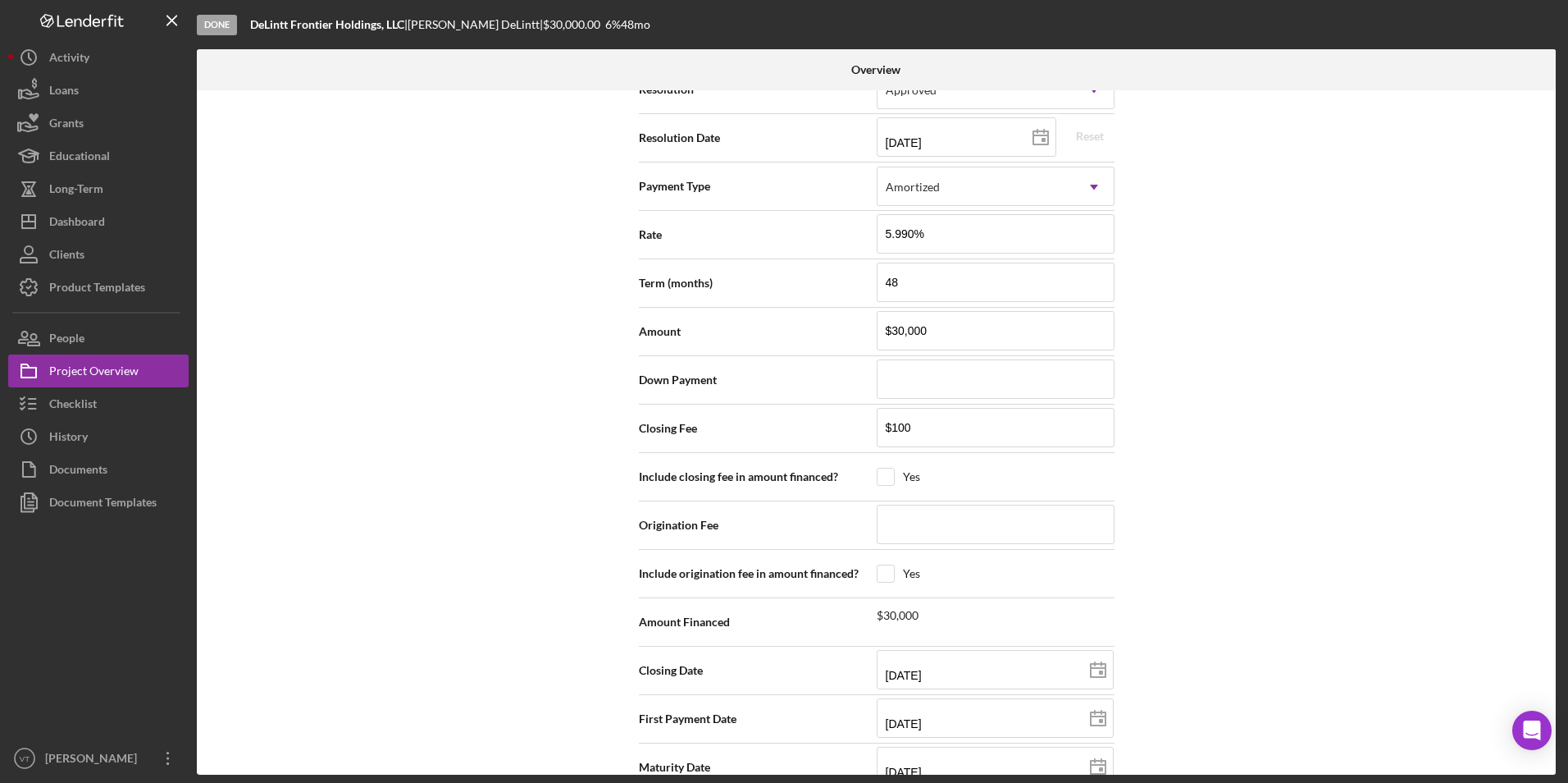
click at [1311, 615] on div "Internal Workflow Stage Done Icon/Dropdown Arrow Archive (can unarchive later i…" at bounding box center [877, 432] width 1359 height 684
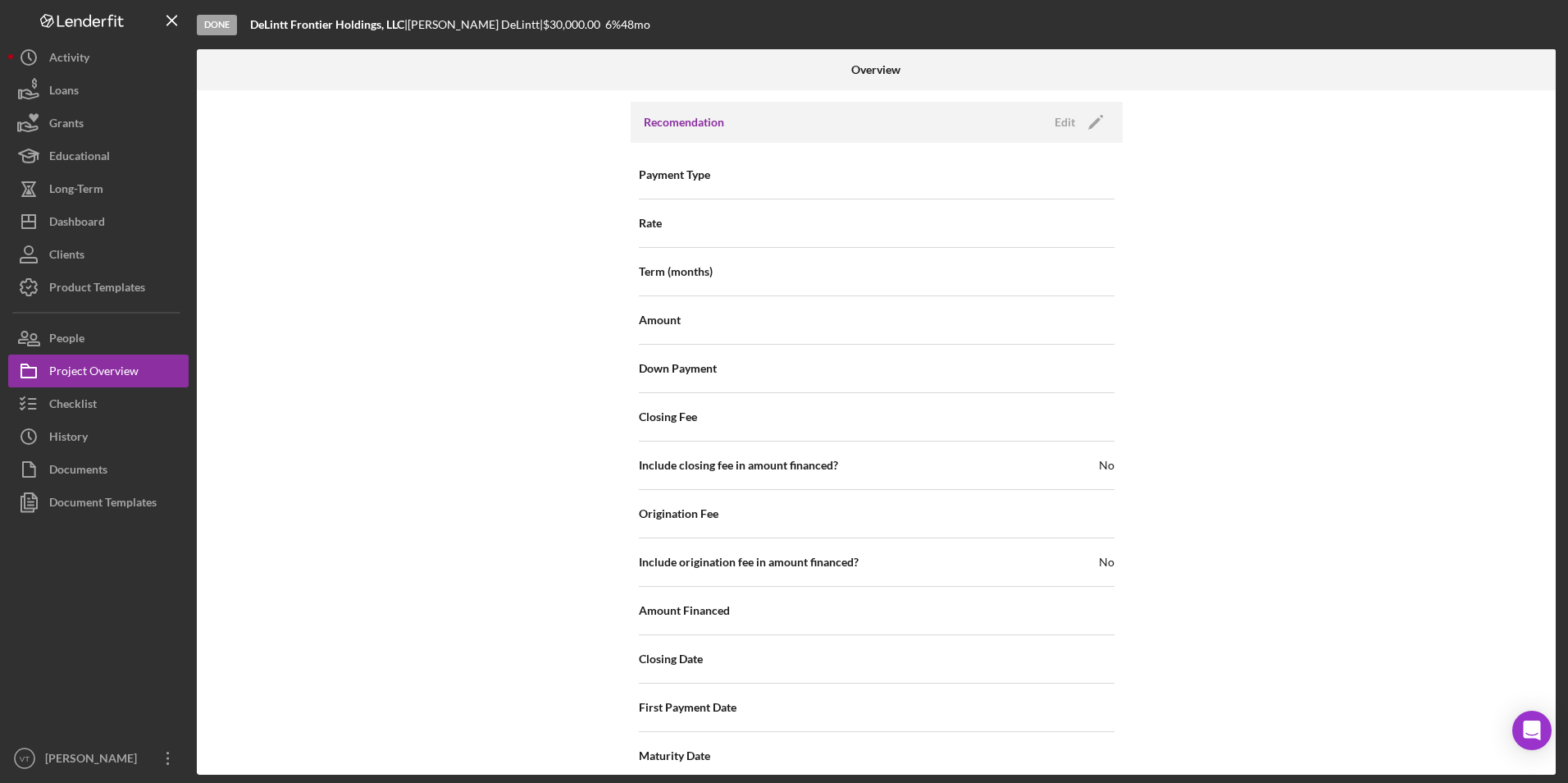
scroll to position [1736, 0]
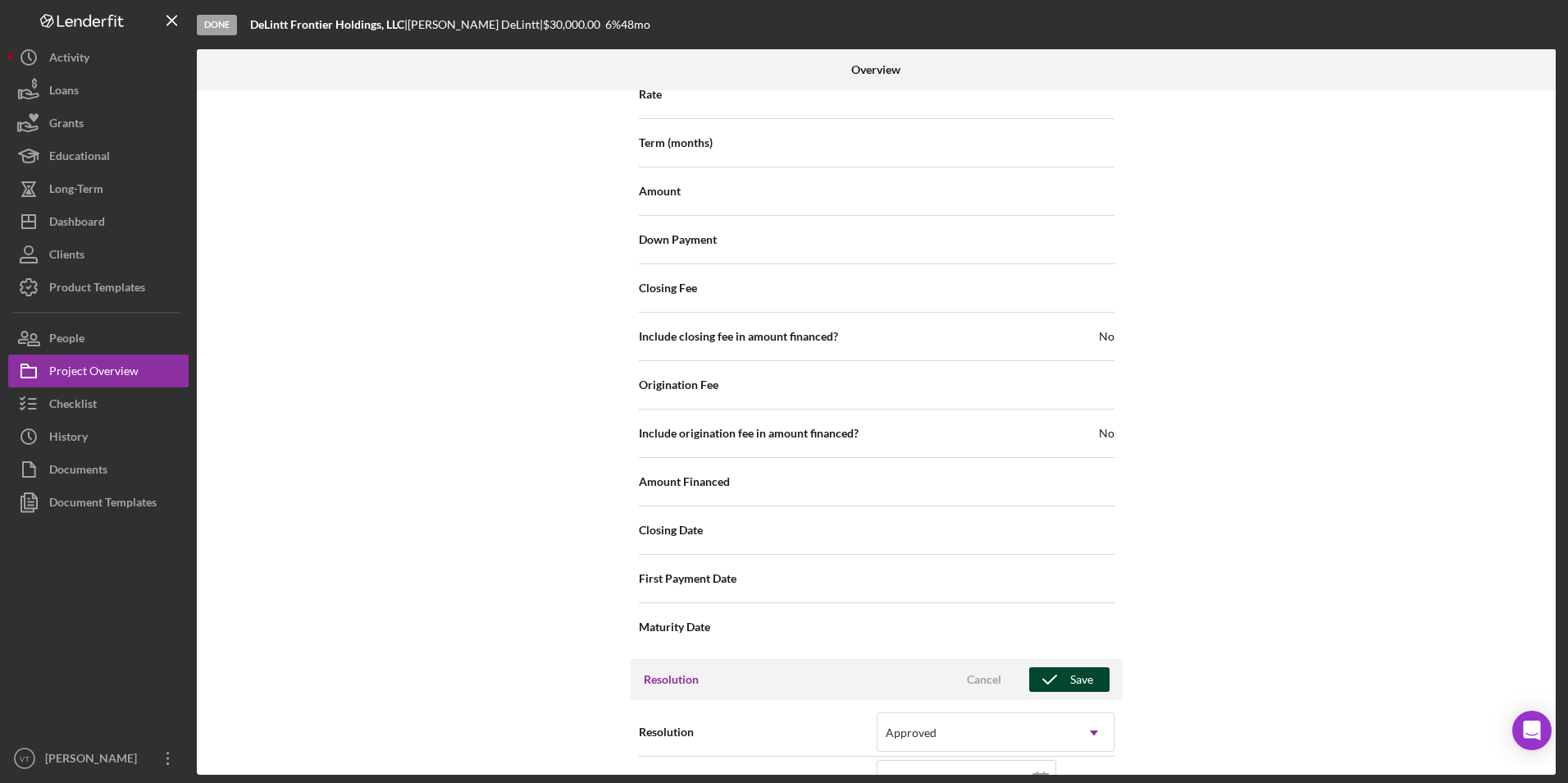
click at [1086, 667] on div "Save" at bounding box center [1082, 679] width 23 height 24
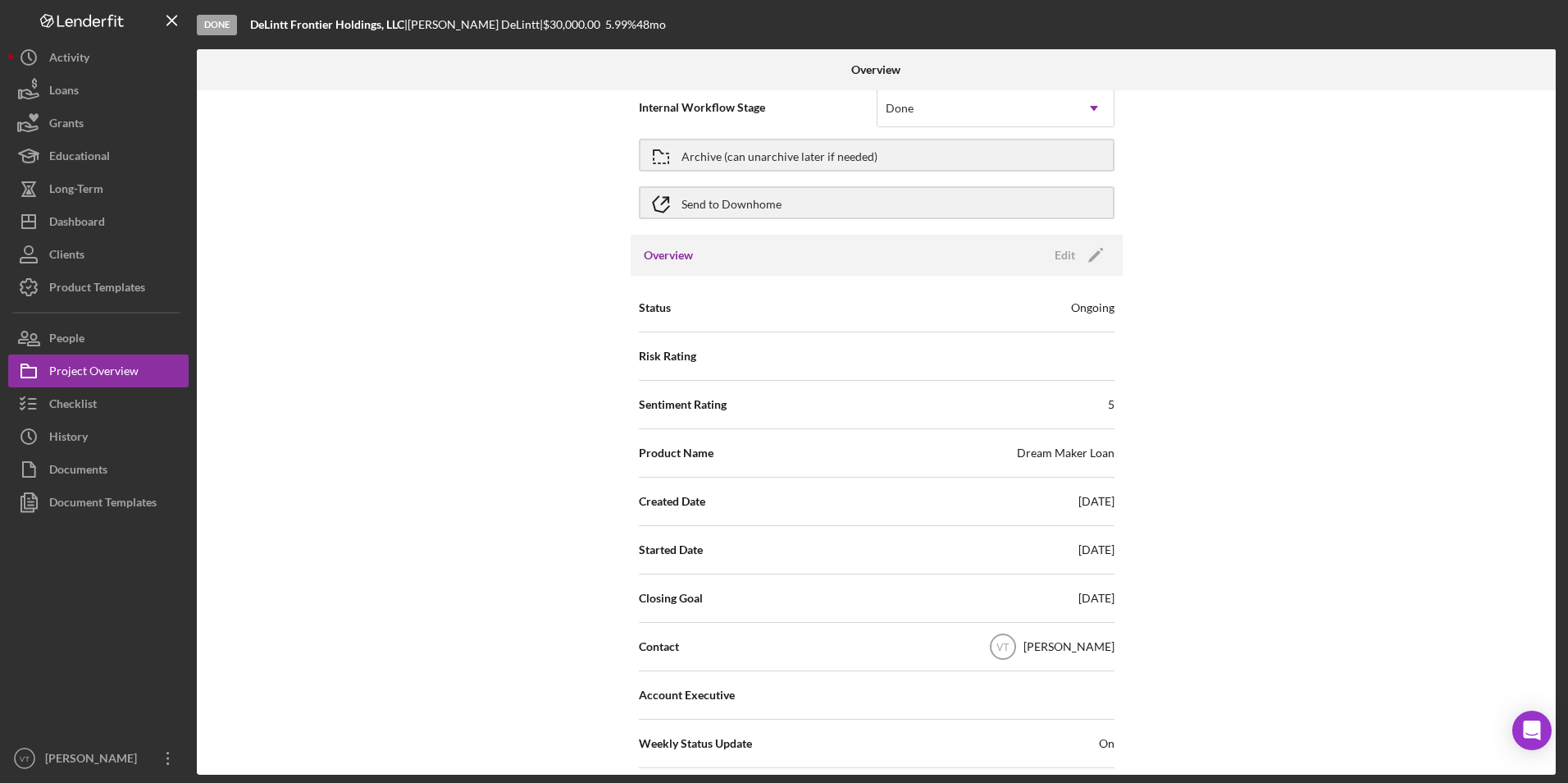
scroll to position [0, 0]
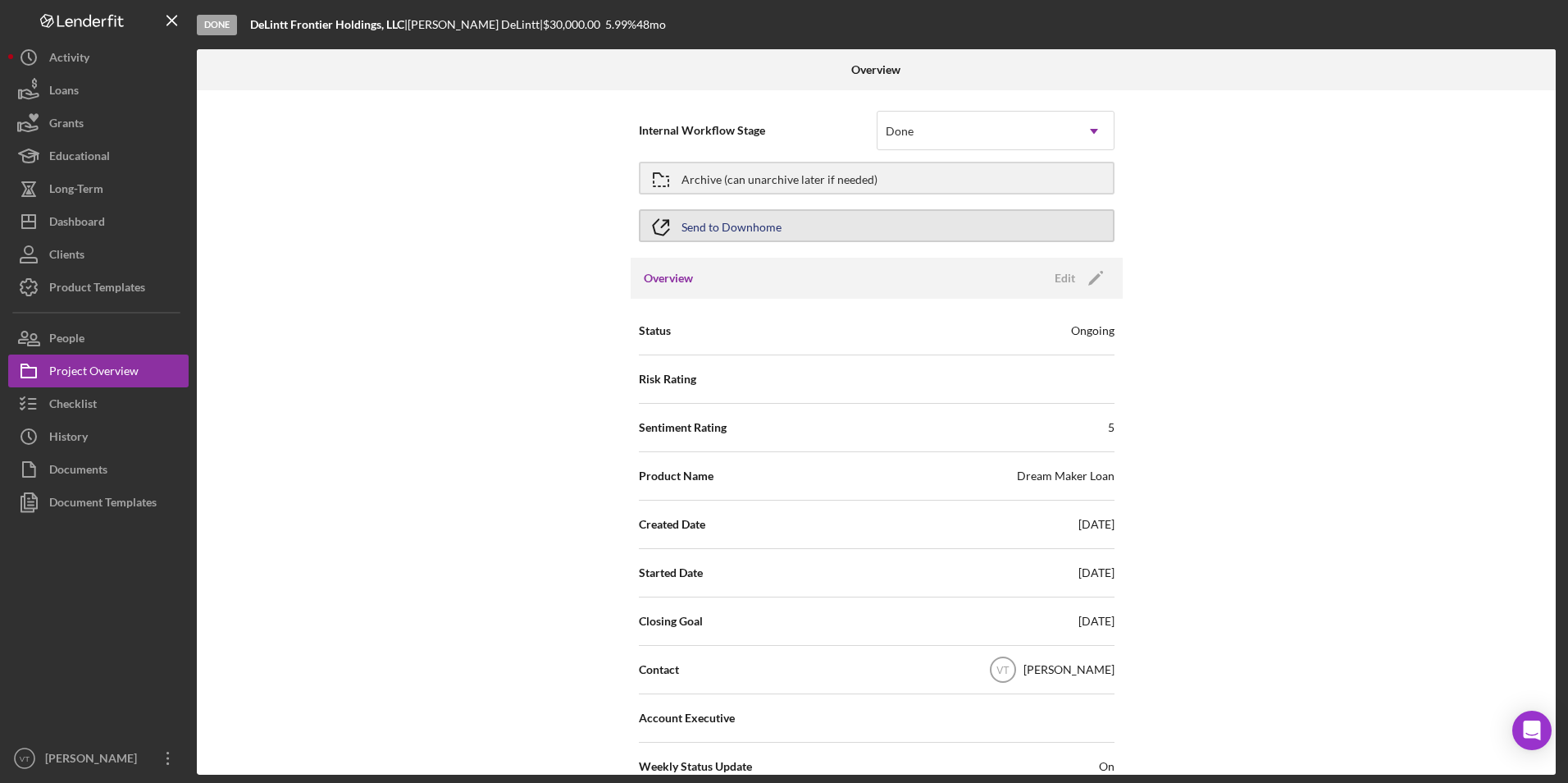
click at [920, 235] on button "Send to Downhome" at bounding box center [877, 226] width 476 height 33
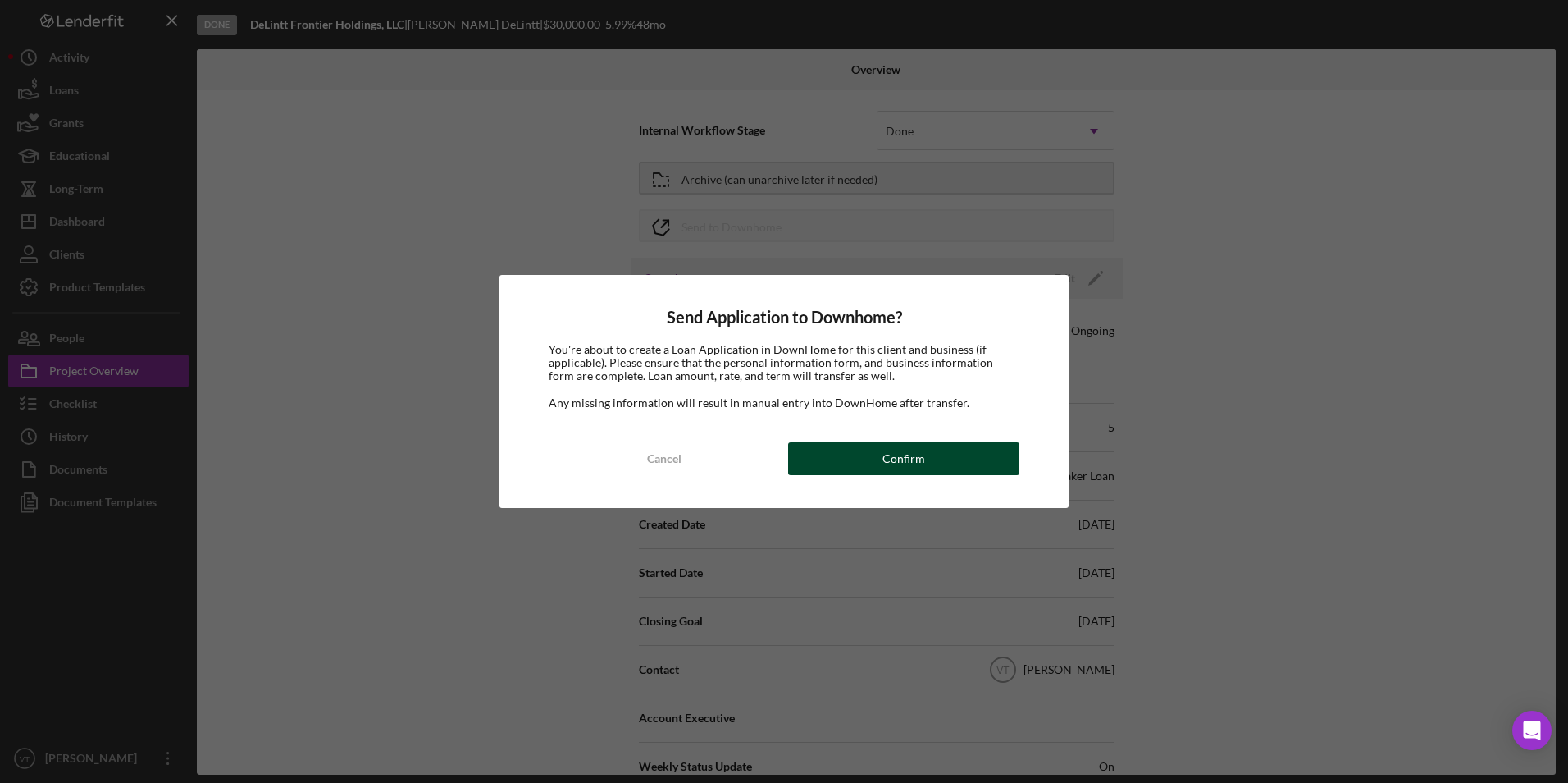
click at [917, 462] on div "Confirm" at bounding box center [903, 459] width 43 height 33
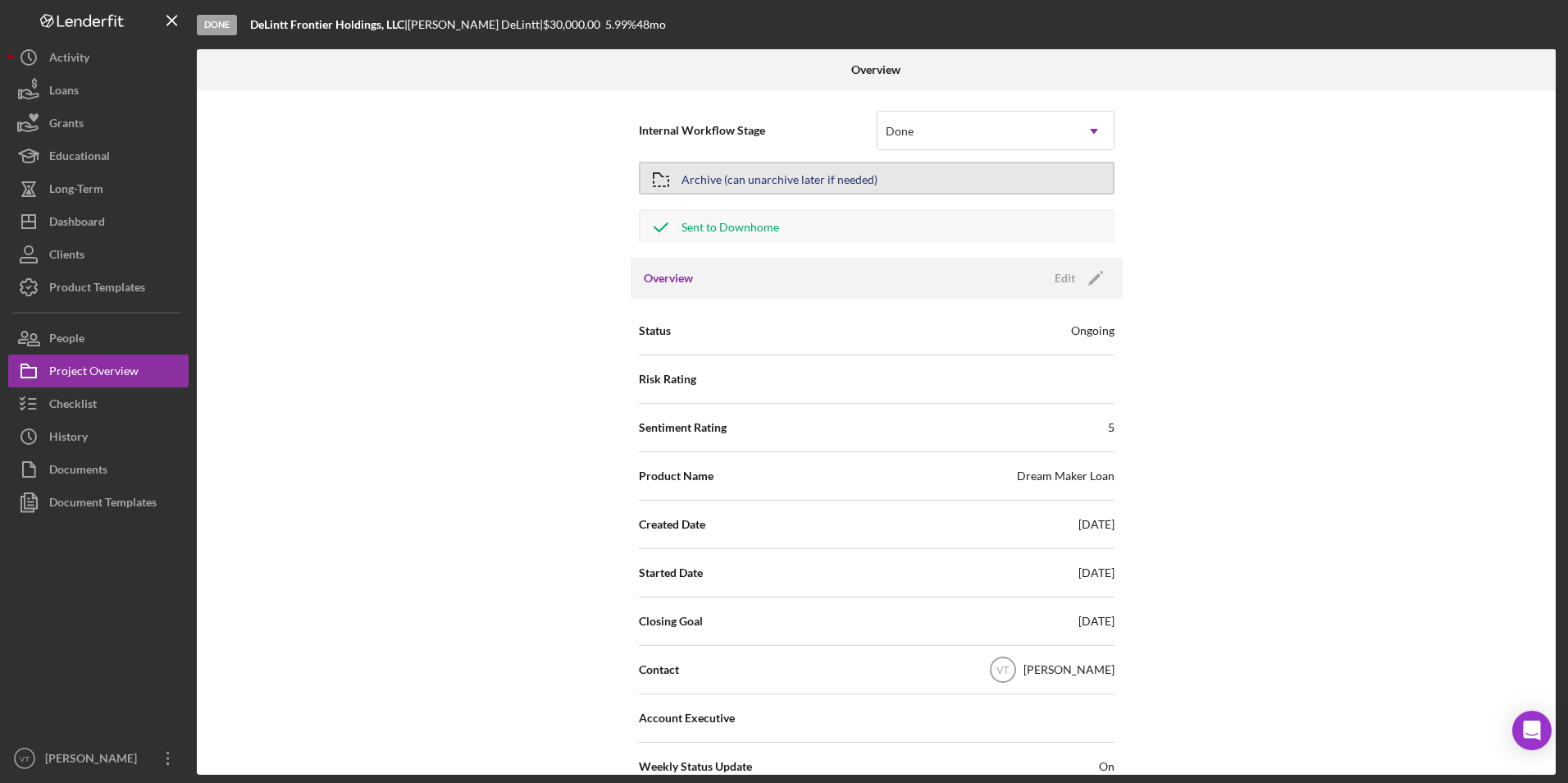
click at [922, 180] on button "Archive (can unarchive later if needed)" at bounding box center [877, 178] width 476 height 33
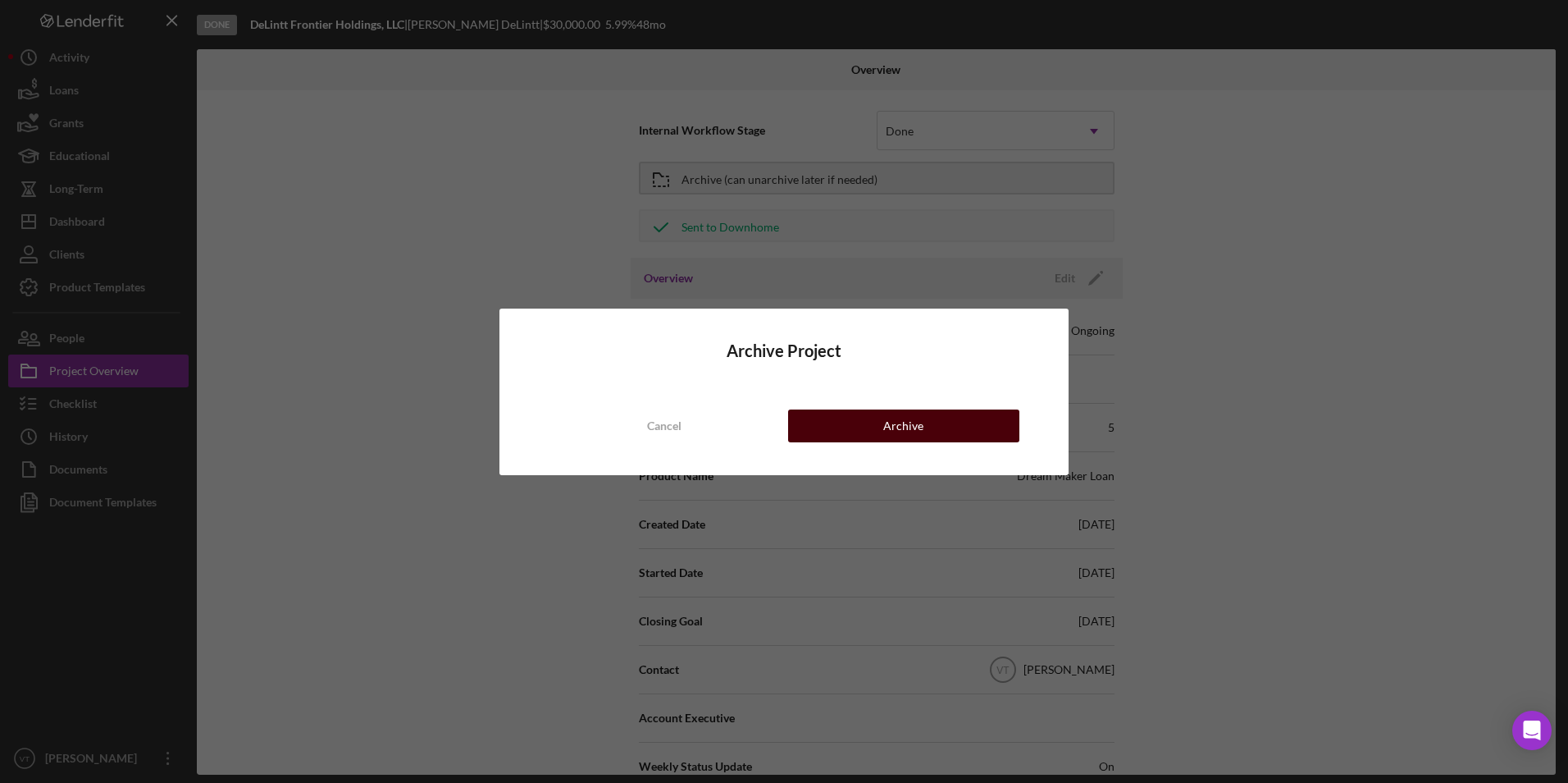
click at [927, 417] on button "Archive" at bounding box center [903, 426] width 231 height 33
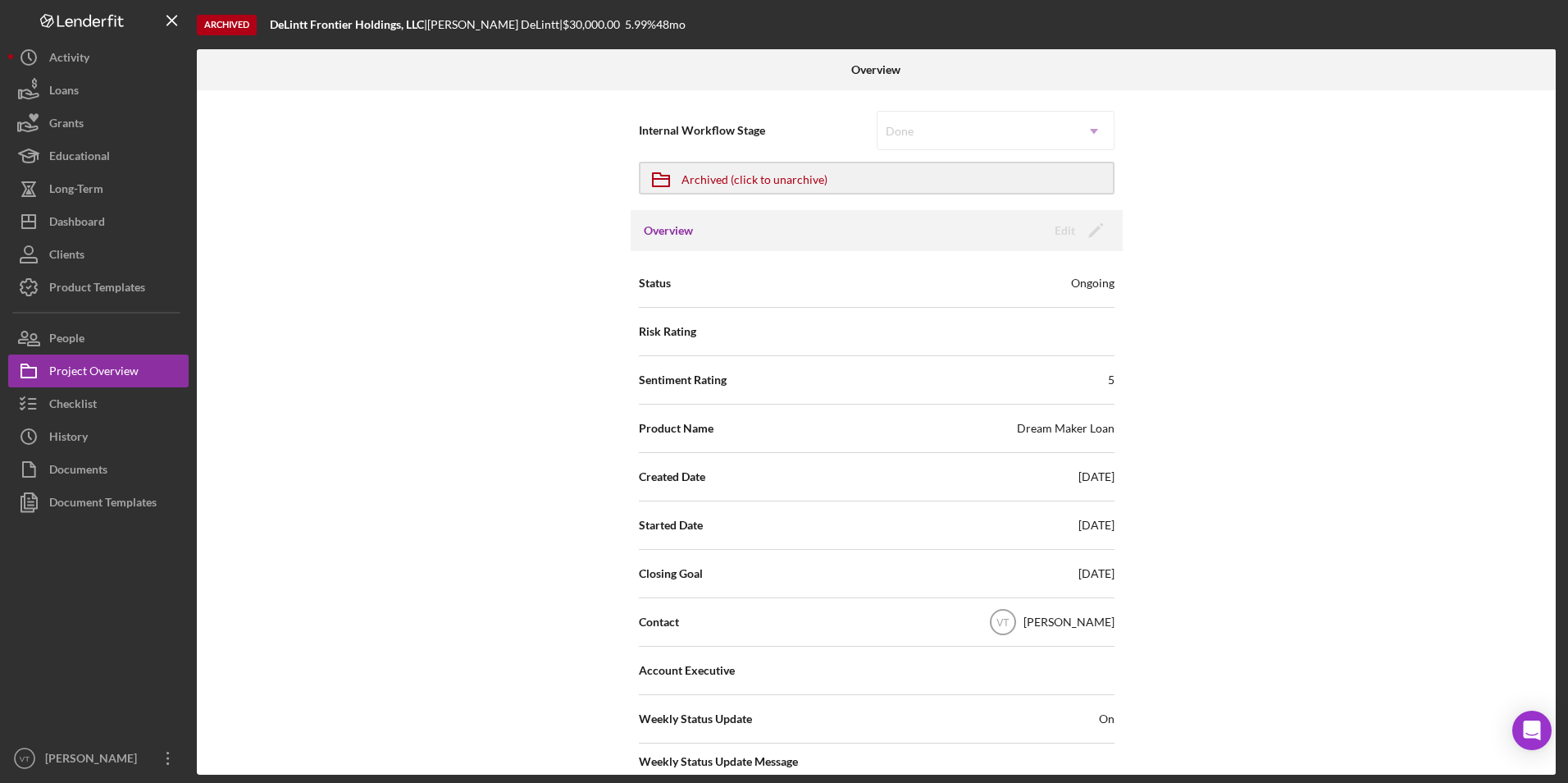
click at [458, 315] on div "Internal Workflow Stage Done Icon/Dropdown Arrow Icon/Archived Archived (click …" at bounding box center [877, 432] width 1359 height 684
